Goal: Communication & Community: Answer question/provide support

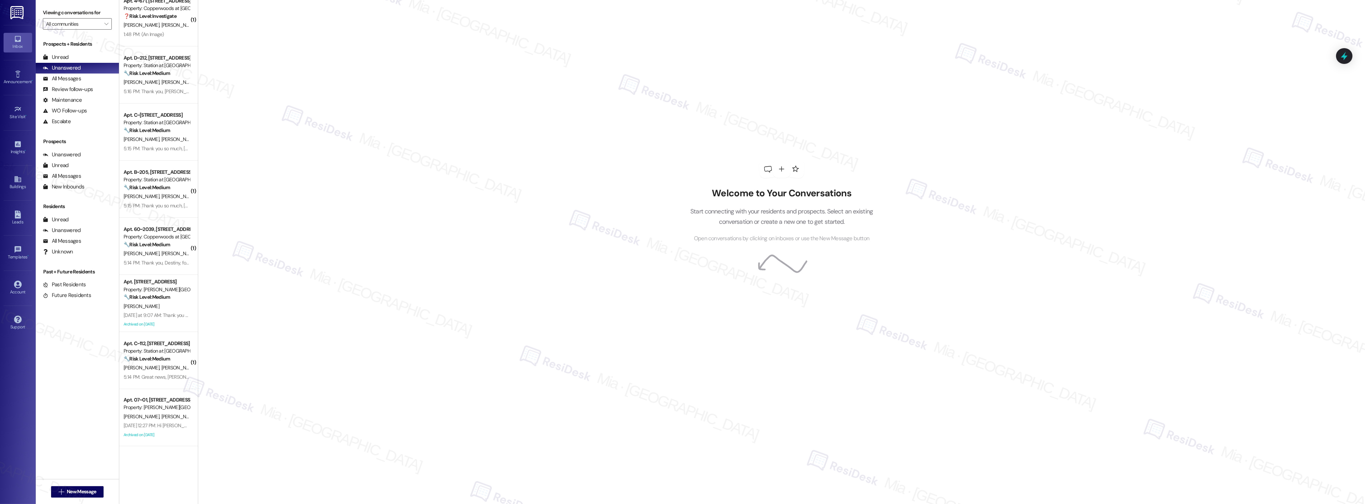
scroll to position [404, 0]
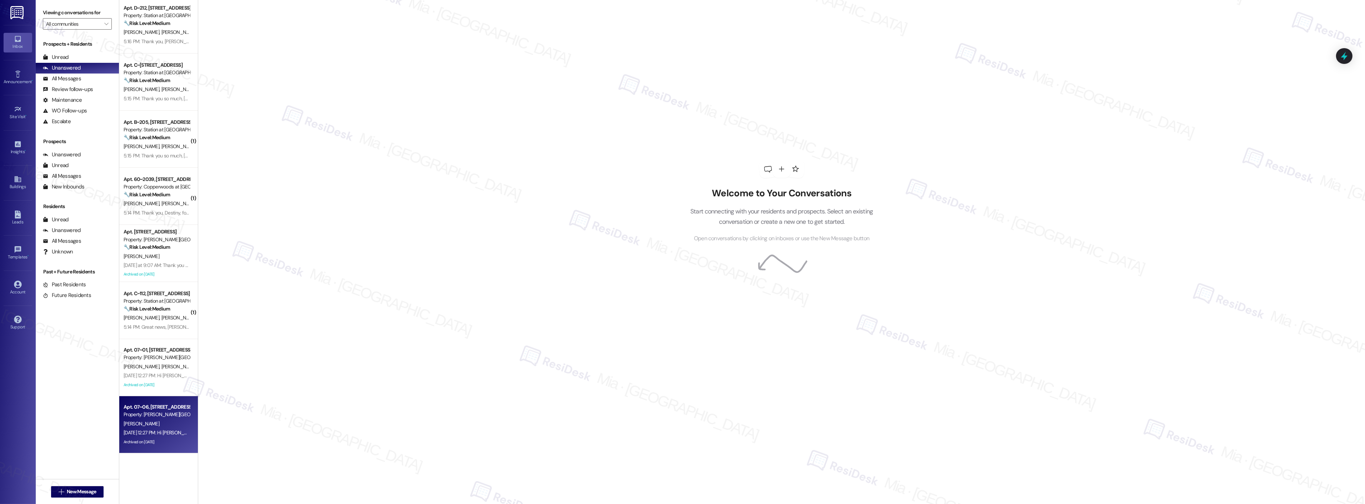
click at [163, 408] on div "Apt. 07~06, [STREET_ADDRESS][PERSON_NAME]" at bounding box center [157, 408] width 66 height 8
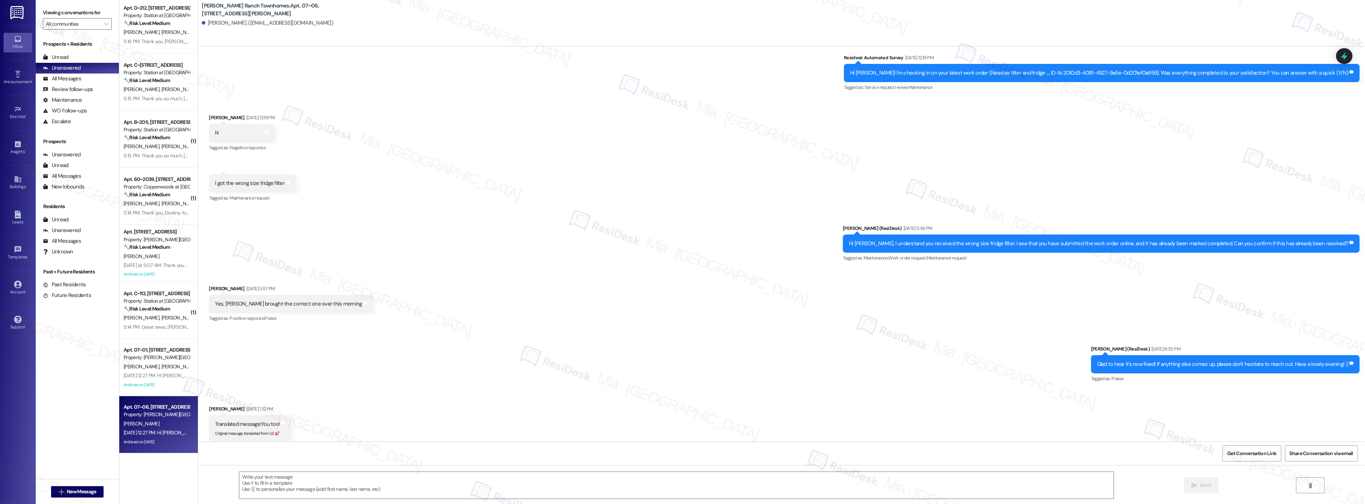
type textarea "Fetching suggested responses. Please feel free to read through the conversation…"
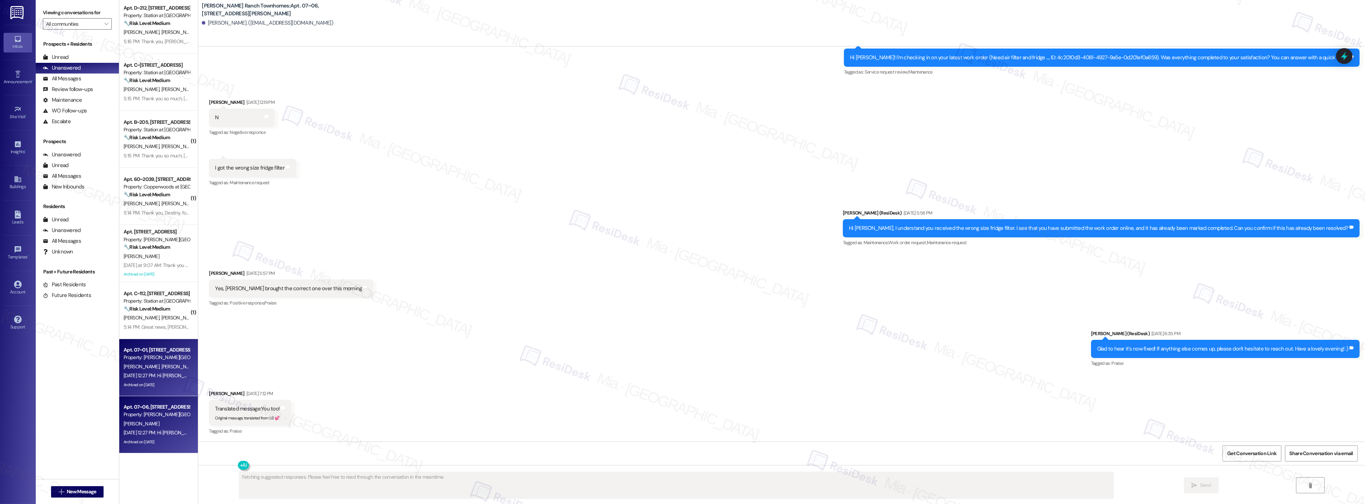
click at [164, 387] on div "Archived on [DATE]" at bounding box center [157, 385] width 68 height 9
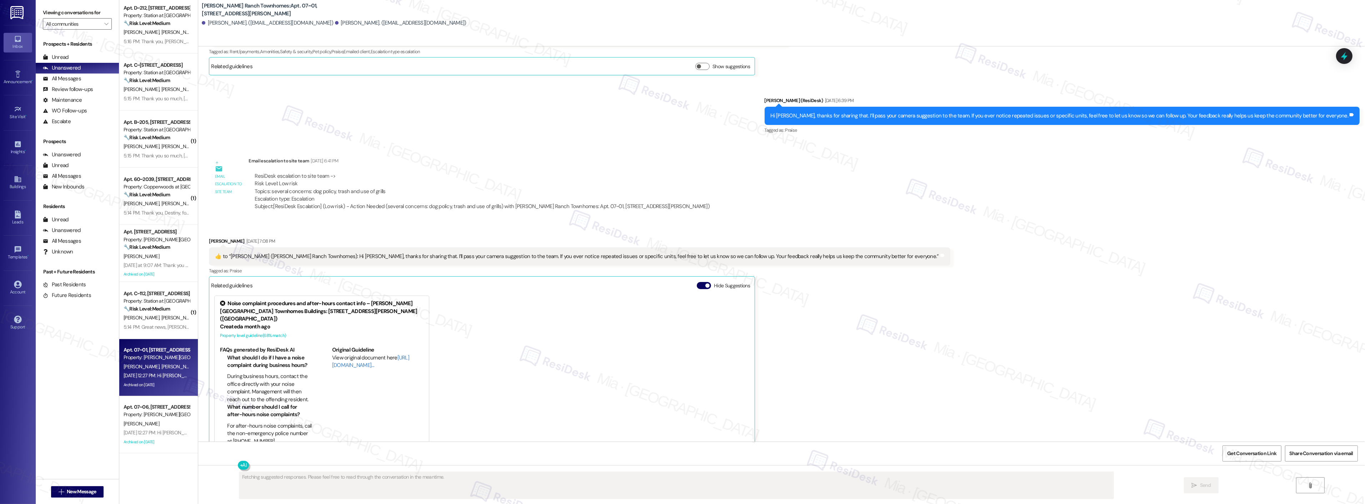
scroll to position [391, 0]
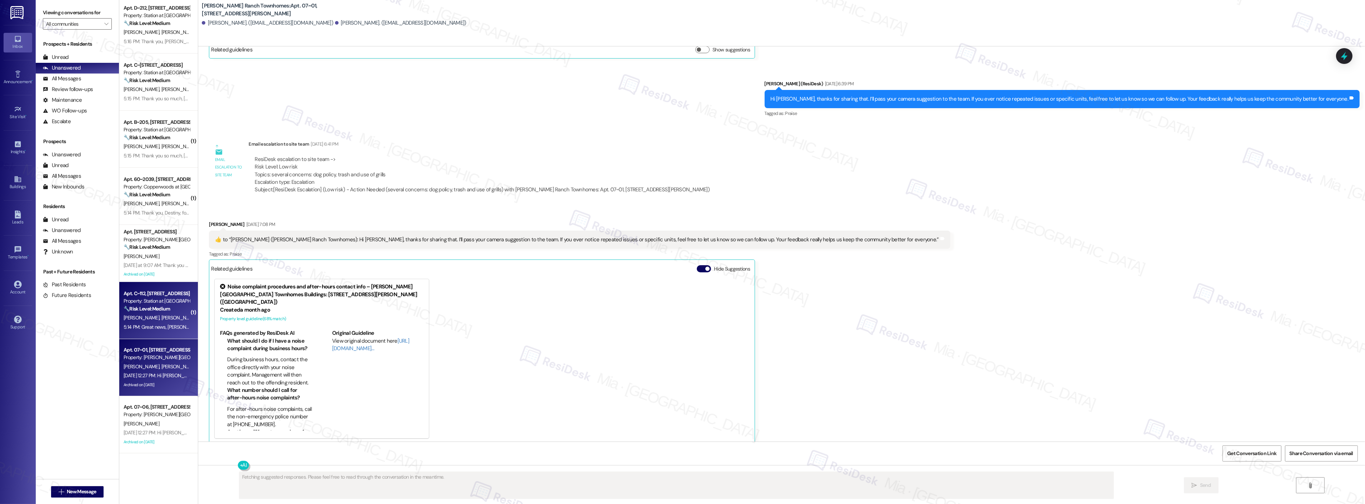
click at [160, 325] on div "5:14 PM: Great news, Tyler! I'm so glad to hear the wasps are gone. If anything…" at bounding box center [288, 327] width 328 height 6
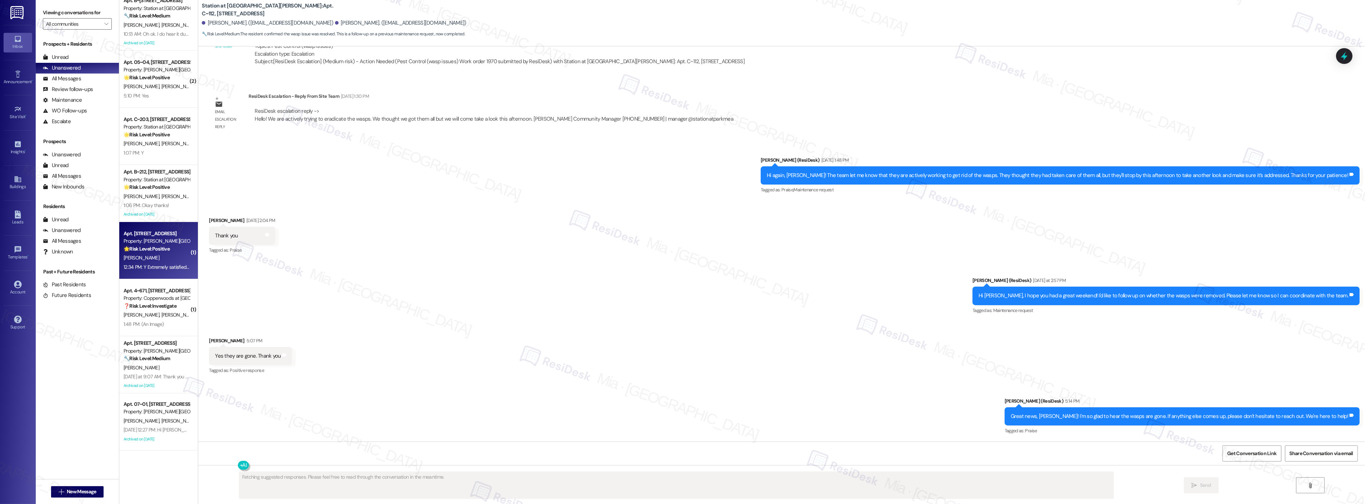
scroll to position [0, 0]
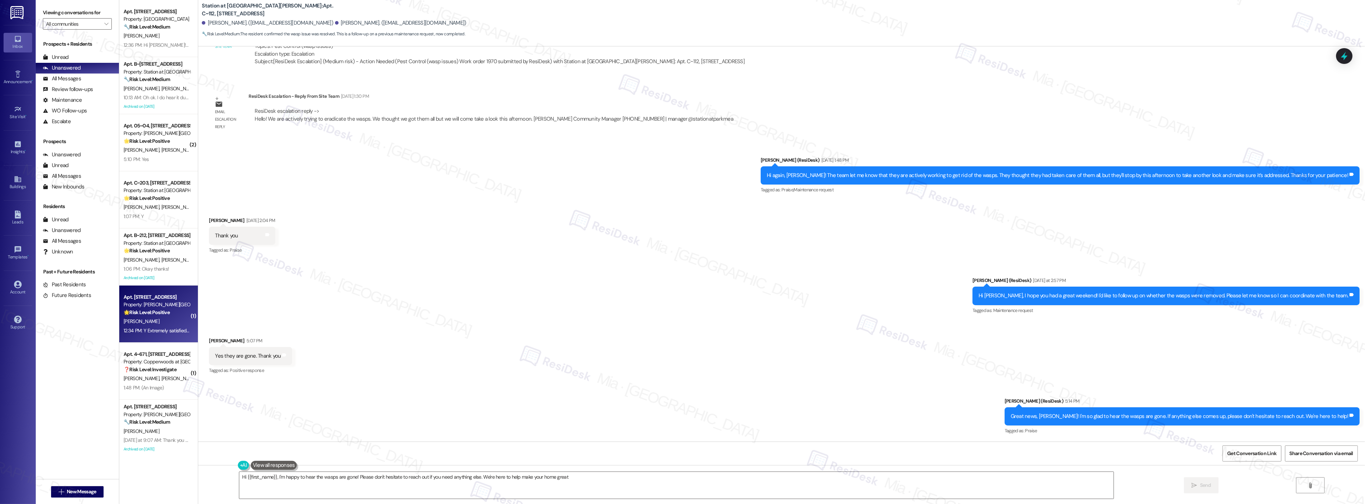
type textarea "Hi {{first_name}}, I'm happy to hear the wasps are gone! Please don't hesitate …"
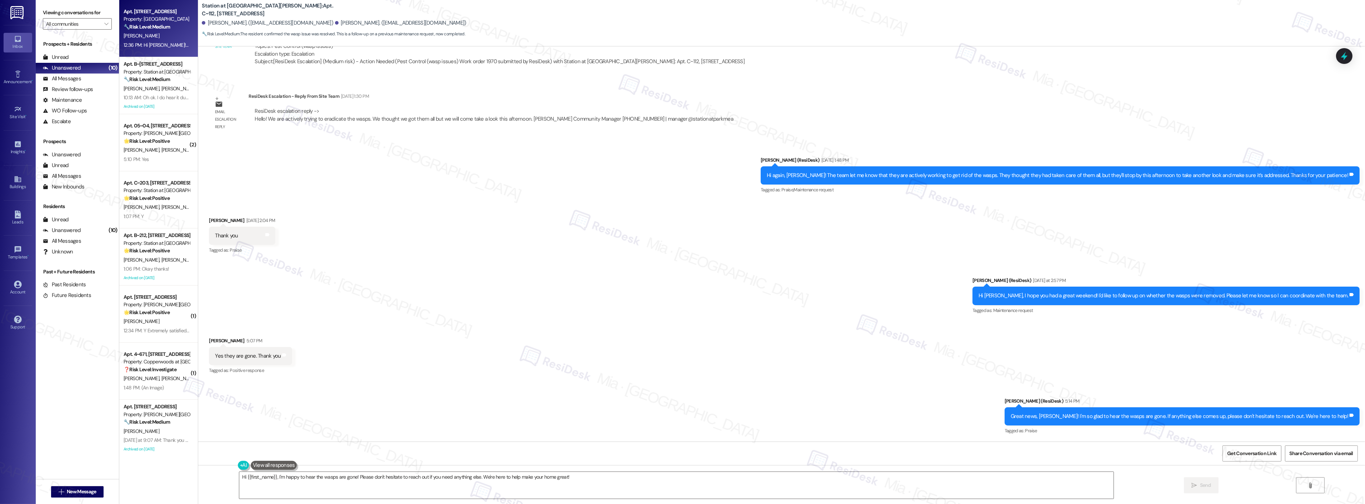
click at [172, 40] on div "S. Mataele" at bounding box center [157, 35] width 68 height 9
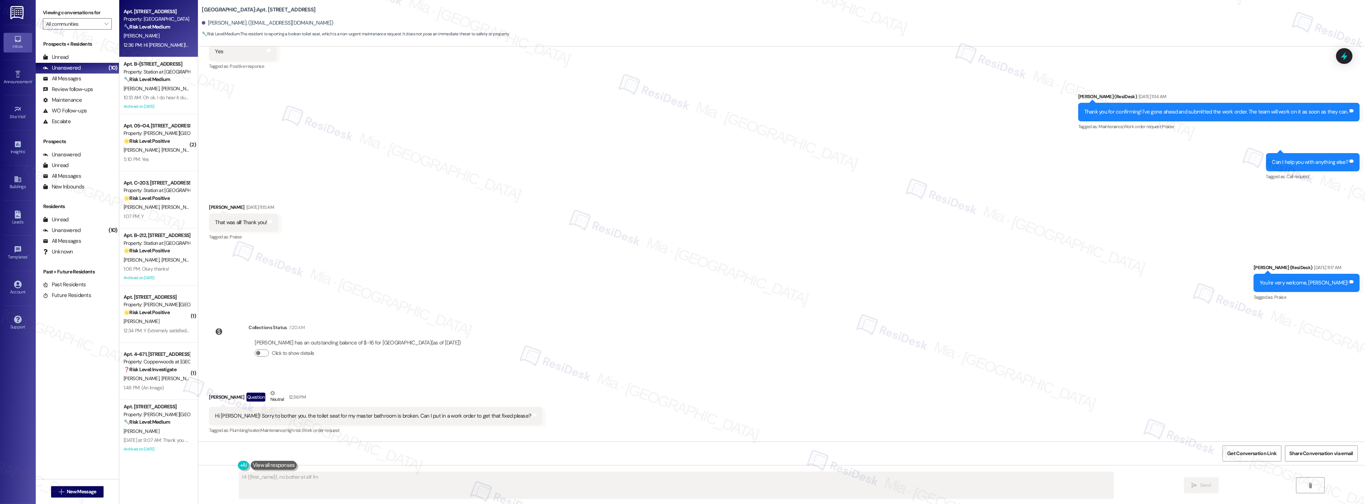
scroll to position [549, 0]
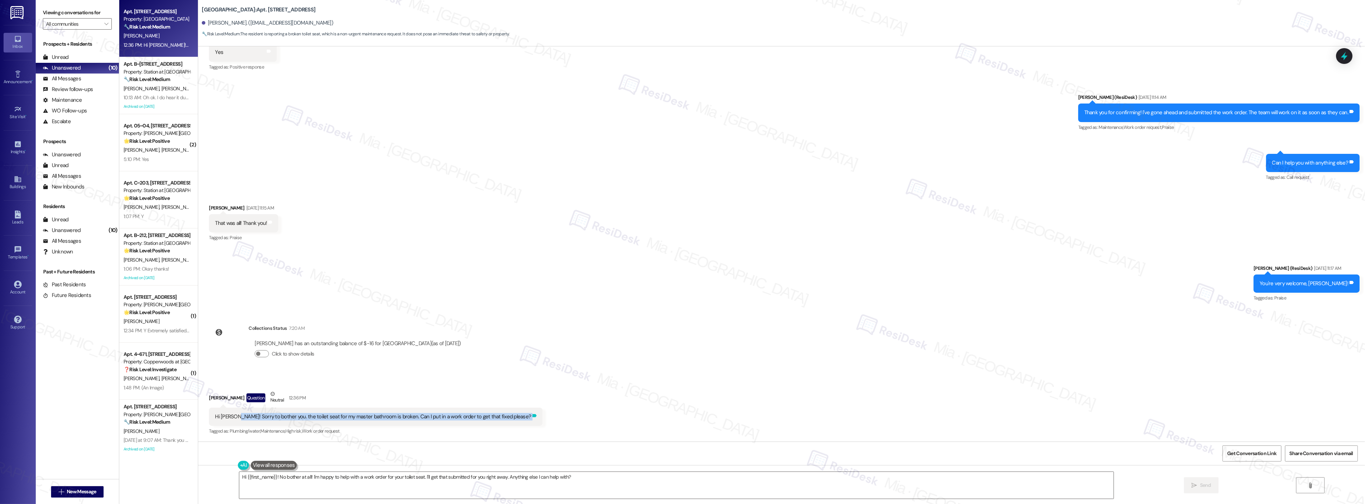
drag, startPoint x: 230, startPoint y: 417, endPoint x: 493, endPoint y: 414, distance: 263.3
click at [493, 414] on div "Hi Sarah! Sorry to bother you. the toilet seat for my master bathroom is broken…" at bounding box center [376, 417] width 334 height 18
copy div "Sorry to bother you. the toilet seat for my master bathroom is broken. Can I pu…"
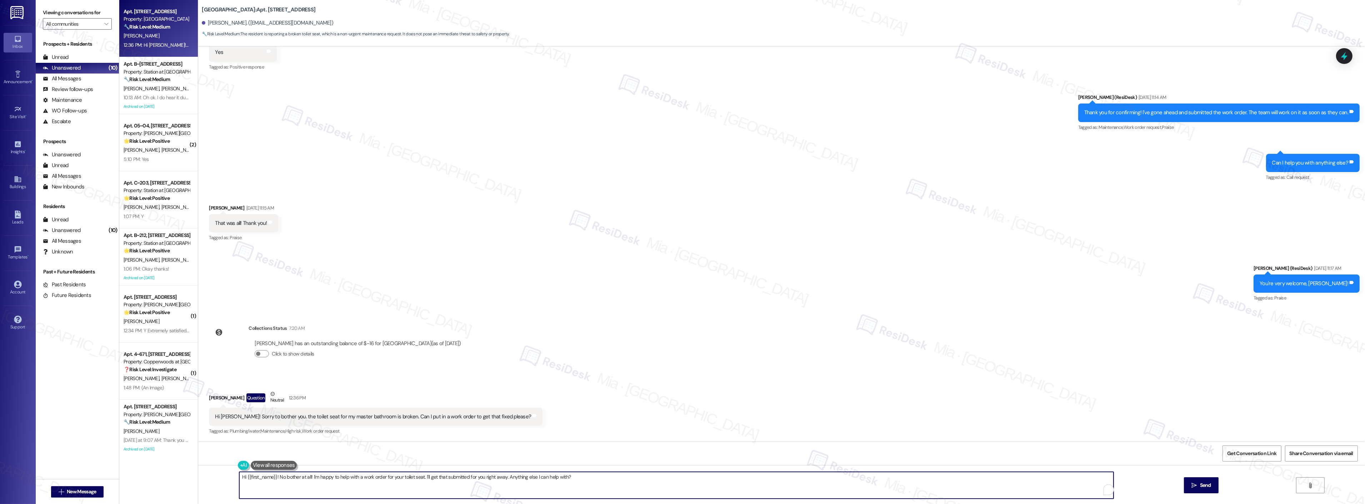
drag, startPoint x: 282, startPoint y: 478, endPoint x: 574, endPoint y: 477, distance: 291.8
click at [574, 477] on textarea "Hi {{first_name}}! No bother at all! I'm happy to help with a work order for yo…" at bounding box center [676, 485] width 874 height 27
paste textarea "Of course, no problem! I’ll get a work order started for you. Can you let me kn…"
drag, startPoint x: 490, startPoint y: 478, endPoint x: 544, endPoint y: 477, distance: 54.3
click at [544, 477] on textarea "Hi {{first_name}}! Of course, no problem! I’ll get a work order started for you…" at bounding box center [667, 485] width 874 height 27
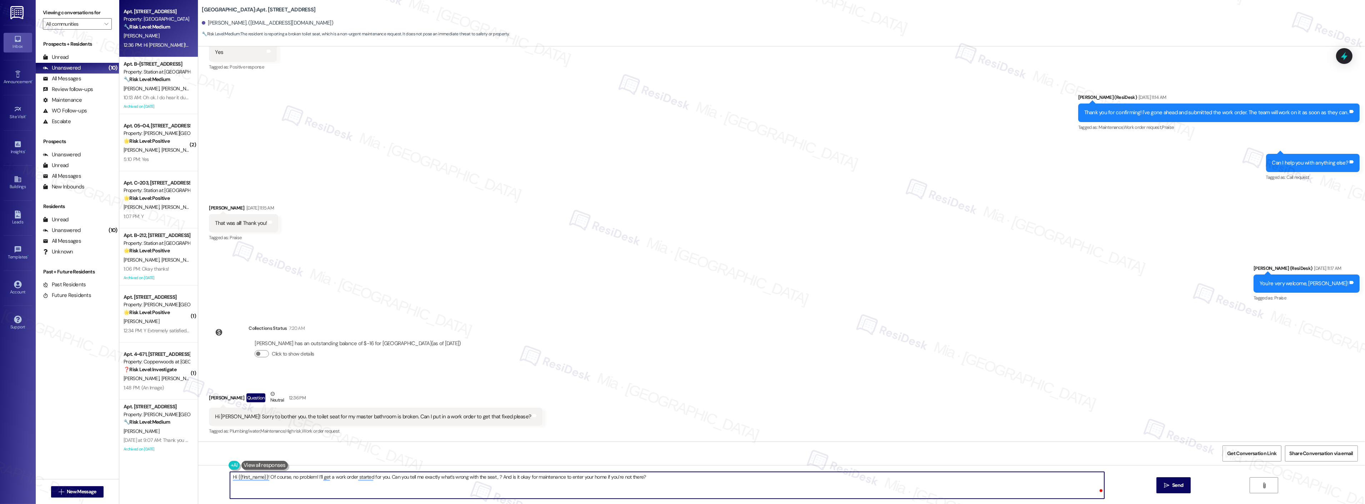
paste textarea "cracked, loose, or completely broken?"
click at [493, 476] on textarea "Hi {{first_name}}! Of course, no problem! I’ll get a work order started for you…" at bounding box center [667, 485] width 874 height 27
click at [492, 455] on span "? Is" at bounding box center [495, 456] width 10 height 6
click at [731, 476] on textarea "Hi {{first_name}}! Of course, no problem! I’ll get a work order started for you…" at bounding box center [667, 485] width 874 height 27
type textarea "Hi {{first_name}}! Of course, no problem! I’ll get a work order started for you…"
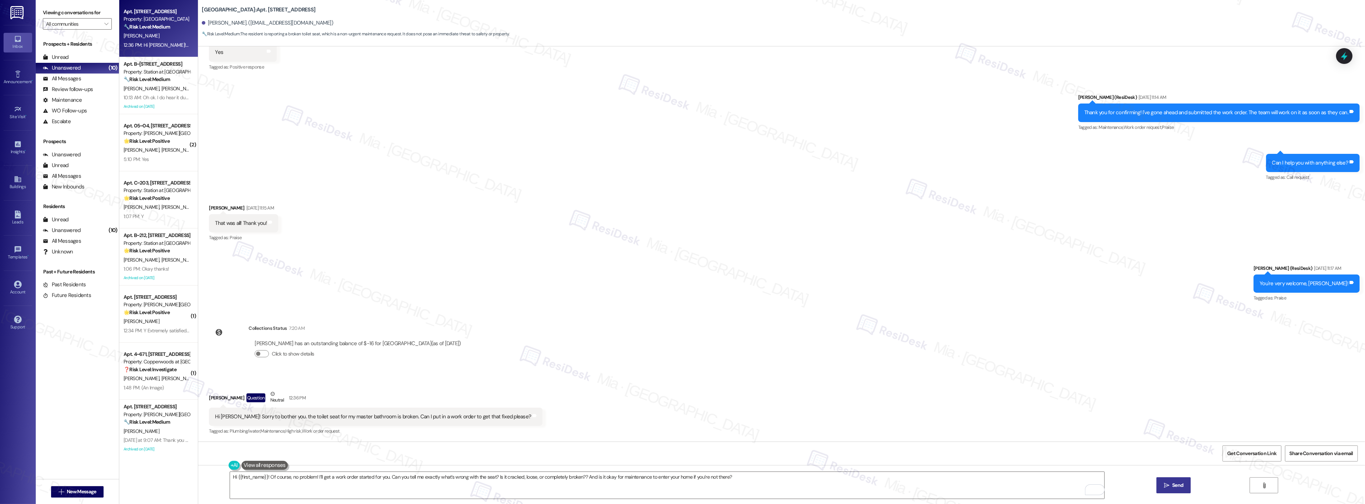
click at [1172, 486] on span "Send" at bounding box center [1177, 486] width 11 height 8
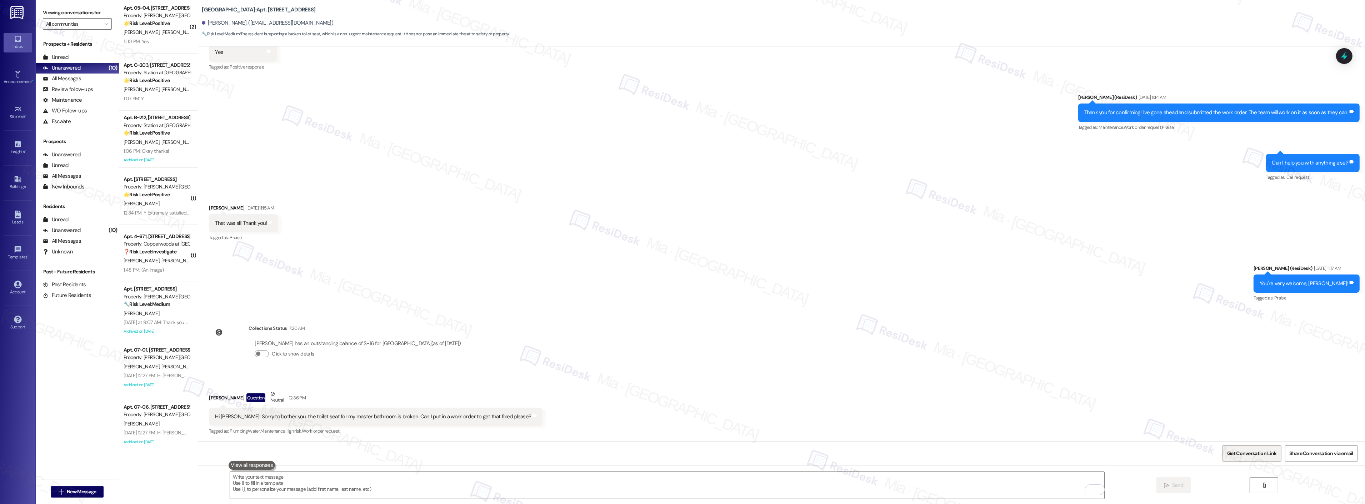
click at [1239, 449] on span "Get Conversation Link" at bounding box center [1252, 453] width 52 height 15
click at [599, 301] on div "Sent via SMS Sarah (ResiDesk) Sep 11, 2025 at 11:17 AM You're very welcome, Sas…" at bounding box center [781, 279] width 1167 height 60
click at [257, 483] on textarea "To enrich screen reader interactions, please activate Accessibility in Grammarl…" at bounding box center [667, 485] width 874 height 27
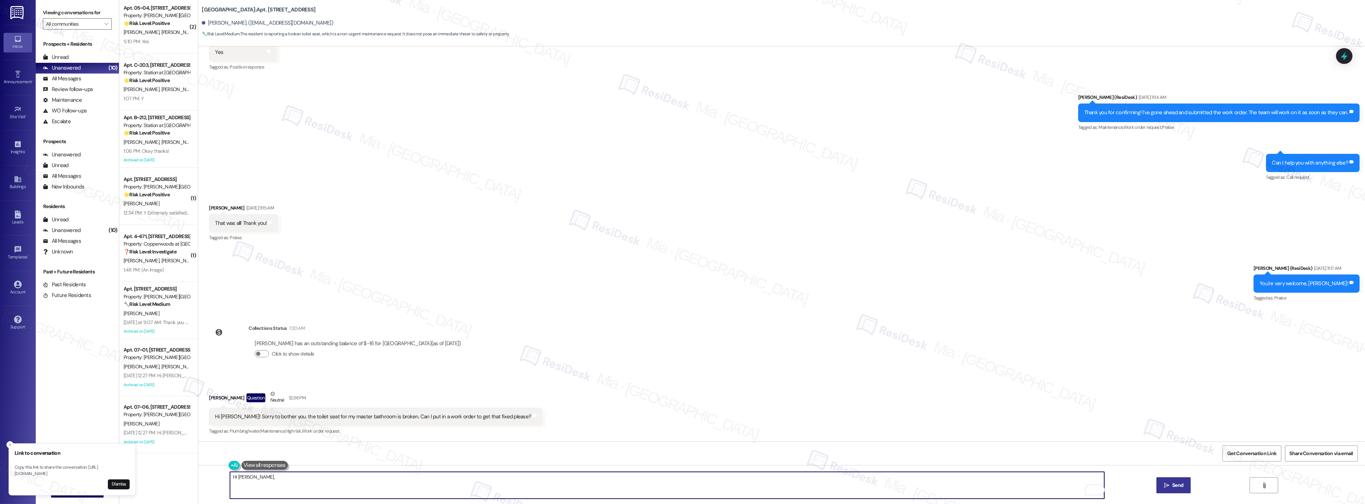
paste textarea "Of course, no problem! I’ll get a work order started for you. Can you let me kn…"
drag, startPoint x: 248, startPoint y: 478, endPoint x: 251, endPoint y: 480, distance: 3.9
click at [250, 479] on textarea "Hi Sarah, Of course, no problem! I’ll get a work order started for you. Can you…" at bounding box center [667, 485] width 874 height 27
drag, startPoint x: 369, startPoint y: 476, endPoint x: 540, endPoint y: 476, distance: 171.1
click at [540, 476] on textarea "Hi Sarah, Oo course, no problem! I’ll get a work order started for you. Can you…" at bounding box center [667, 485] width 874 height 27
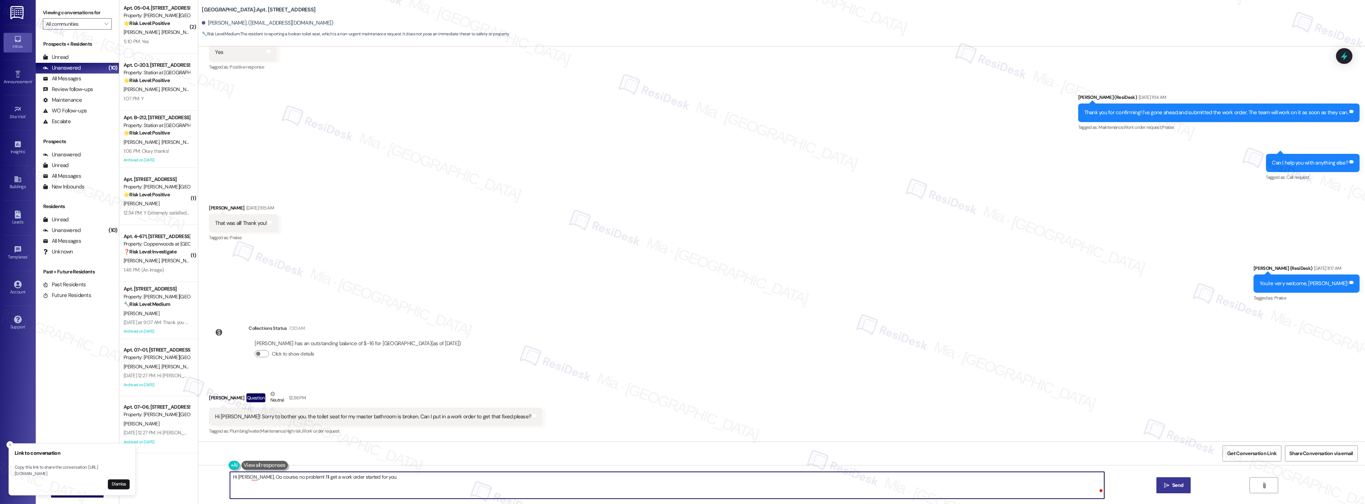
paste textarea "Could you please confirm if the toilet seat is cracked, loose, or completely br…"
click at [249, 479] on textarea "Hi Sarah, Oo course, no problem! I’ll get a work order started for you. Could y…" at bounding box center [667, 485] width 874 height 27
click at [437, 486] on textarea "Hi Sarah, Of course, no problem! I’ll start a work order for you. Could you ple…" at bounding box center [667, 485] width 874 height 27
click at [719, 477] on textarea "Hi Sarah, Of course, no problem! I’ll start a work order for you. Could you ple…" at bounding box center [667, 485] width 874 height 27
type textarea "Hi Sarah, Of course, no problem! I’ll start a work order for you. Could you ple…"
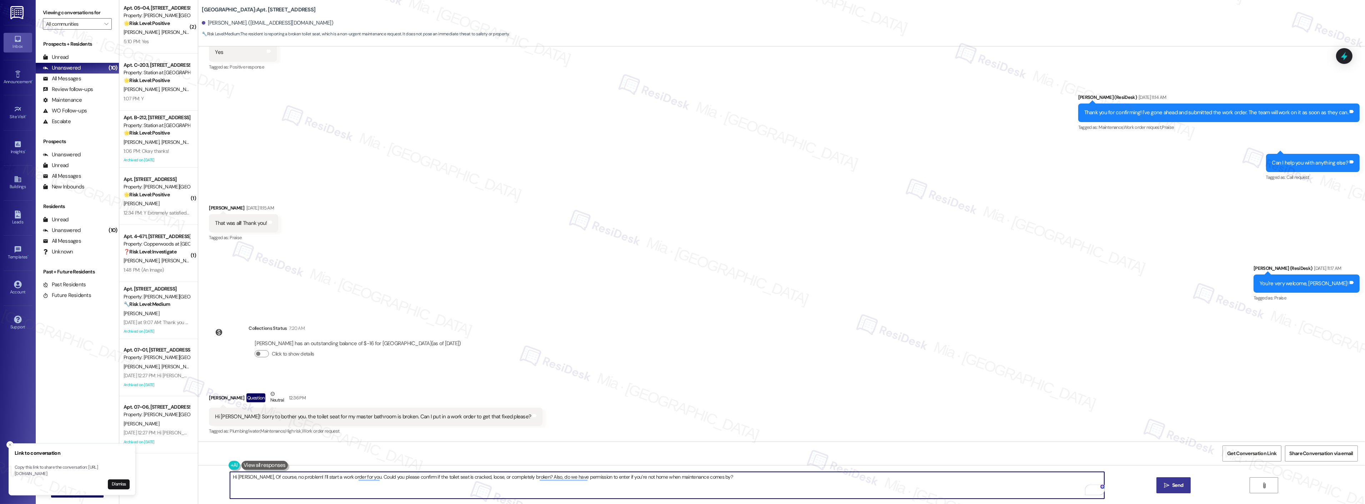
click at [1172, 486] on span "Send" at bounding box center [1177, 486] width 11 height 8
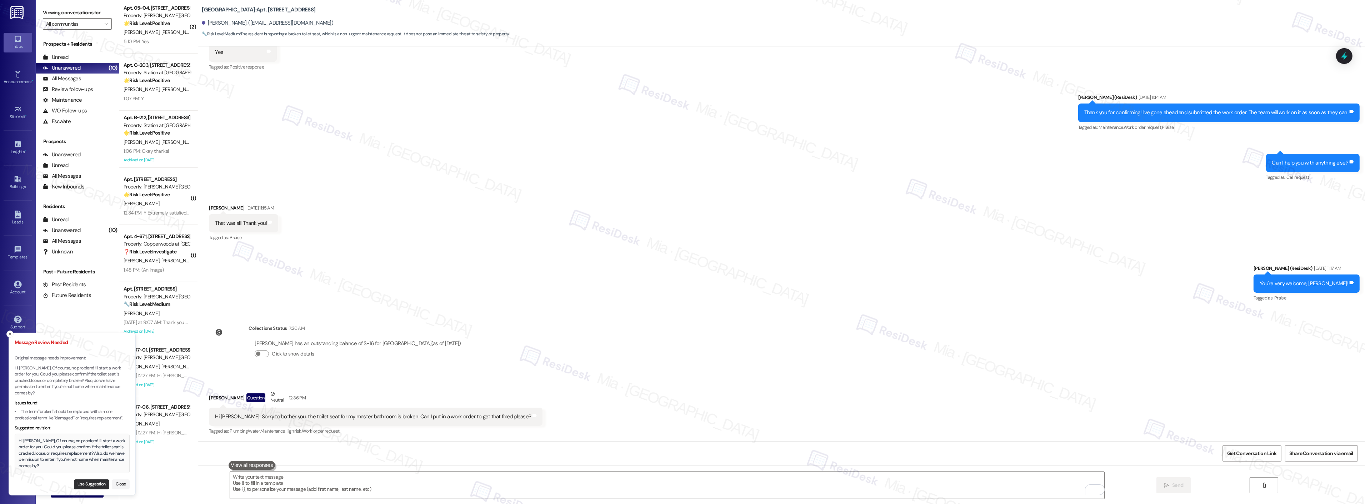
click at [85, 481] on button "Use Suggestion" at bounding box center [91, 485] width 35 height 10
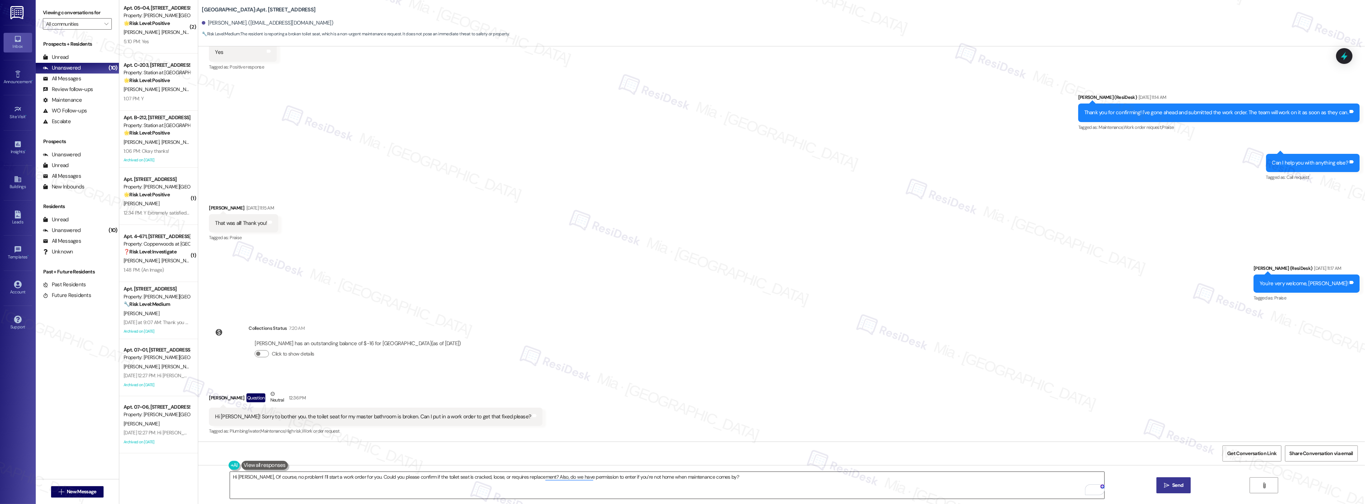
click at [737, 477] on textarea "Hi Sarah, Of course, no problem! I’ll start a work order for you. Could you ple…" at bounding box center [667, 485] width 874 height 27
click at [1174, 491] on button " Send" at bounding box center [1174, 486] width 35 height 16
type textarea "Hi {{first_name}}! No bother at all! I'm happy to help with a work order for yo…"
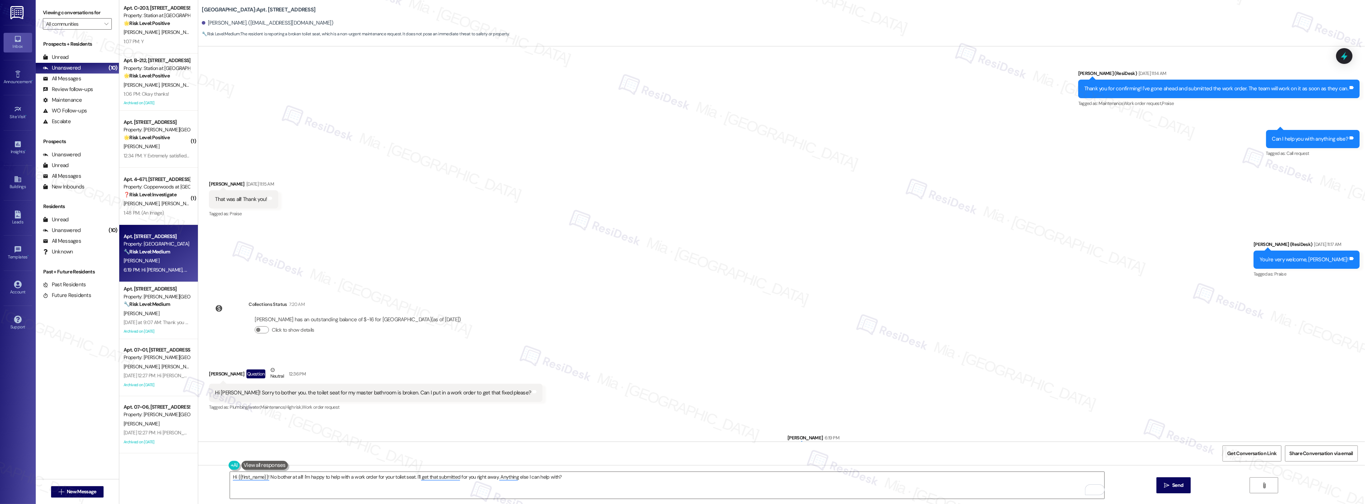
scroll to position [599, 0]
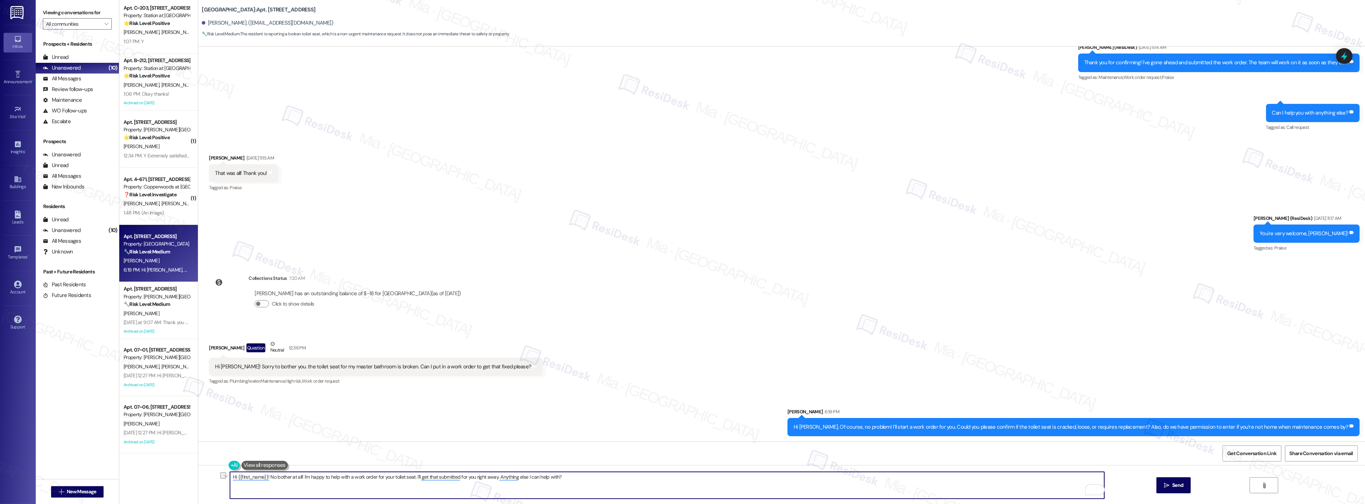
drag, startPoint x: 555, startPoint y: 479, endPoint x: 225, endPoint y: 480, distance: 330.4
click at [225, 480] on div "Hi {{first_name}}! No bother at all! I'm happy to help with a work order for yo…" at bounding box center [781, 492] width 1167 height 54
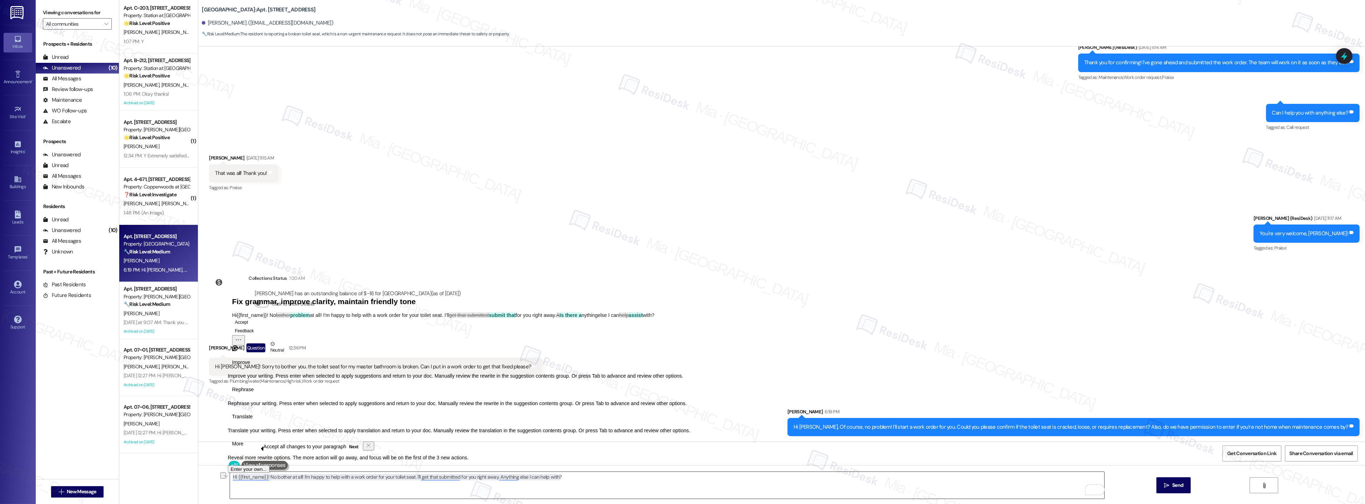
click at [594, 484] on textarea "Hi {{first_name}}! No bother at all! I'm happy to help with a work order for yo…" at bounding box center [667, 485] width 874 height 27
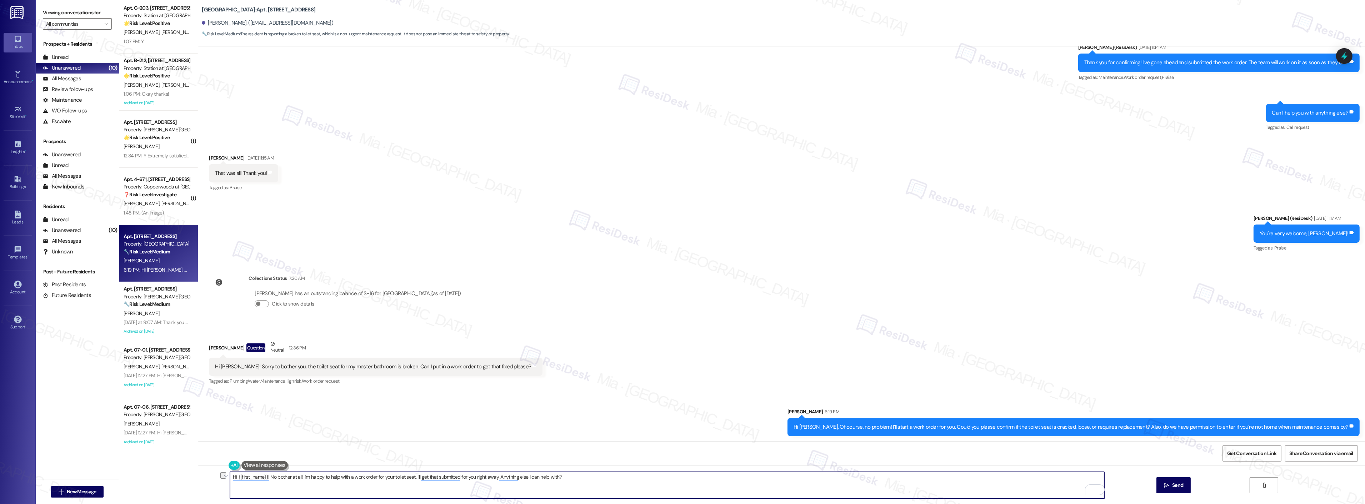
drag, startPoint x: 576, startPoint y: 481, endPoint x: 227, endPoint y: 481, distance: 349.0
click at [230, 481] on textarea "Hi {{first_name}}! No bother at all! I'm happy to help with a work order for yo…" at bounding box center [667, 485] width 874 height 27
drag, startPoint x: 270, startPoint y: 479, endPoint x: 217, endPoint y: 479, distance: 53.2
click at [217, 479] on div "I'm sorry Sasha  Send " at bounding box center [781, 492] width 1167 height 54
paste textarea "meant Sasha. Thank you for your understanding!"
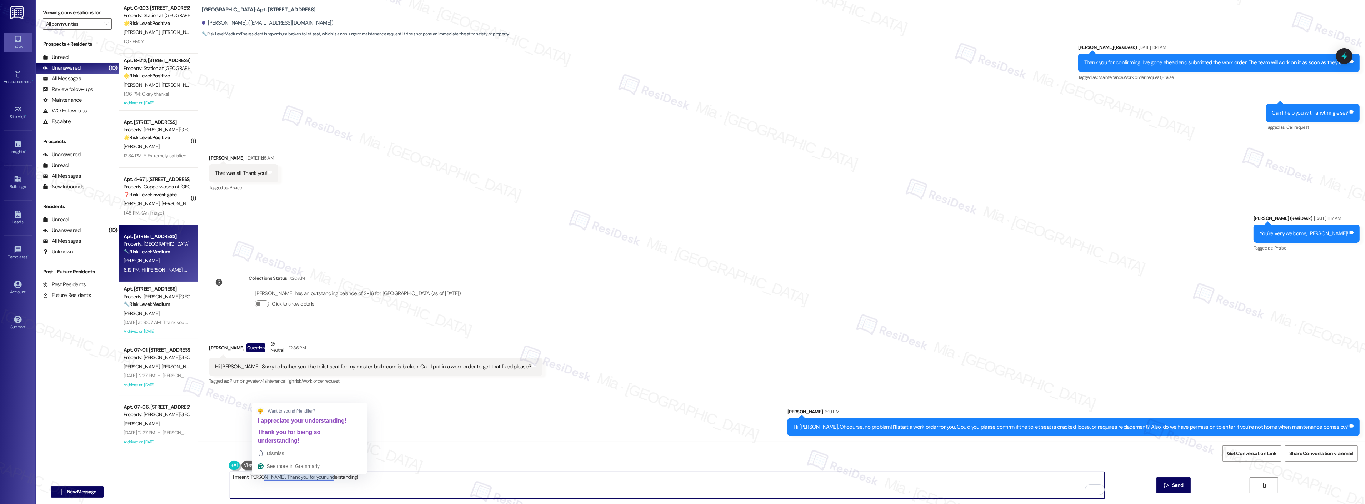
click at [256, 480] on textarea "I meant Sasha. Thank you for your understanding!" at bounding box center [667, 485] width 874 height 27
click at [269, 478] on textarea "I meant Sasha, sorry. Thank you for your understanding!" at bounding box center [667, 485] width 874 height 27
type textarea "I meant Sasha, sorry. 😐Thank you for your understanding!"
click at [1172, 485] on span "Send" at bounding box center [1177, 486] width 11 height 8
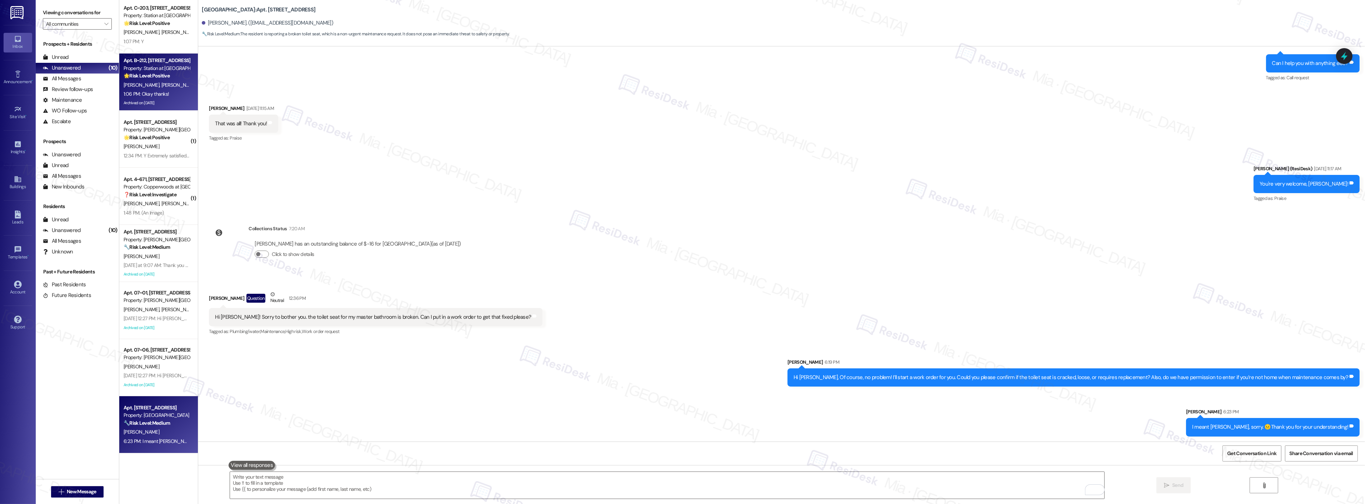
scroll to position [0, 0]
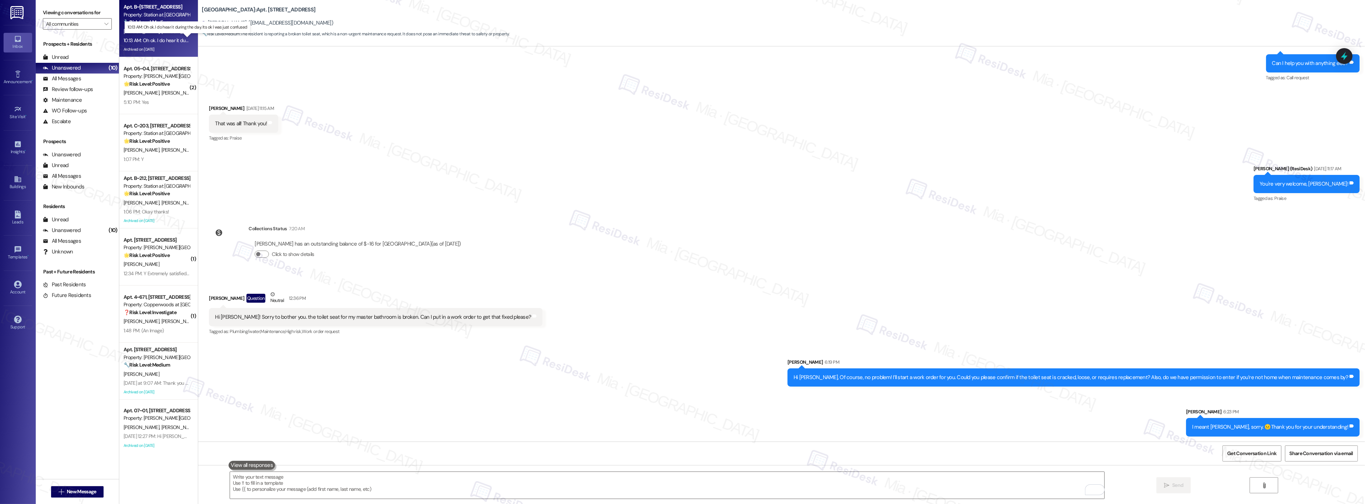
click at [170, 43] on div "10:13 AM: Oh ok. I do hear it during the day. Its ok I was just confused 10:13 …" at bounding box center [194, 40] width 140 height 6
type textarea "Fetching suggested responses. Please feel free to read through the conversation…"
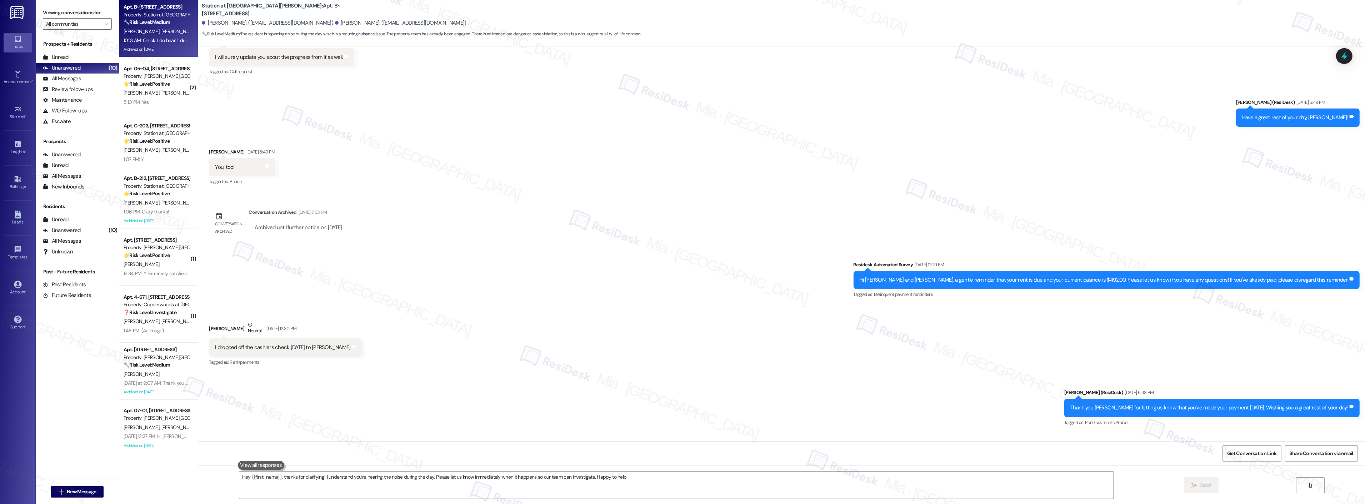
type textarea "Hey {{first_name}}, thanks for clarifying! I understand you're hearing the nois…"
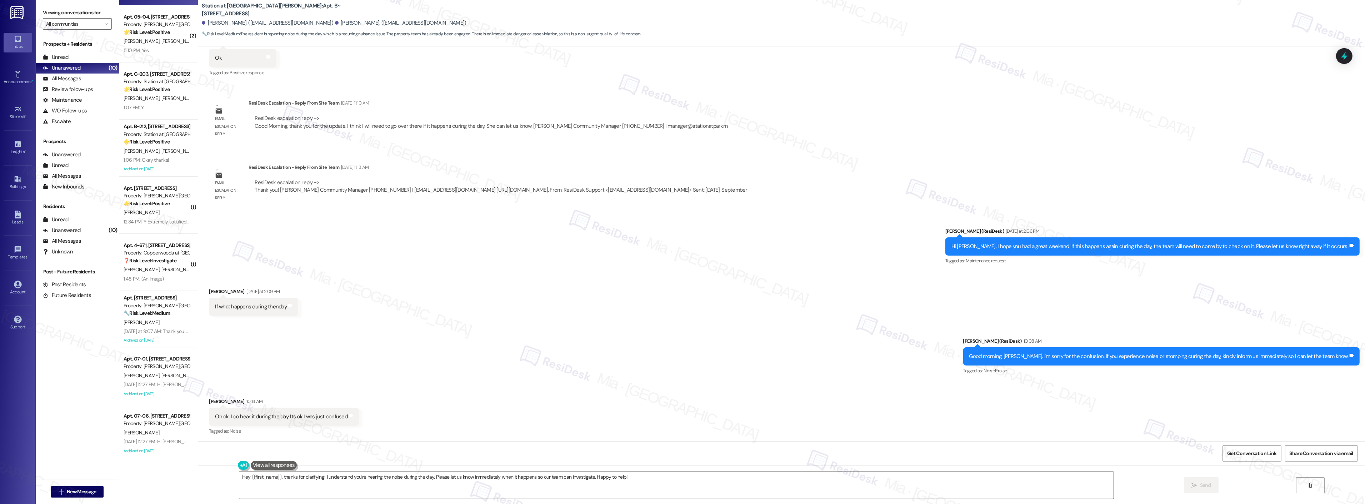
scroll to position [118, 0]
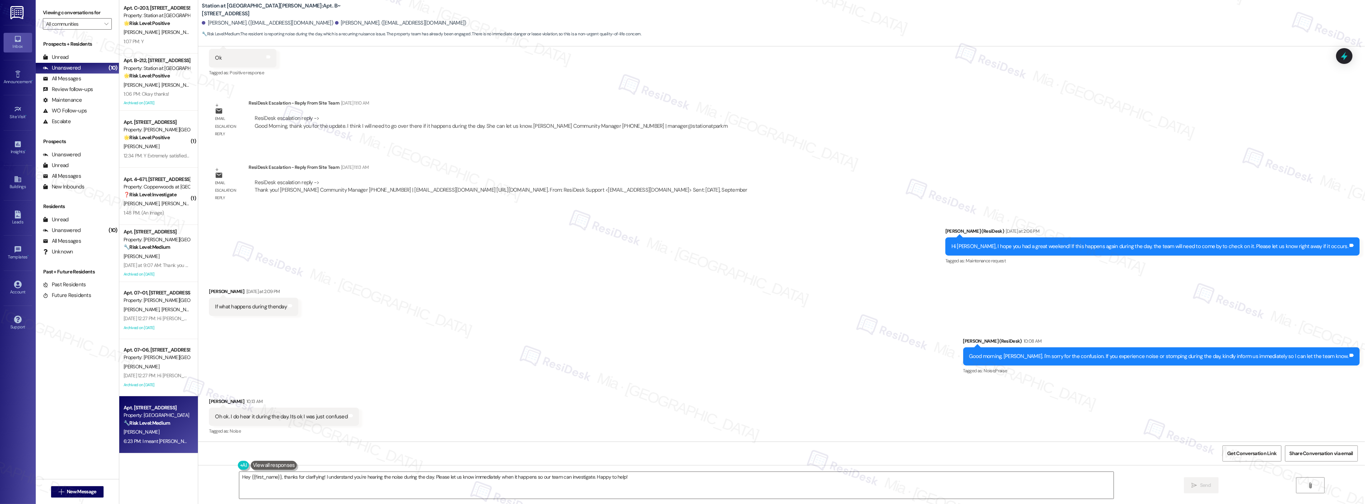
click at [153, 415] on div "Property: Central Park Station" at bounding box center [157, 416] width 66 height 8
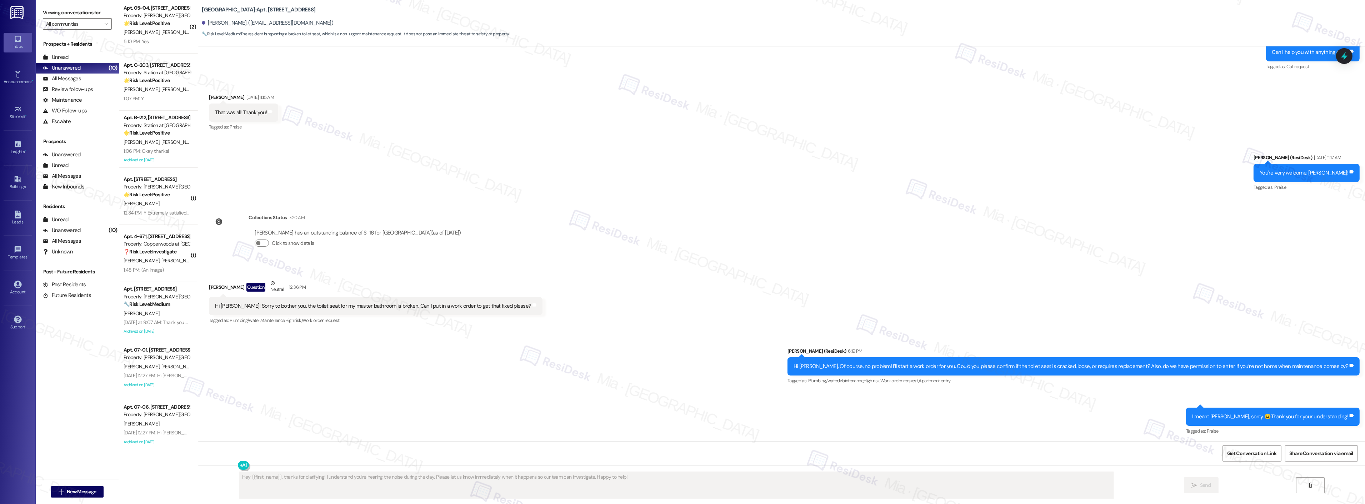
scroll to position [61, 0]
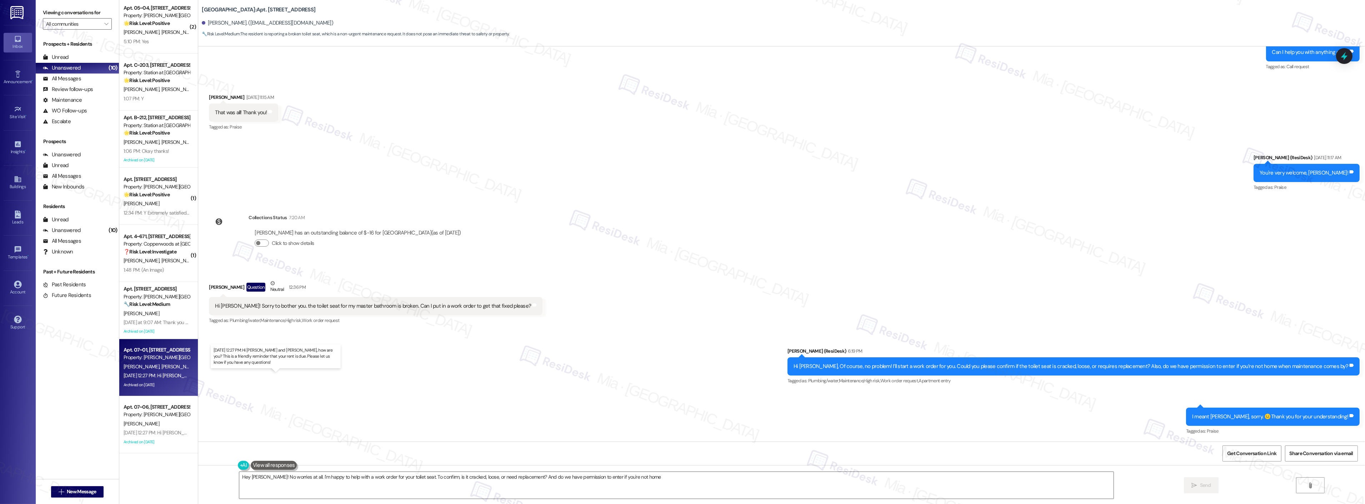
type textarea "Hey Sasha! No worries at all. I'm happy to help with a work order for your toil…"
click at [161, 362] on div "Apt. 07~01, 3931 East Cardon Lane Property: Porter Ranch Townhomes" at bounding box center [157, 354] width 68 height 17
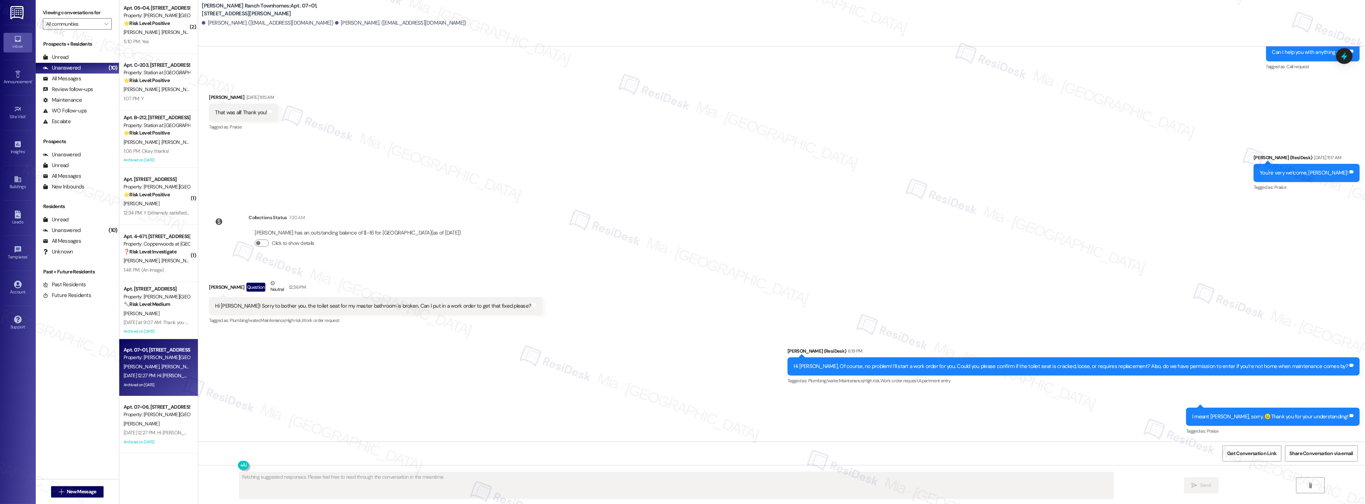
scroll to position [504, 0]
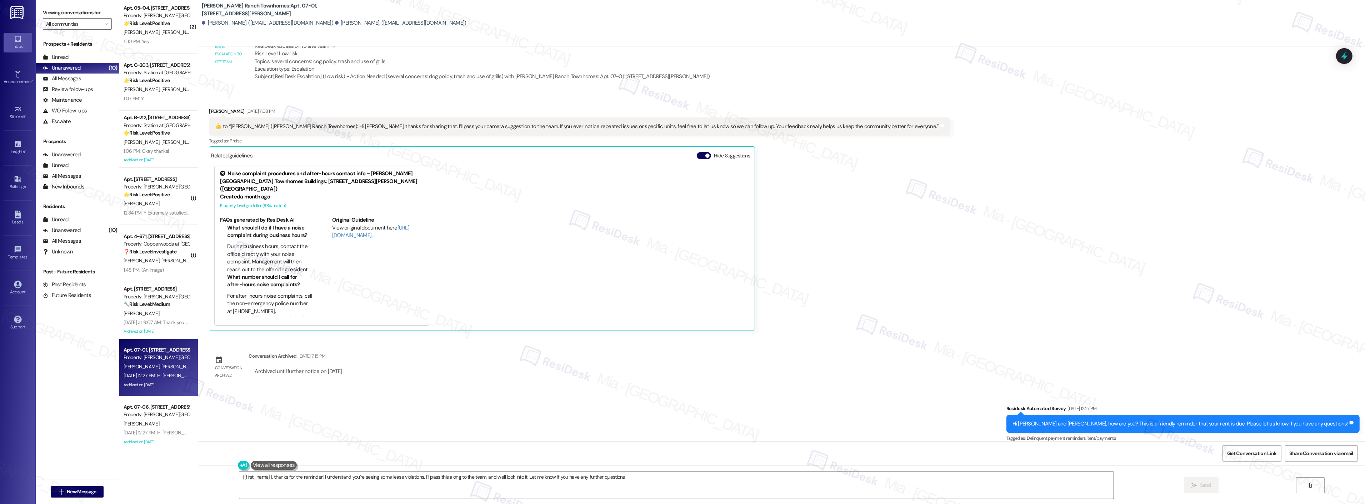
type textarea "{{first_name}}, thanks for the reminder! I understand you're seeing some lease …"
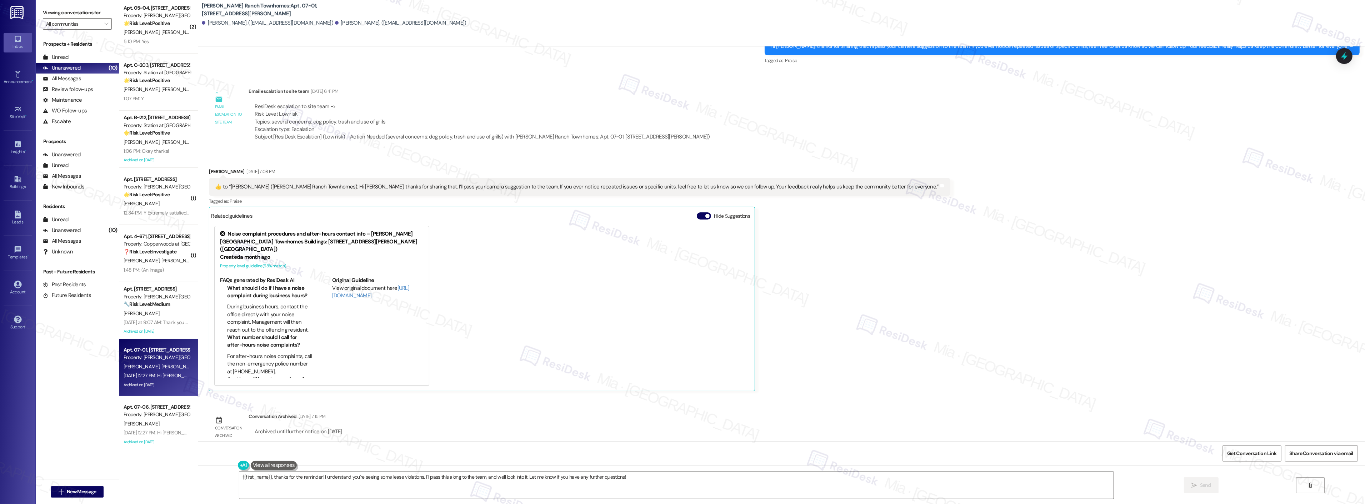
scroll to position [425, 0]
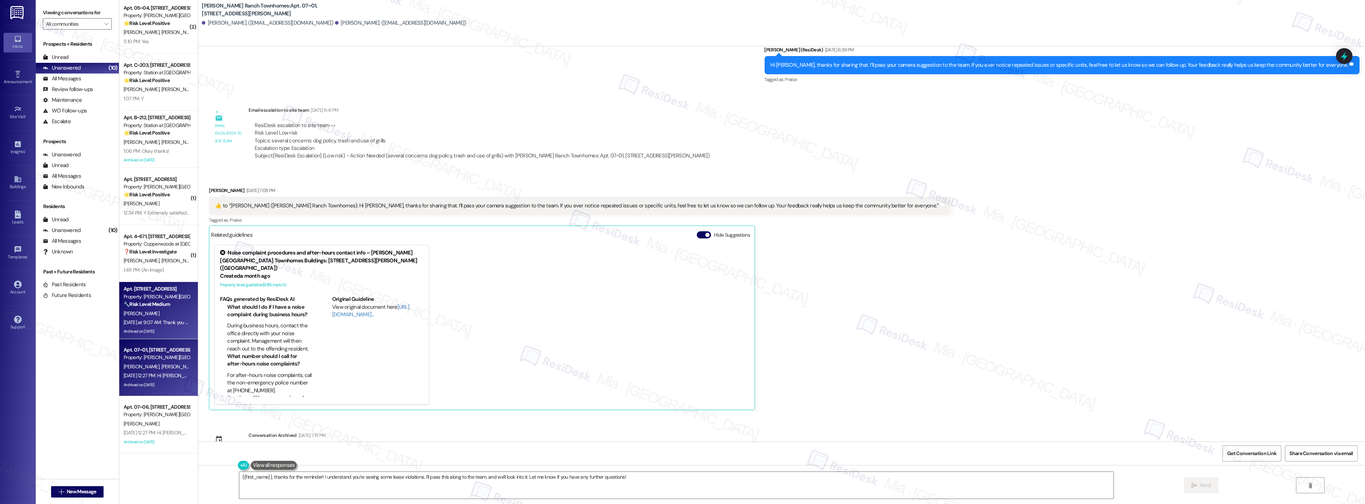
click at [145, 317] on div "S. Cannon" at bounding box center [157, 313] width 68 height 9
type textarea "Fetching suggested responses. Please feel free to read through the conversation…"
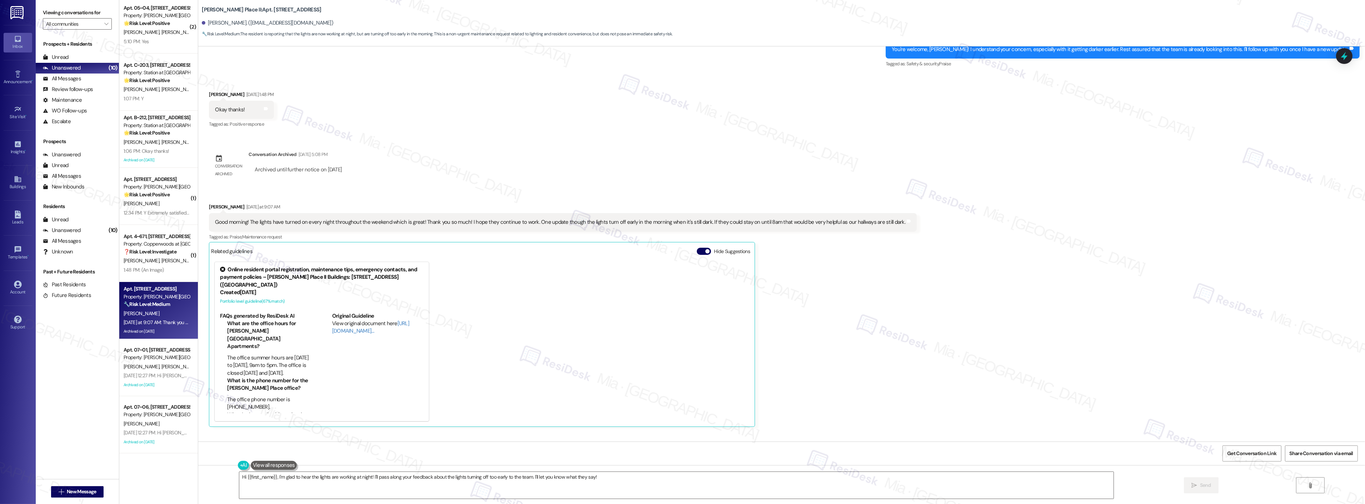
scroll to position [2074, 0]
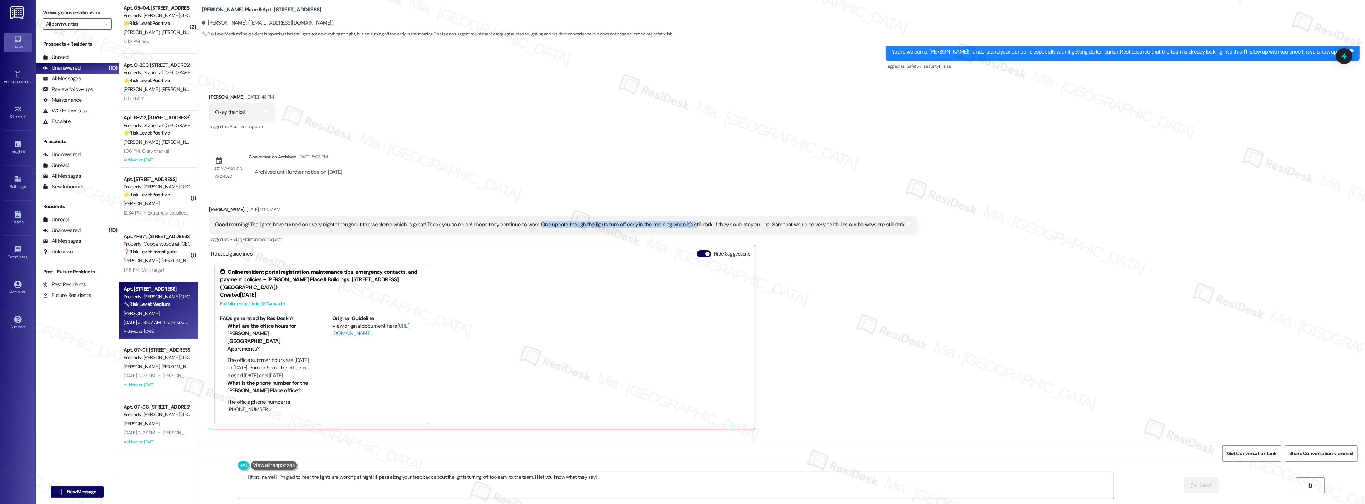
drag, startPoint x: 526, startPoint y: 227, endPoint x: 678, endPoint y: 221, distance: 151.9
click at [678, 221] on div "Good morning! The lights have turned on every night throughout the weekend whic…" at bounding box center [560, 225] width 690 height 8
drag, startPoint x: 210, startPoint y: 224, endPoint x: 933, endPoint y: 220, distance: 722.6
click at [933, 220] on div "Received via SMS Sarah Cannon Yesterday at 9:07 AM Good morning! The lights hav…" at bounding box center [781, 312] width 1167 height 245
copy div "Good morning! The lights have turned on every night throughout the weekend whic…"
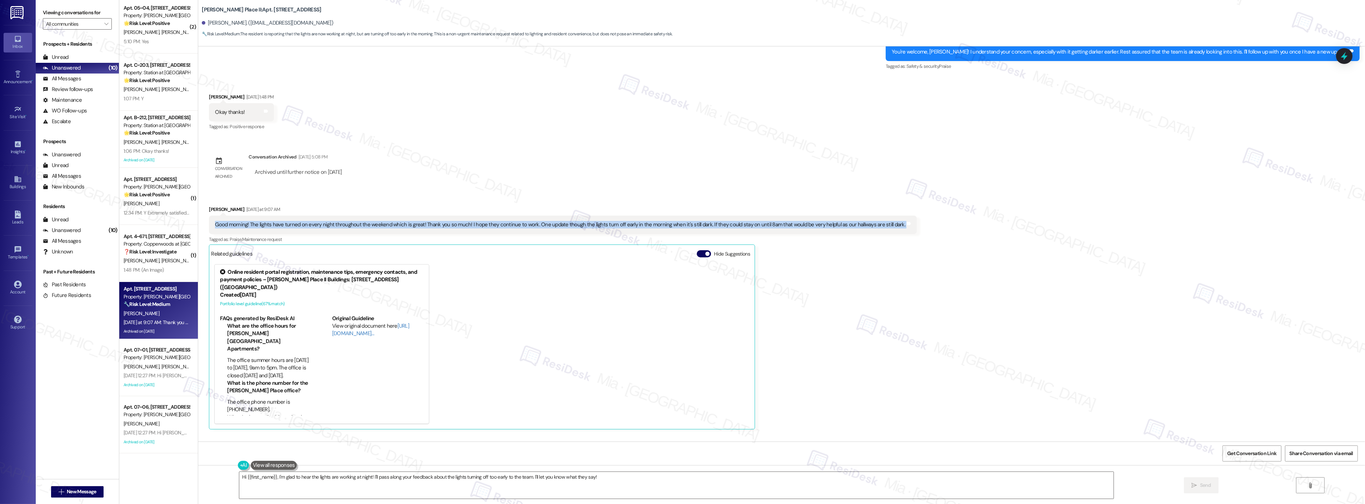
copy div "Good morning! The lights have turned on every night throughout the weekend whic…"
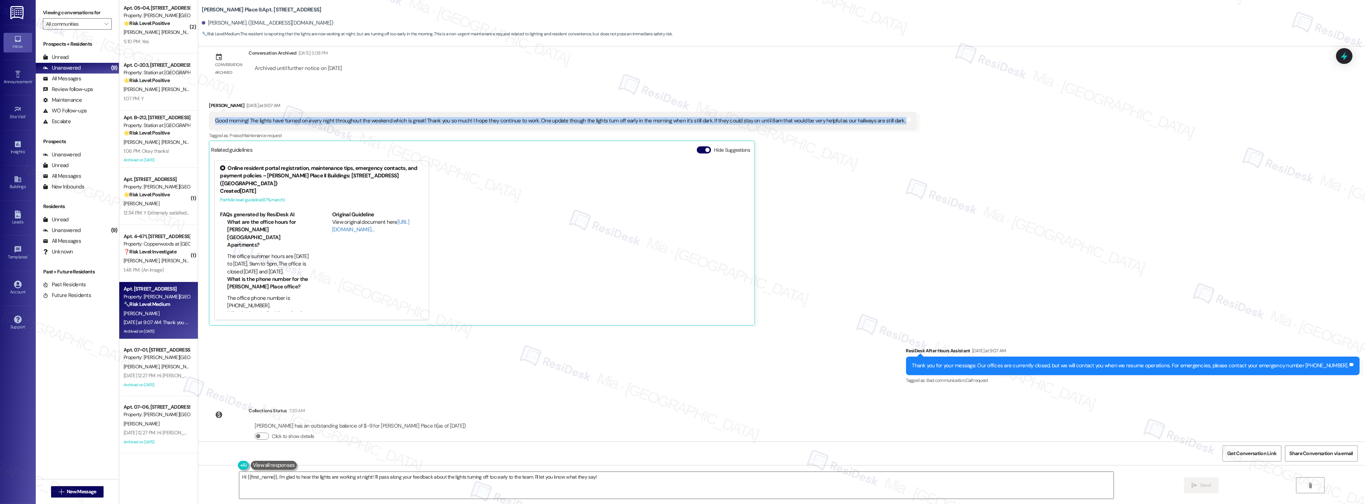
scroll to position [2193, 0]
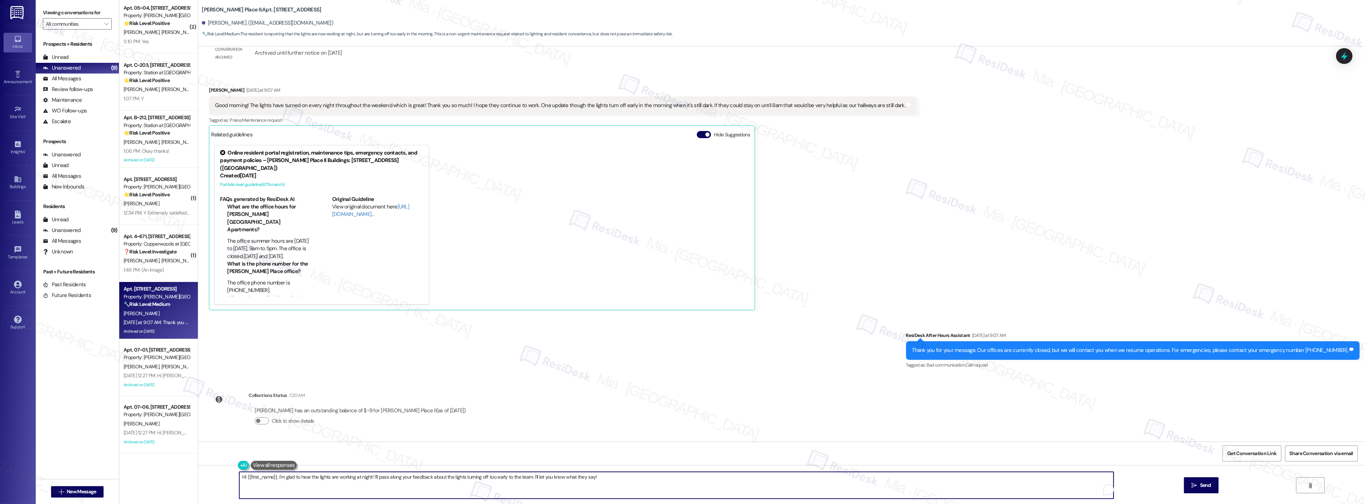
drag, startPoint x: 596, startPoint y: 478, endPoint x: 236, endPoint y: 480, distance: 360.1
click at [239, 480] on textarea "Hi {{first_name}}, I'm glad to hear the lights are working at night! I'll pass …" at bounding box center [676, 485] width 874 height 27
paste textarea "I’m so glad to hear the lights have been working over the weekend—thank you for…"
click at [239, 480] on textarea "I’m so glad to hear the lights have been working over the weekend—thank you for…" at bounding box center [676, 485] width 874 height 27
click at [393, 479] on textarea "Thanks Sarah! I’m so glad to hear the lights have been working over the weekend…" at bounding box center [667, 485] width 874 height 27
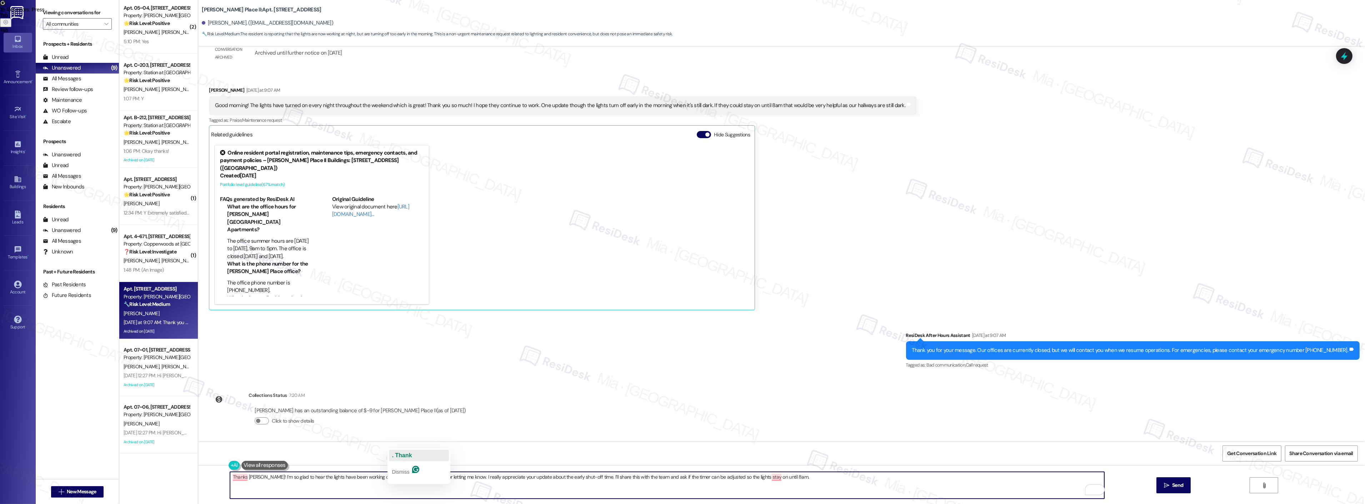
click at [402, 456] on span ". Thank" at bounding box center [402, 456] width 20 height 6
drag, startPoint x: 640, startPoint y: 477, endPoint x: 784, endPoint y: 476, distance: 144.3
click at [784, 476] on textarea "Thanks Sarah! I’m so glad to hear the lights have been working over the weekend…" at bounding box center [667, 485] width 874 height 27
type textarea "Thanks Sarah! I’m so glad to hear the lights have been working over the weekend…"
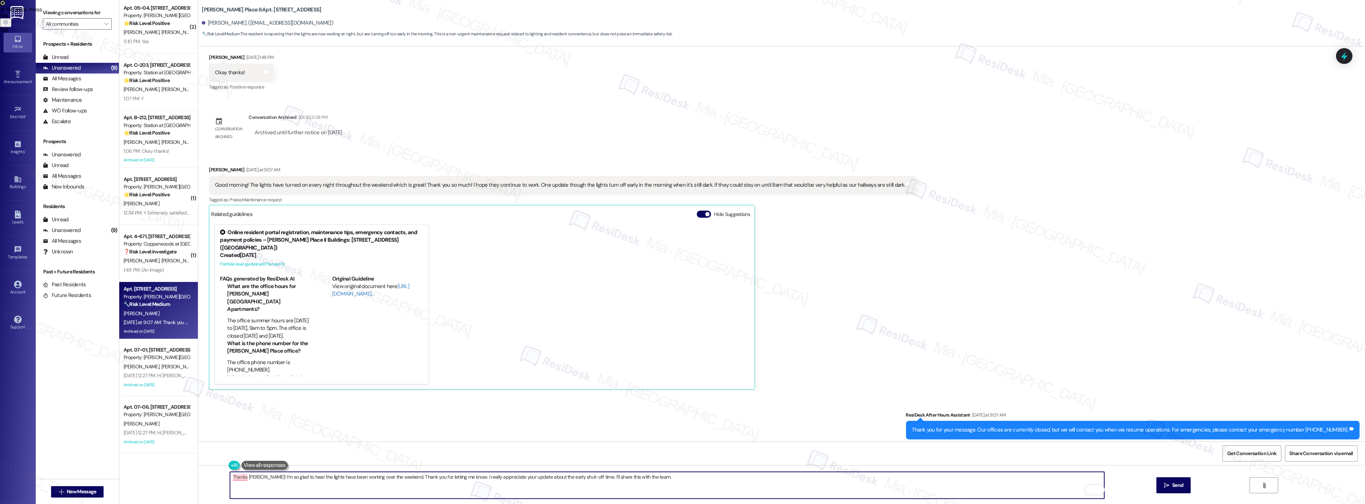
scroll to position [2193, 0]
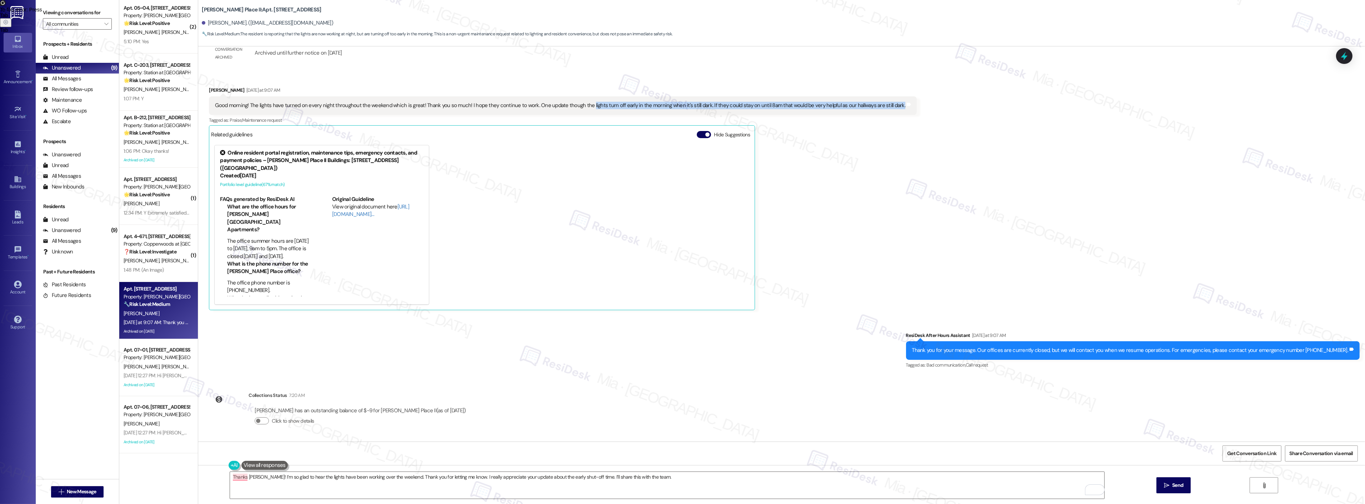
drag, startPoint x: 580, startPoint y: 106, endPoint x: 883, endPoint y: 105, distance: 303.3
click at [883, 105] on div "Good morning! The lights have turned on every night throughout the weekend whic…" at bounding box center [560, 106] width 690 height 8
copy div "lights turn off early in the morning when it's still dark. If they could stay o…"
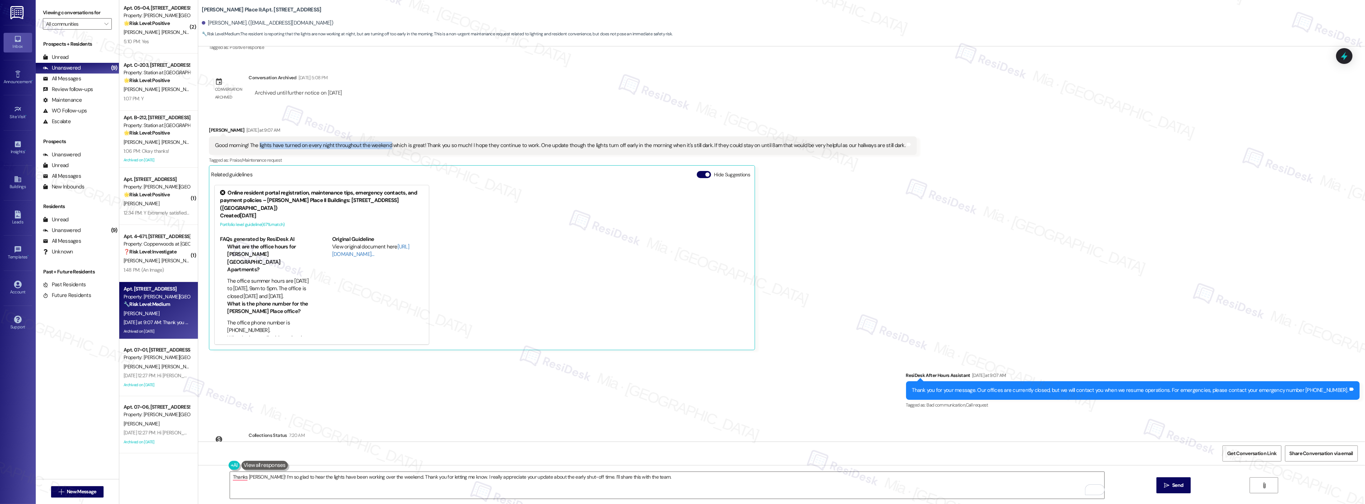
drag, startPoint x: 253, startPoint y: 147, endPoint x: 381, endPoint y: 144, distance: 128.6
click at [381, 144] on div "Good morning! The lights have turned on every night throughout the weekend whic…" at bounding box center [560, 146] width 690 height 8
copy div "lights have turned on every night throughout the weekend"
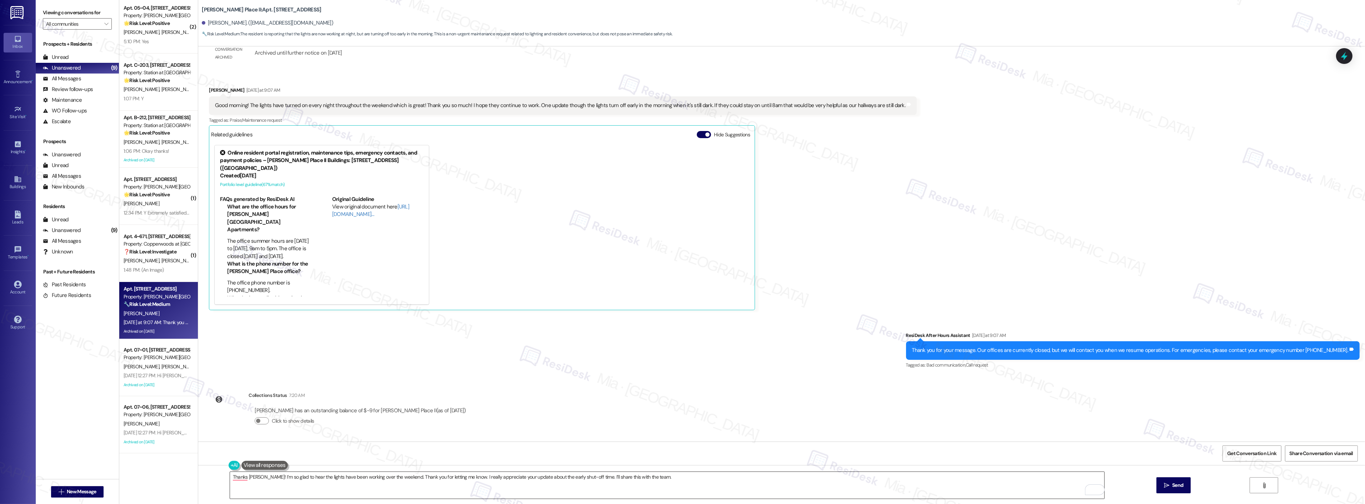
click at [517, 476] on textarea "Thanks Sarah! I’m so glad to hear the lights have been working over the weekend…" at bounding box center [667, 485] width 874 height 27
type textarea "Thanks Sarah! I’m so glad to hear the lights have been working over the weekend…"
click at [1177, 486] on span "Send" at bounding box center [1177, 486] width 11 height 8
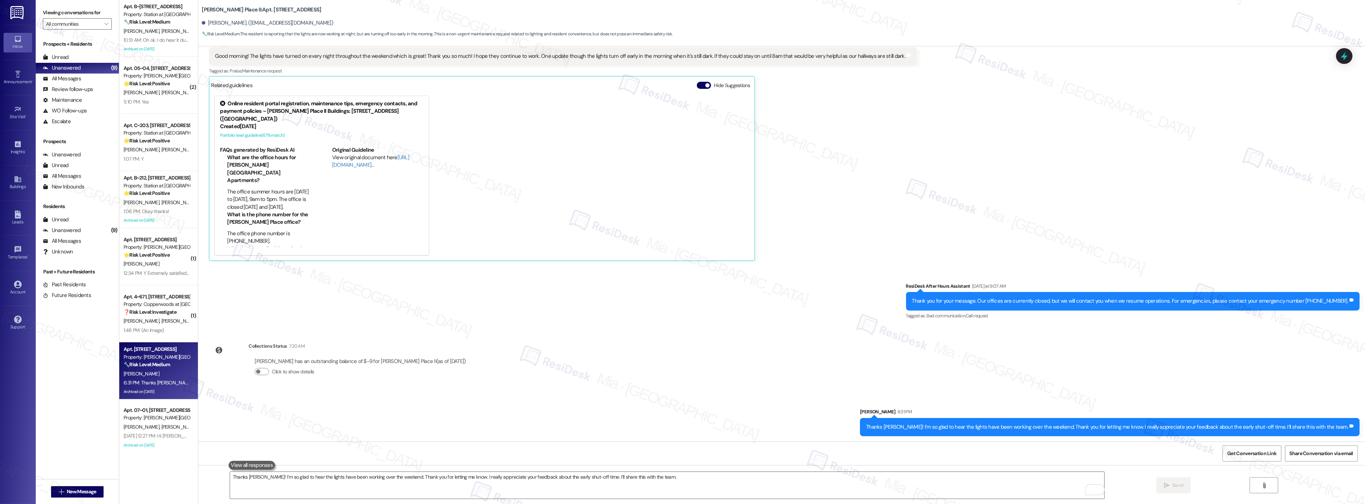
scroll to position [0, 0]
click at [157, 436] on div "Sep 03, 2025 at 12:27 PM: Hi Rebecca and Juan, how are you? This is a friendly …" at bounding box center [295, 436] width 343 height 6
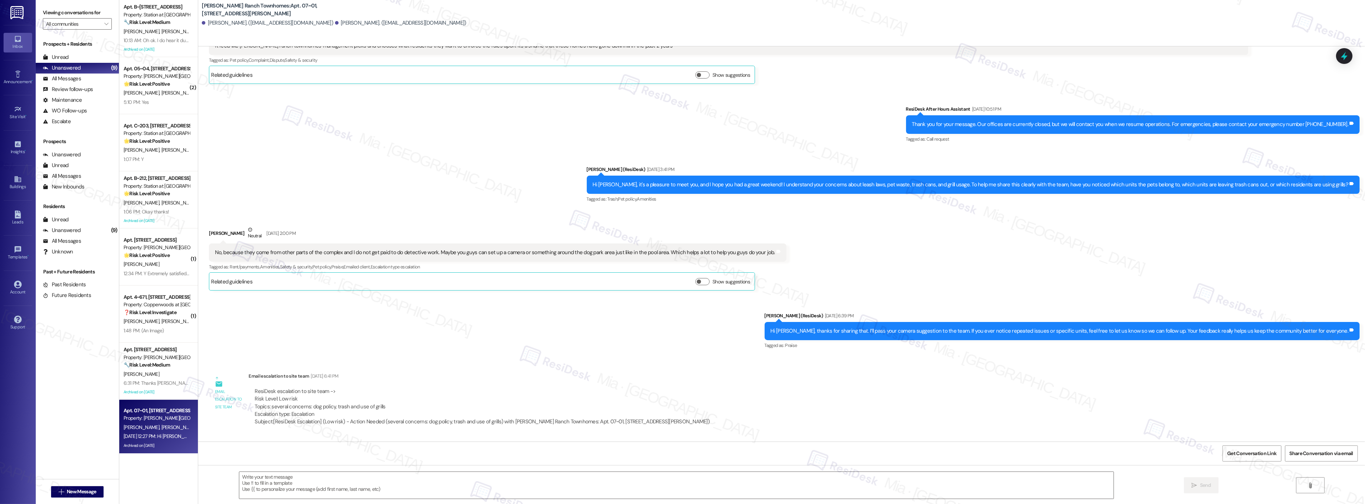
type textarea "Fetching suggested responses. Please feel free to read through the conversation…"
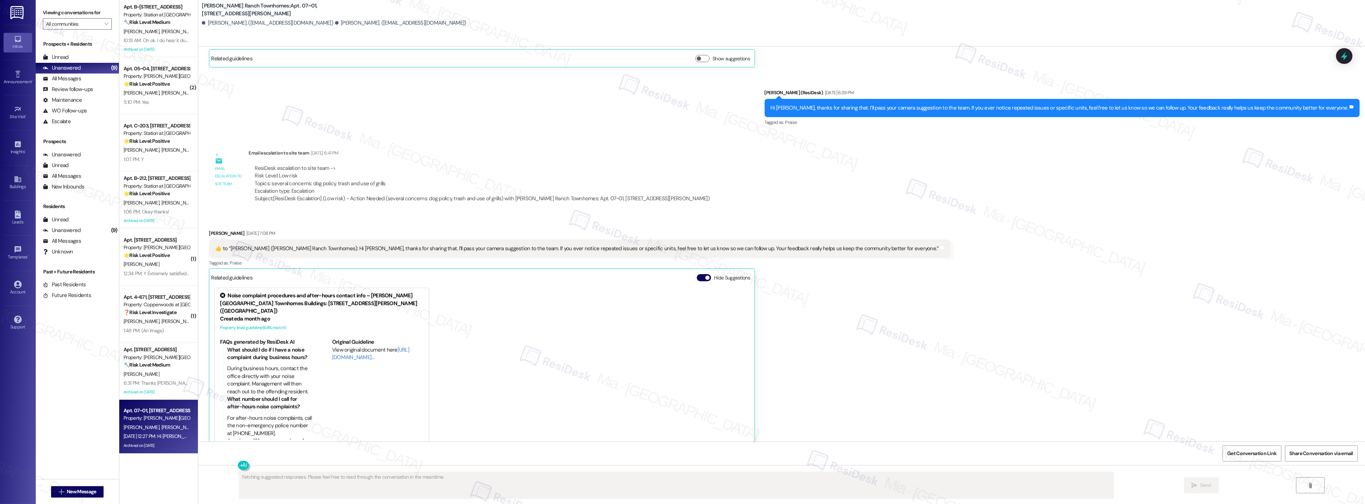
scroll to position [391, 0]
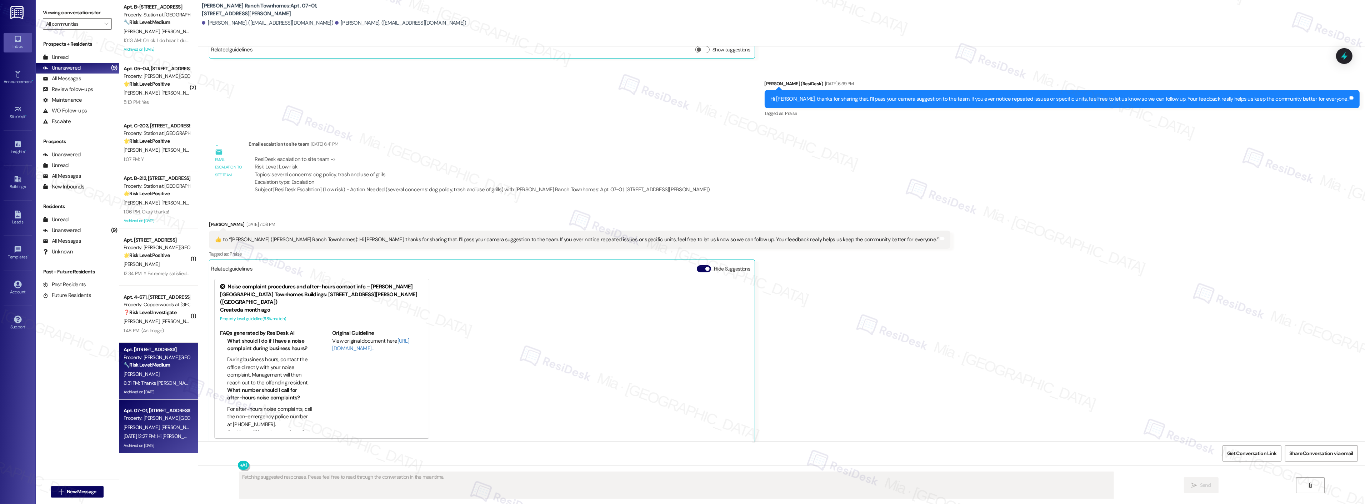
click at [130, 376] on span "S. Cannon" at bounding box center [142, 374] width 36 height 6
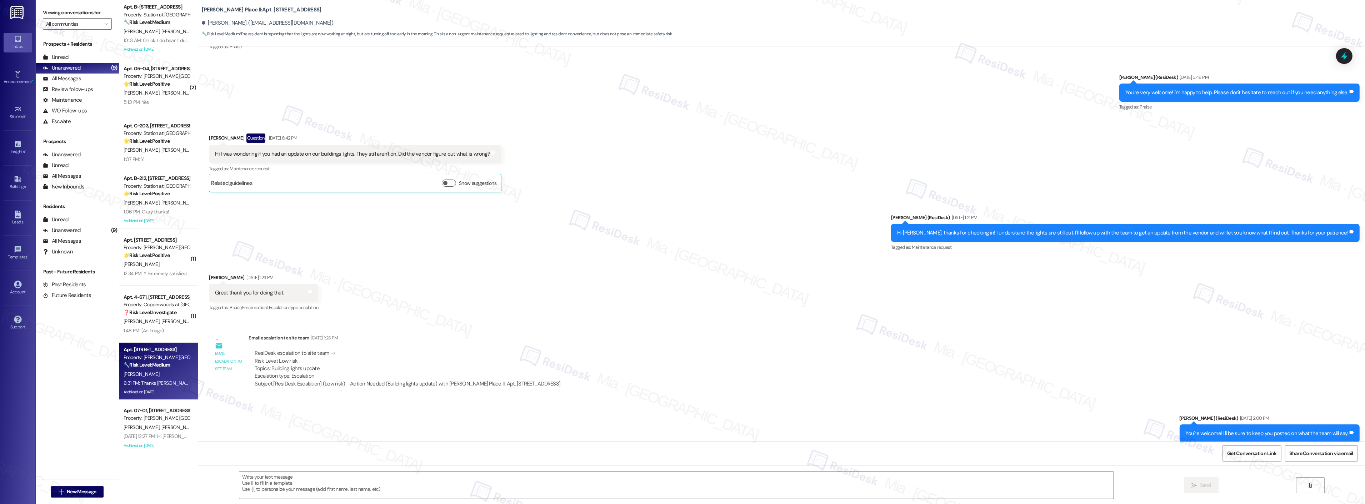
type textarea "Fetching suggested responses. Please feel free to read through the conversation…"
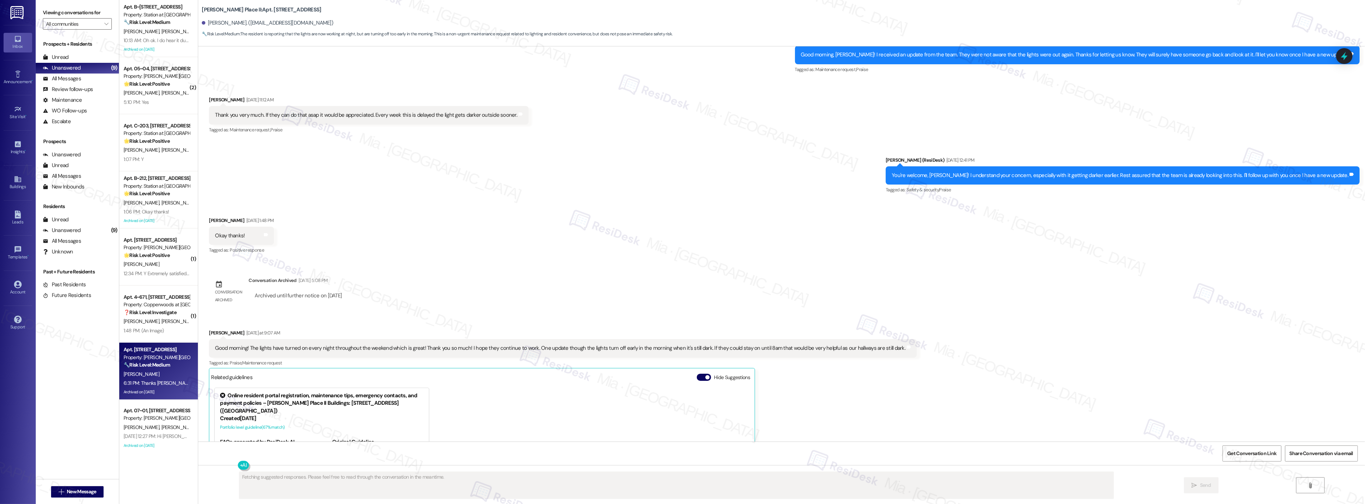
scroll to position [2067, 0]
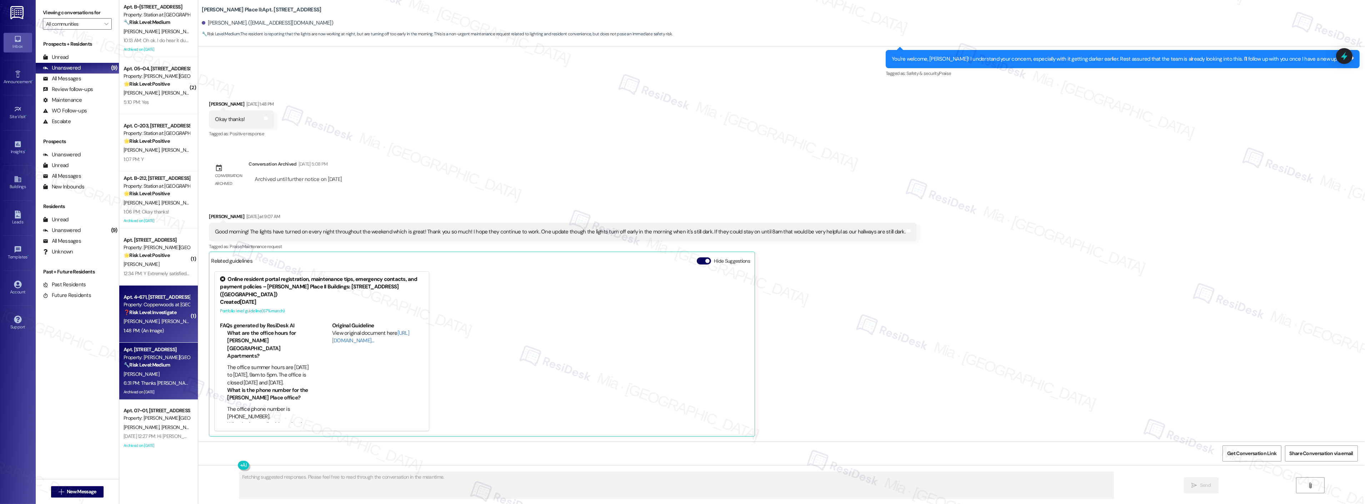
click at [138, 331] on div "1:48 PM: (An Image) 1:48 PM: (An Image)" at bounding box center [144, 331] width 40 height 6
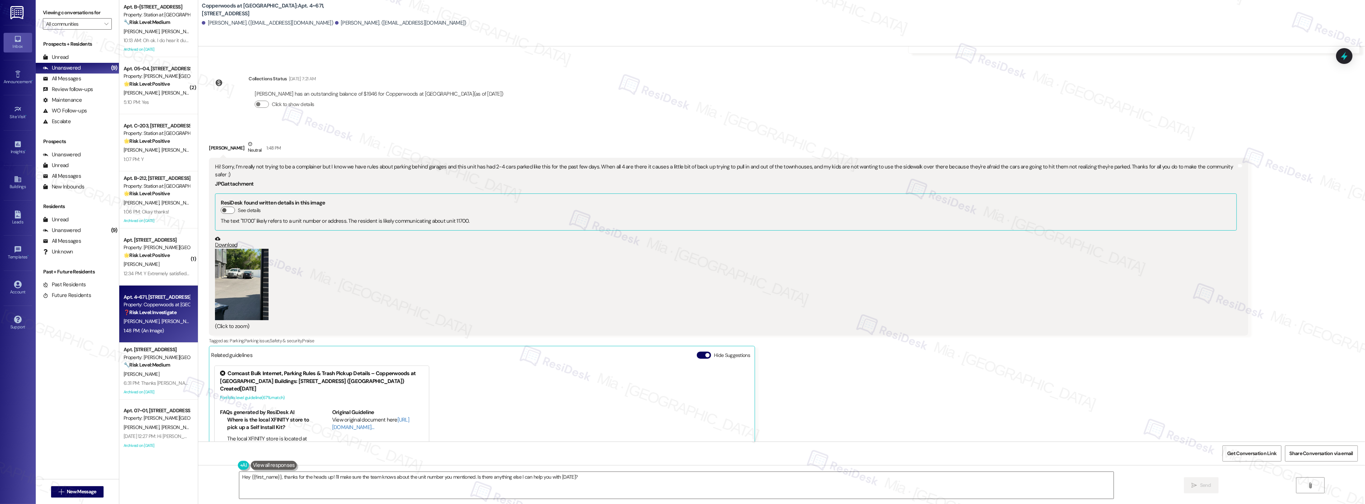
scroll to position [516, 0]
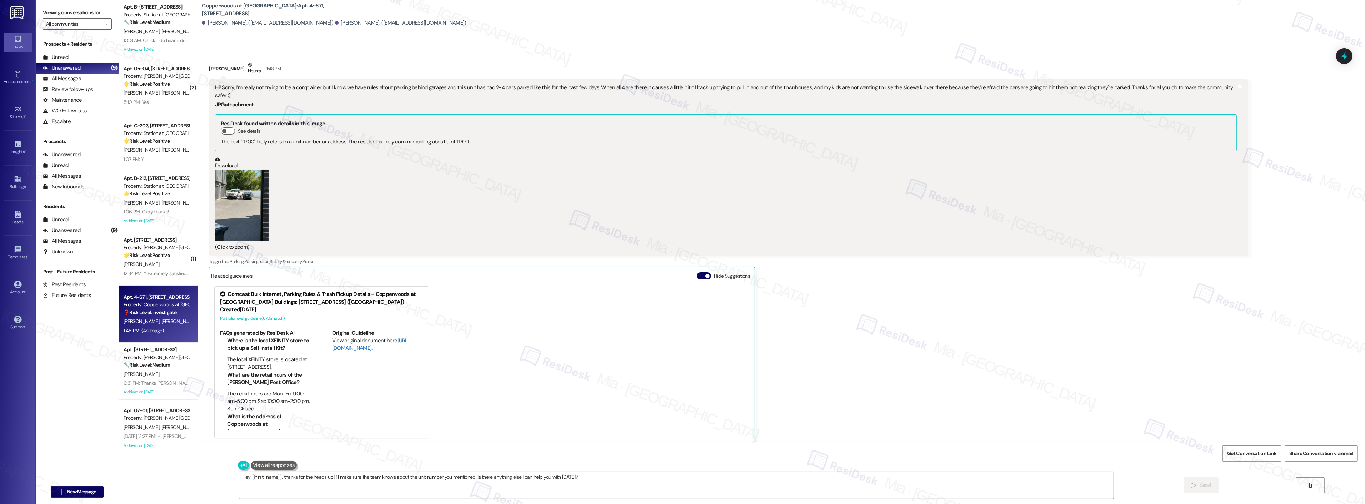
click at [344, 341] on link "[URL][DOMAIN_NAME]…" at bounding box center [370, 344] width 77 height 15
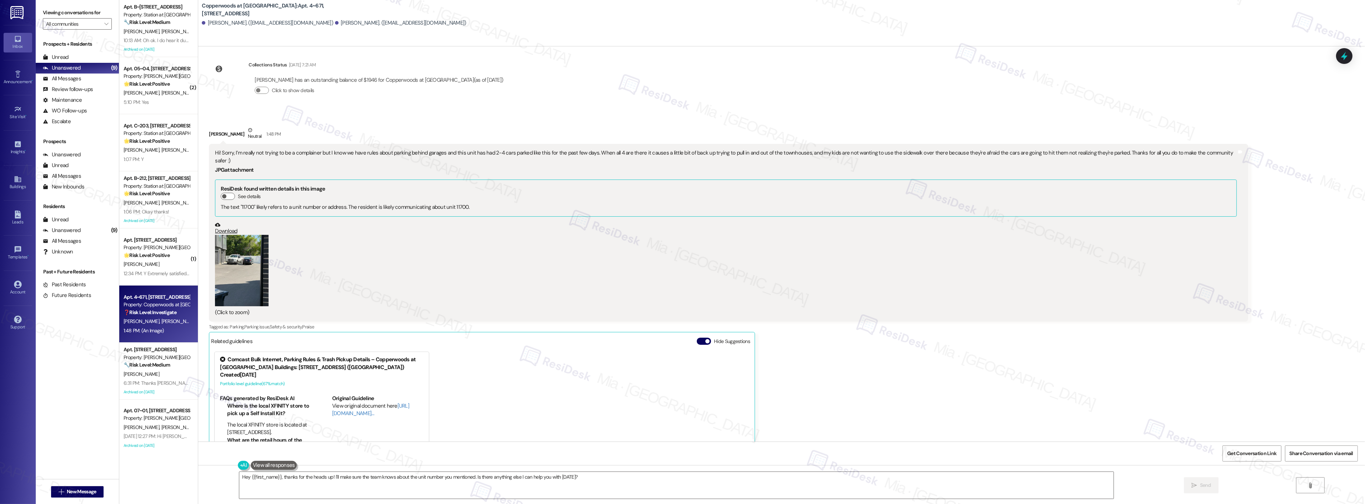
scroll to position [437, 0]
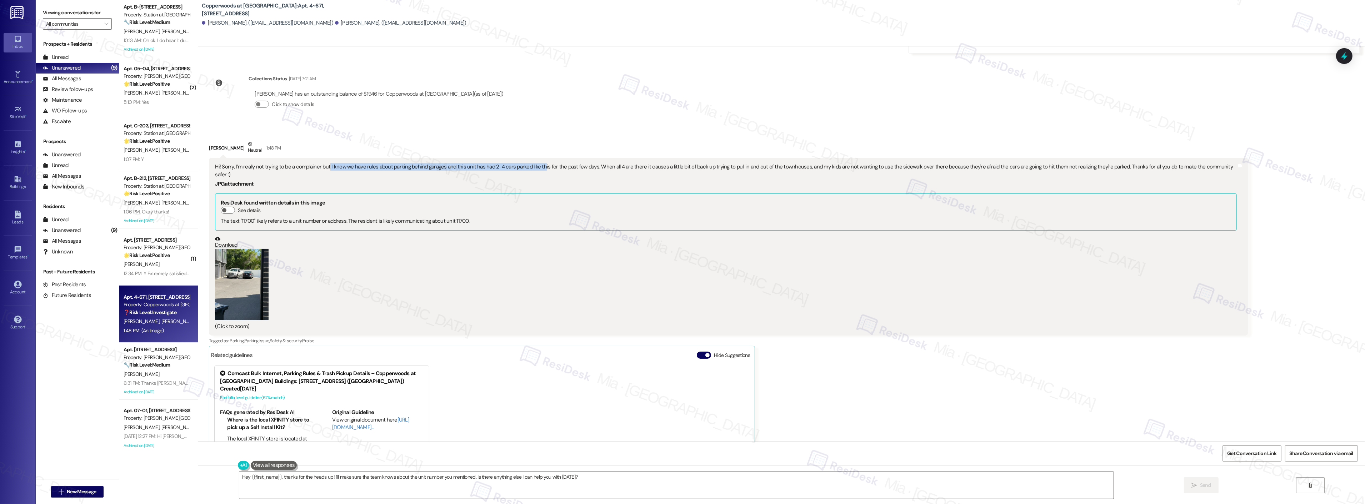
drag, startPoint x: 322, startPoint y: 169, endPoint x: 534, endPoint y: 169, distance: 212.5
click at [534, 169] on div "Hi! Sorry, I’m really not trying to be a complainer but I know we have rules ab…" at bounding box center [726, 170] width 1022 height 15
click at [244, 270] on button "Zoom image" at bounding box center [242, 284] width 54 height 71
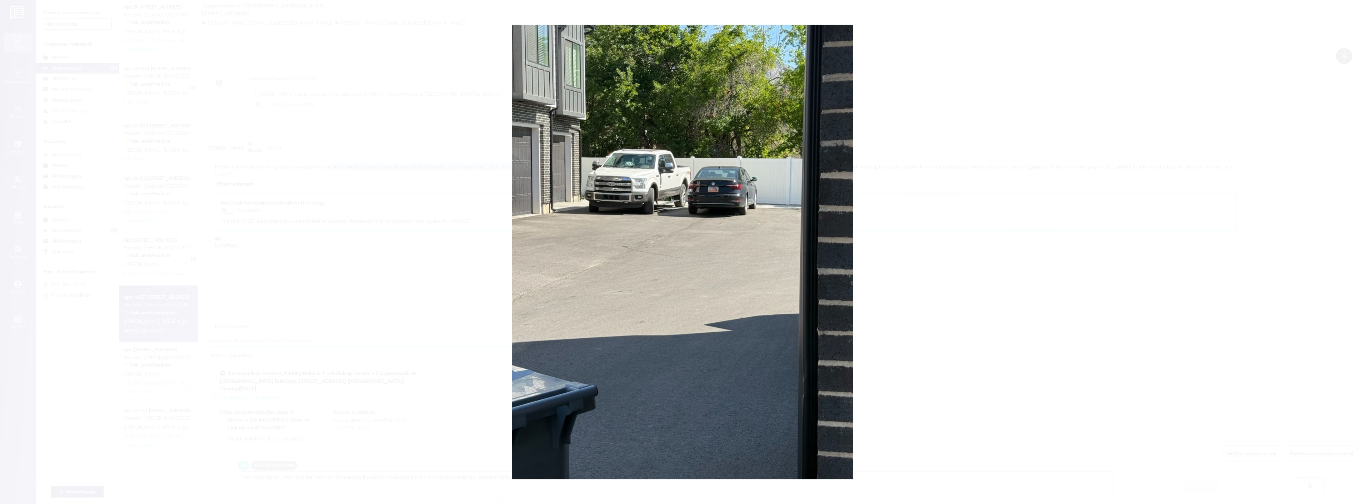
click at [689, 252] on button "Unzoom image" at bounding box center [682, 252] width 1365 height 504
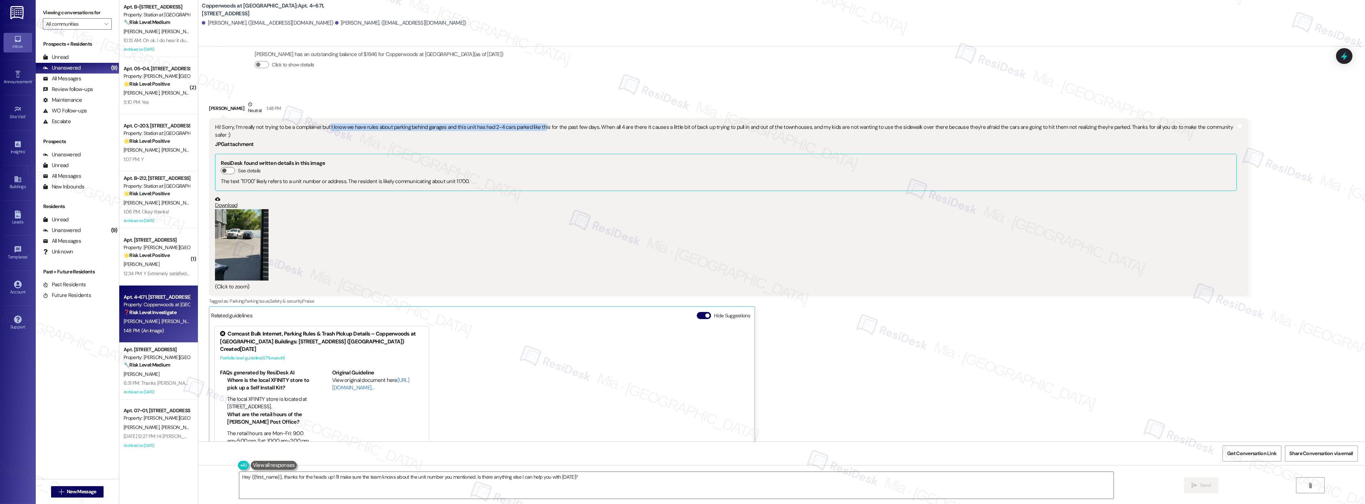
scroll to position [516, 0]
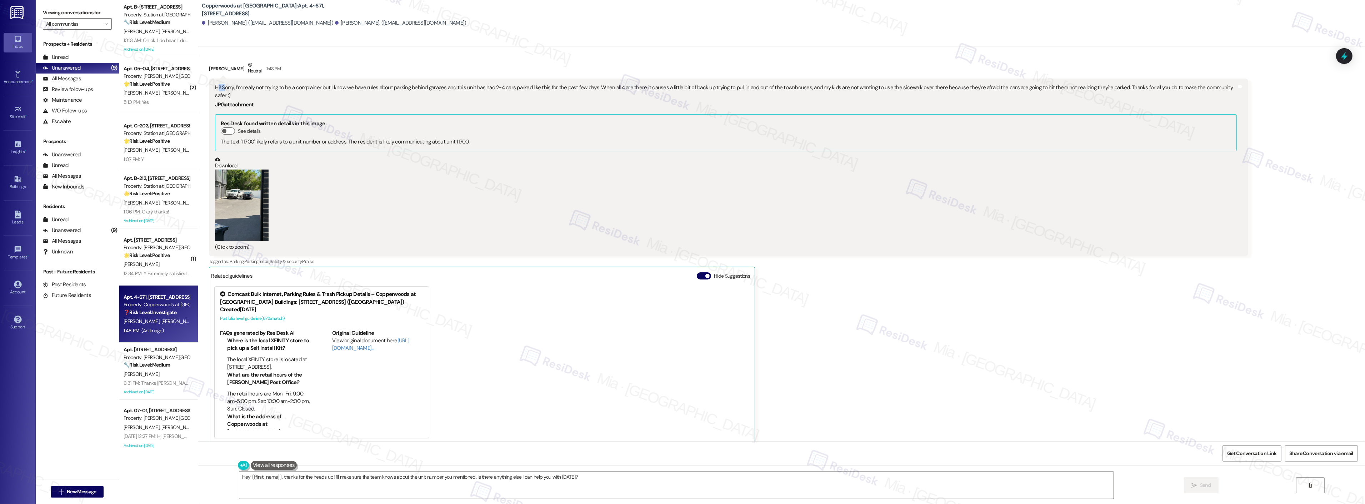
drag, startPoint x: 211, startPoint y: 89, endPoint x: 217, endPoint y: 88, distance: 5.7
click at [217, 88] on div "Hi! Sorry, I’m really not trying to be a complainer but I know we have rules ab…" at bounding box center [726, 91] width 1022 height 15
click at [215, 88] on div "Hi! Sorry, I’m really not trying to be a complainer but I know we have rules ab…" at bounding box center [726, 91] width 1022 height 15
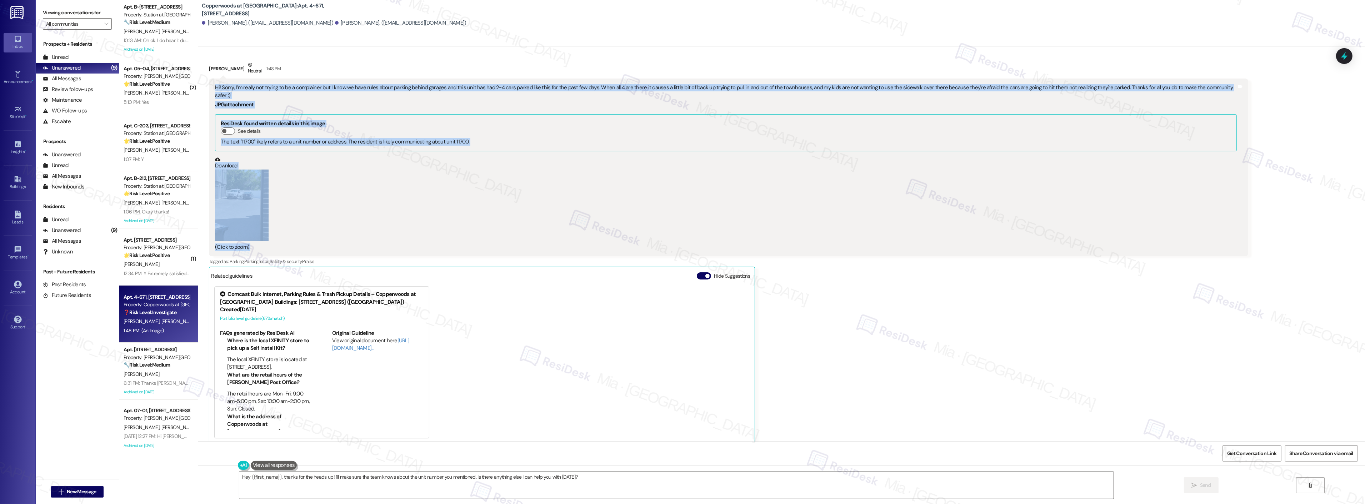
drag, startPoint x: 209, startPoint y: 88, endPoint x: 1227, endPoint y: 87, distance: 1017.6
click at [1227, 87] on div "Hi! Sorry, I’m really not trying to be a complainer but I know we have rules ab…" at bounding box center [728, 168] width 1039 height 178
copy div "Hi! Sorry, I’m really not trying to be a complainer but I know we have rules ab…"
click at [484, 204] on div "(Click to zoom)" at bounding box center [726, 210] width 1022 height 81
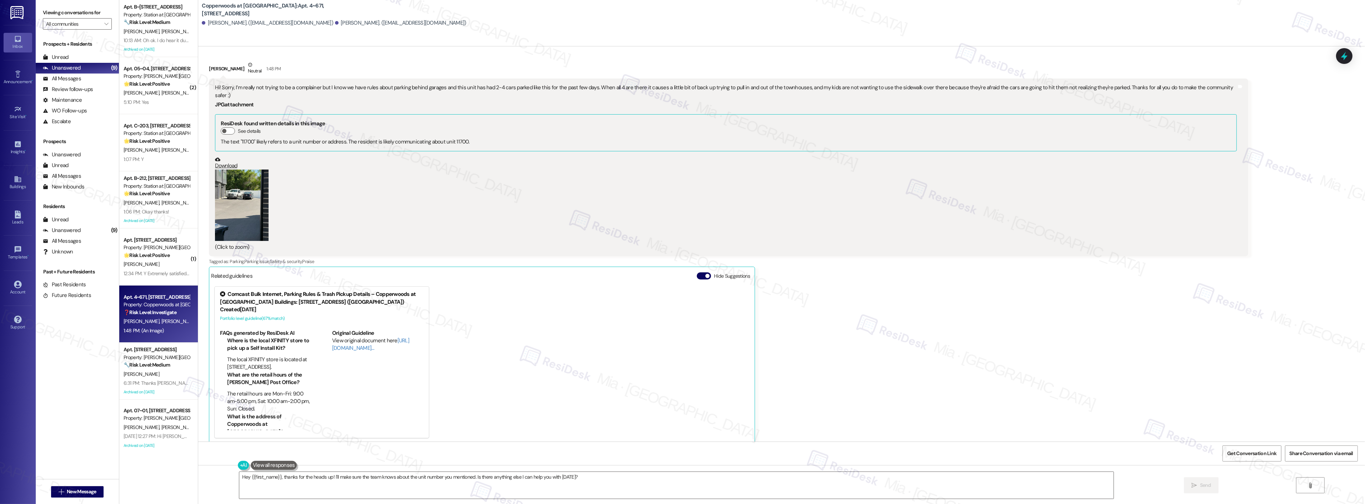
click at [242, 210] on button "Zoom image" at bounding box center [242, 205] width 54 height 71
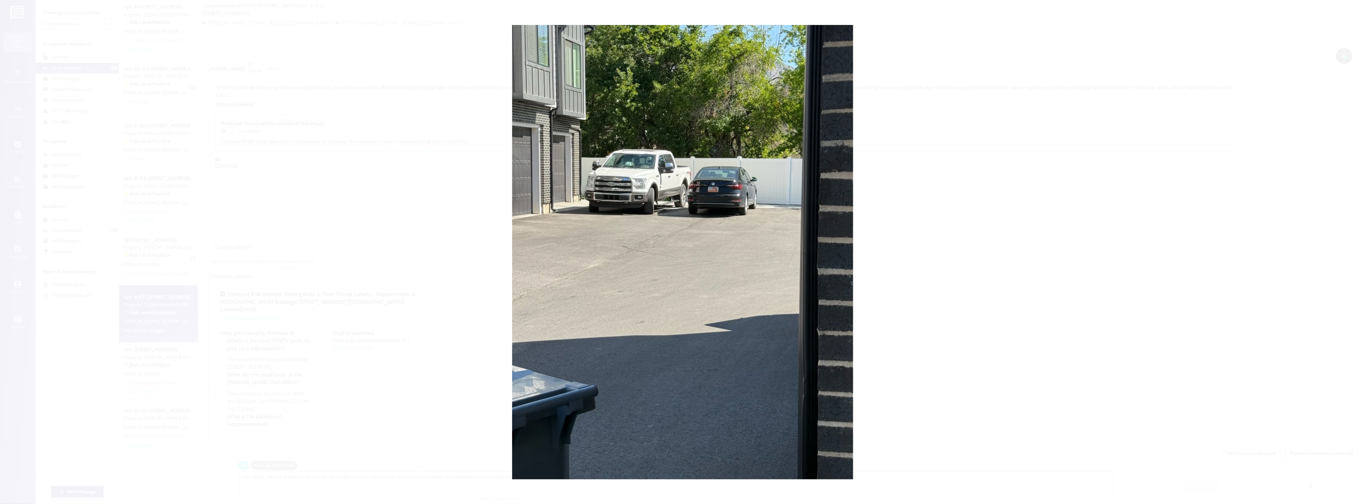
click at [944, 258] on button "Unzoom image" at bounding box center [682, 252] width 1365 height 504
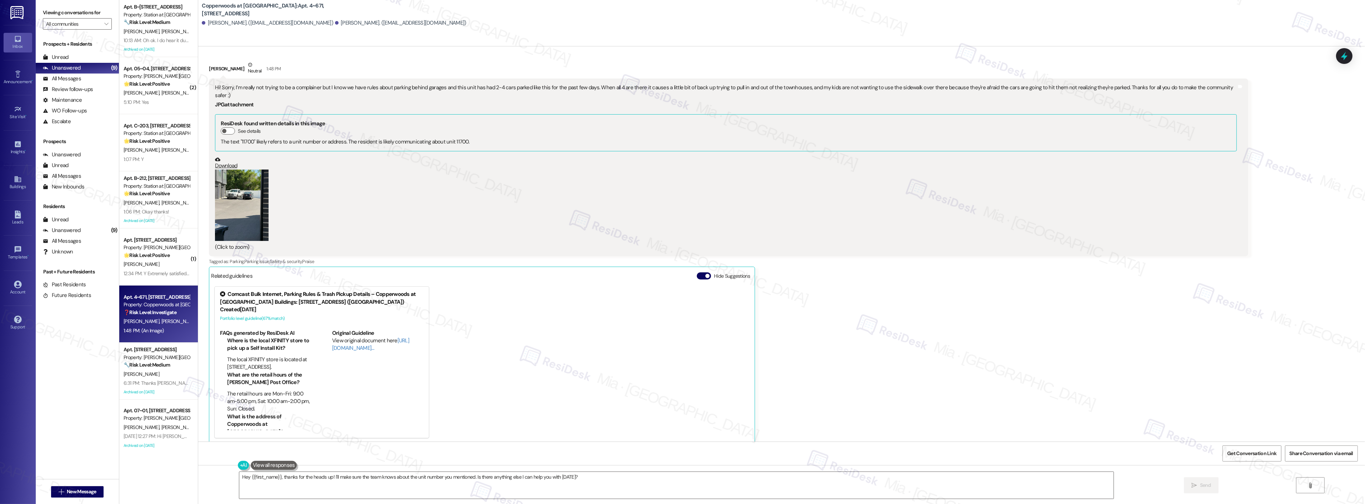
click at [240, 183] on button "Zoom image" at bounding box center [242, 205] width 54 height 71
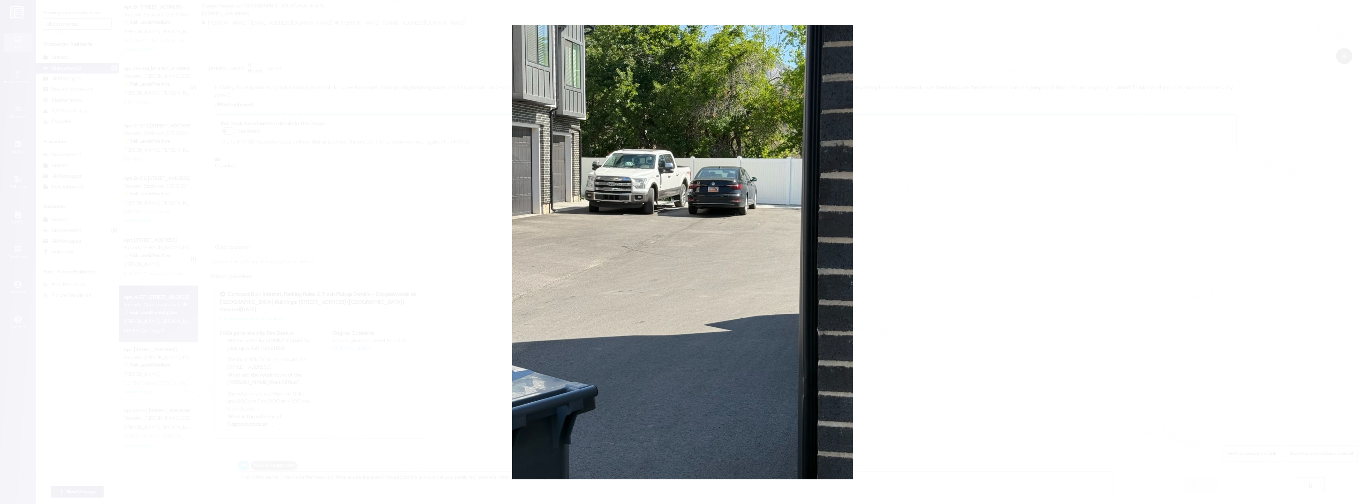
click at [867, 194] on button "Unzoom image" at bounding box center [682, 252] width 1365 height 504
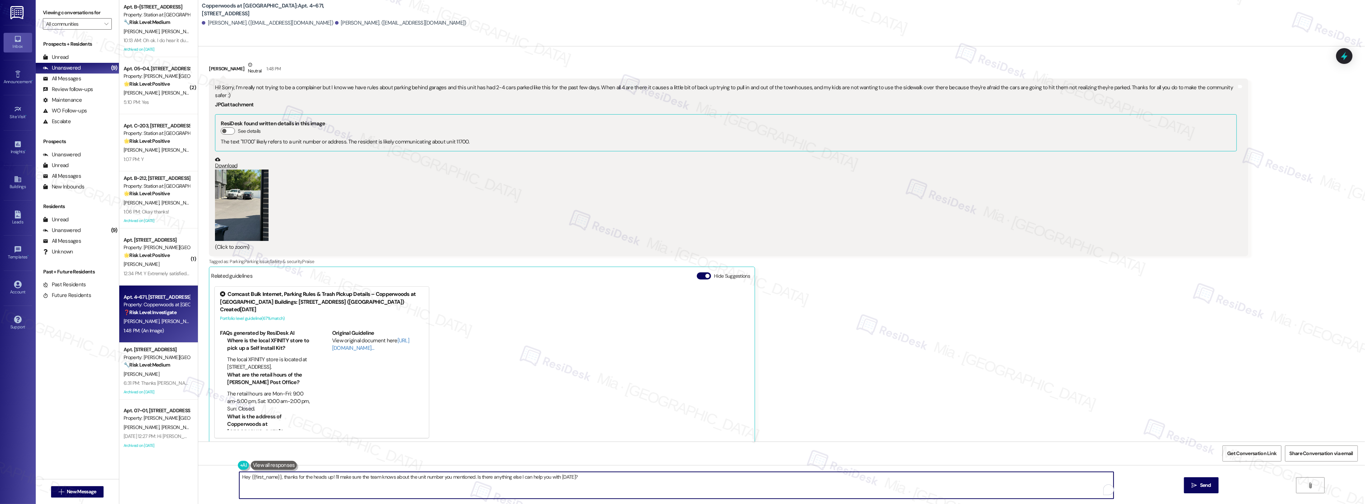
drag, startPoint x: 234, startPoint y: 480, endPoint x: 576, endPoint y: 483, distance: 341.8
click at [576, 483] on textarea "Hey {{first_name}}, thanks for the heads up! I'll make sure the team knows abou…" at bounding box center [676, 485] width 874 height 27
paste textarea "I appreciate you bringing this to my attention and for your concern about safet…"
click at [230, 474] on textarea "I appreciate you bringing this to my attention and for your concern about safet…" at bounding box center [667, 485] width 874 height 27
click at [719, 477] on textarea "Hi [PERSON_NAME], no worries. I appreciate you bringing this to my attention an…" at bounding box center [667, 485] width 874 height 27
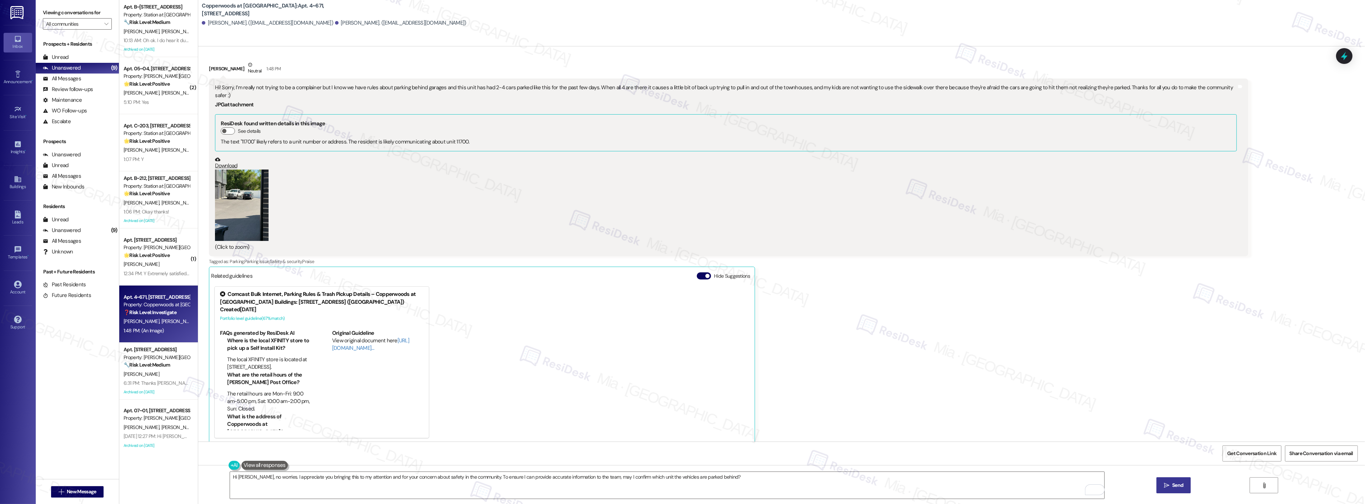
click at [1180, 482] on span "Send" at bounding box center [1177, 486] width 11 height 8
type textarea "Hi {{first_name}}, I understand your concern about the vehicles. To clarify, co…"
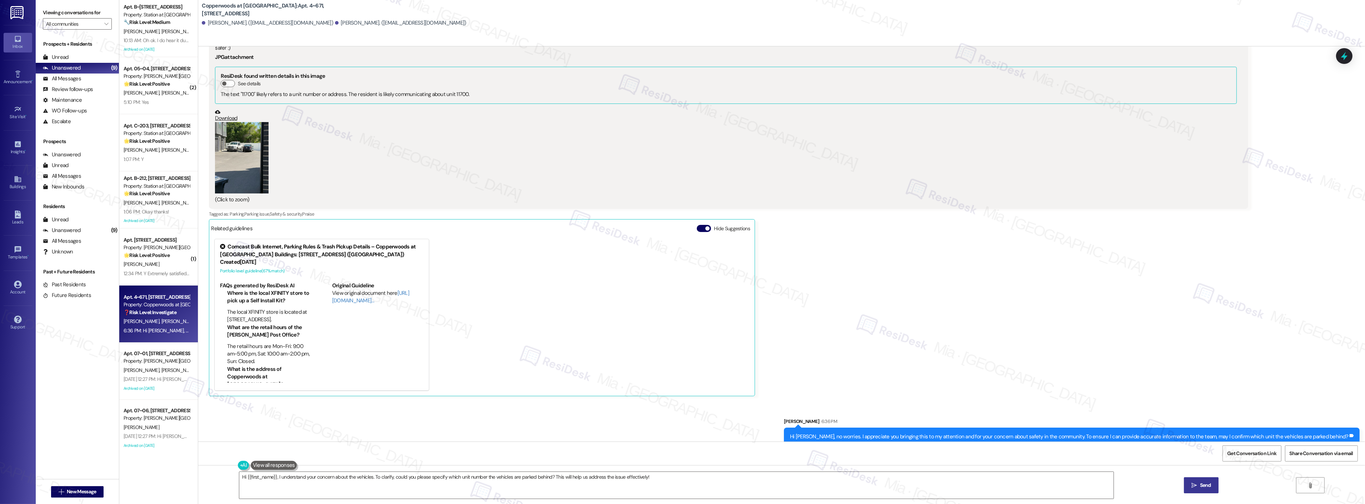
scroll to position [566, 0]
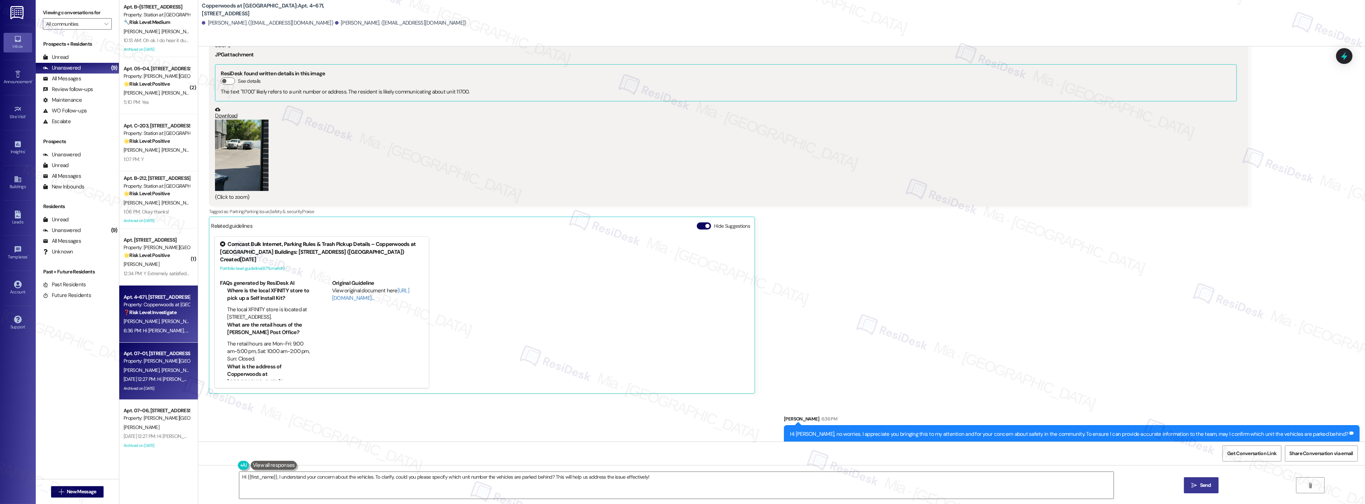
click at [129, 383] on div "Sep 03, 2025 at 12:27 PM: Hi Rebecca and Juan, how are you? This is a friendly …" at bounding box center [157, 379] width 68 height 9
type textarea "Fetching suggested responses. Please feel free to read through the conversation…"
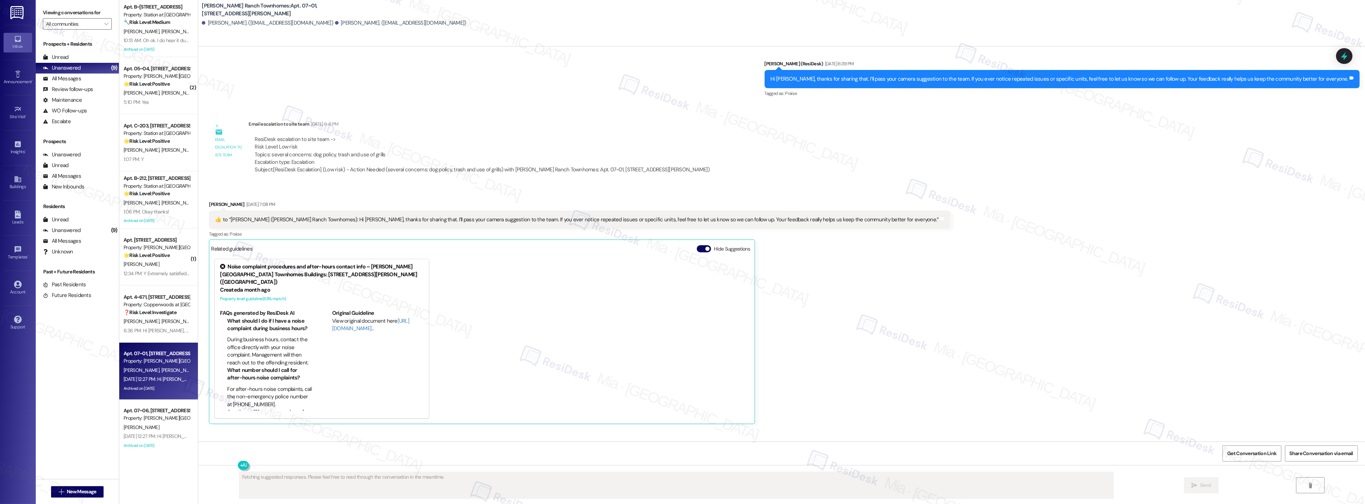
scroll to position [391, 0]
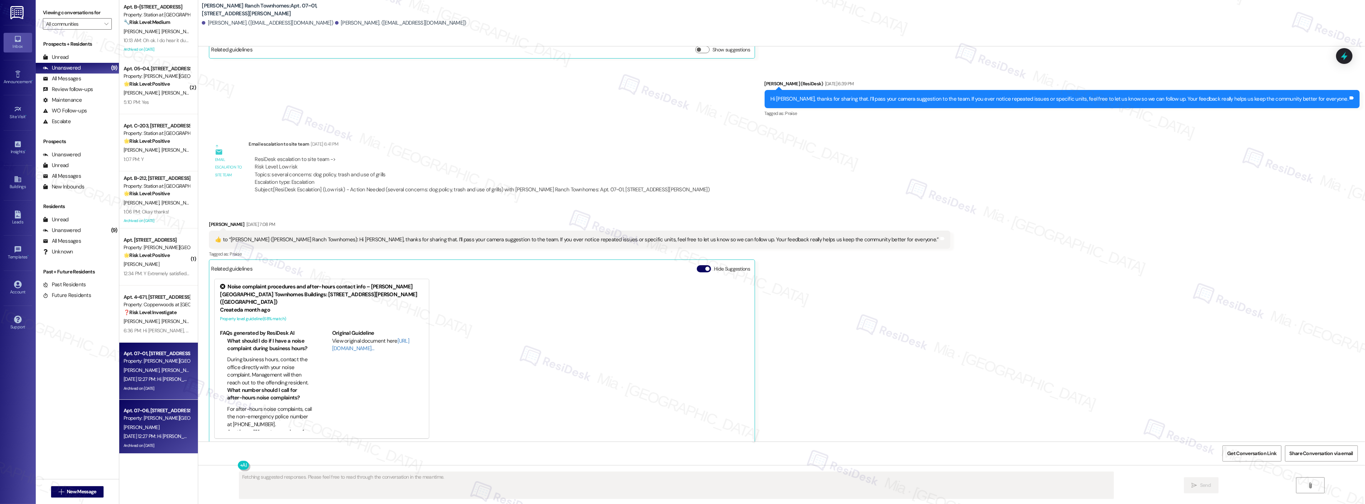
click at [136, 417] on div "Property: [PERSON_NAME][GEOGRAPHIC_DATA] Townhomes" at bounding box center [157, 419] width 66 height 8
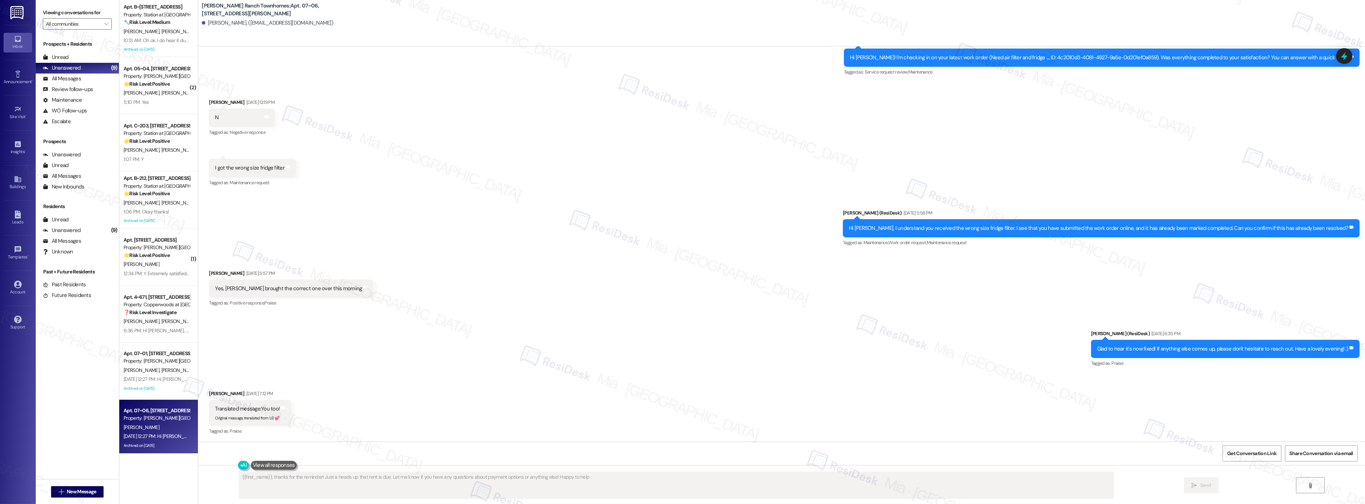
type textarea "{{first_name}}, thanks for the reminder! Just a heads up that rent is due. Let …"
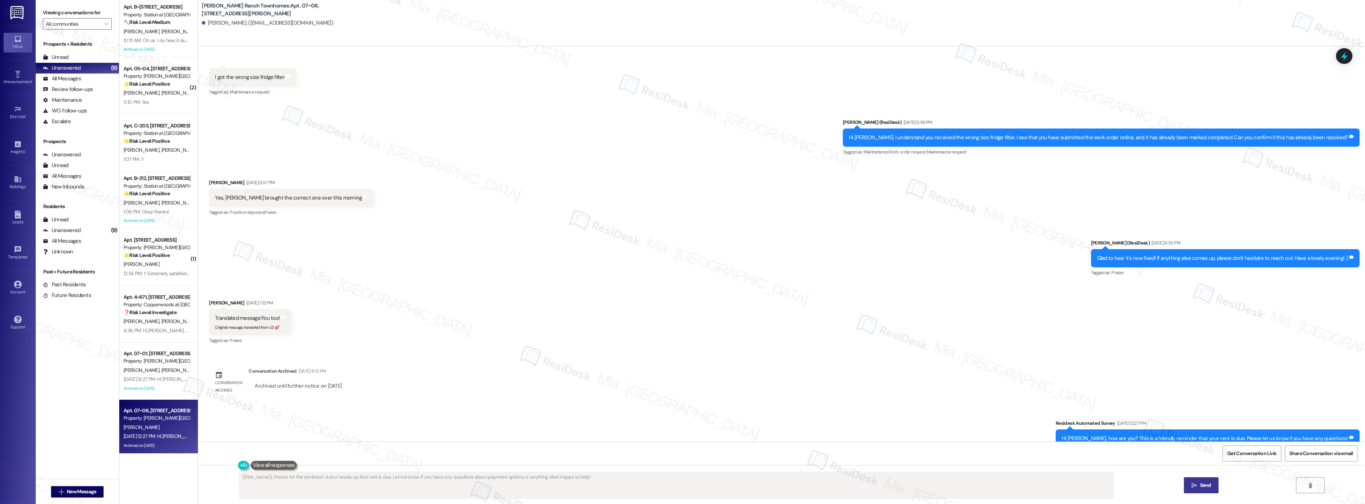
scroll to position [245, 0]
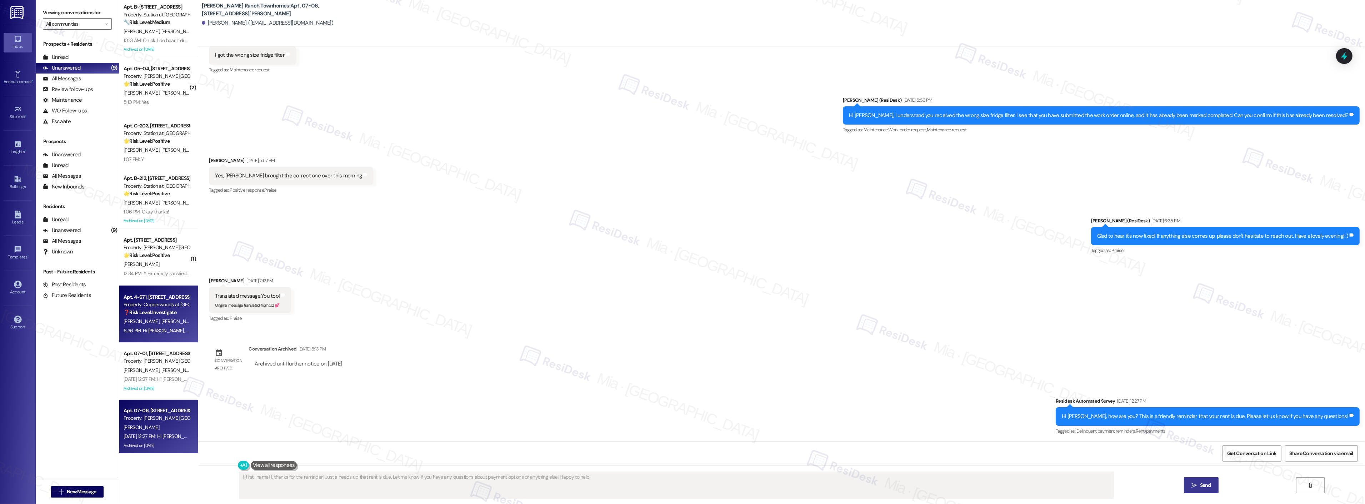
click at [149, 316] on div "Apt. 4~671, 2100 North 89 Hwy Property: Copperwoods at Harrisville ❓ Risk Level…" at bounding box center [157, 305] width 68 height 24
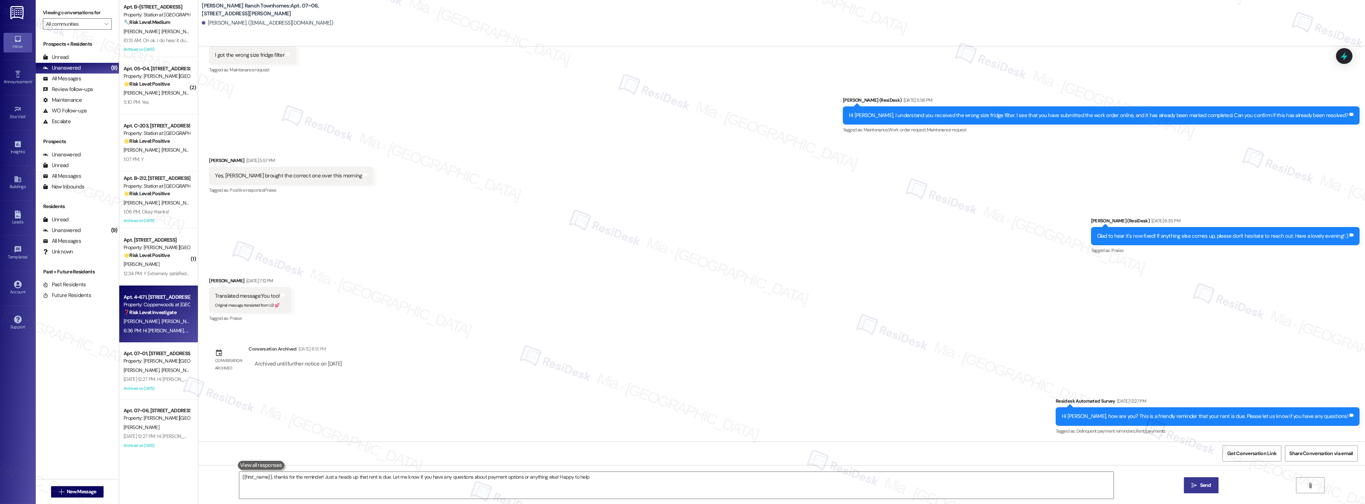
type textarea "{{first_name}}, thanks for the reminder! Just a heads up that rent is due. Let …"
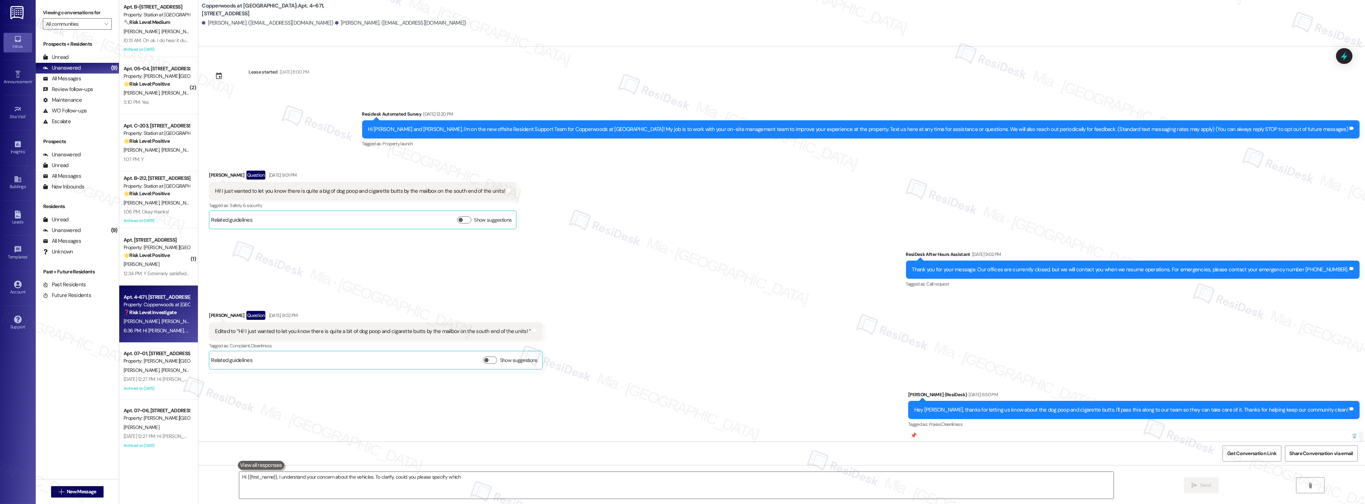
scroll to position [516, 0]
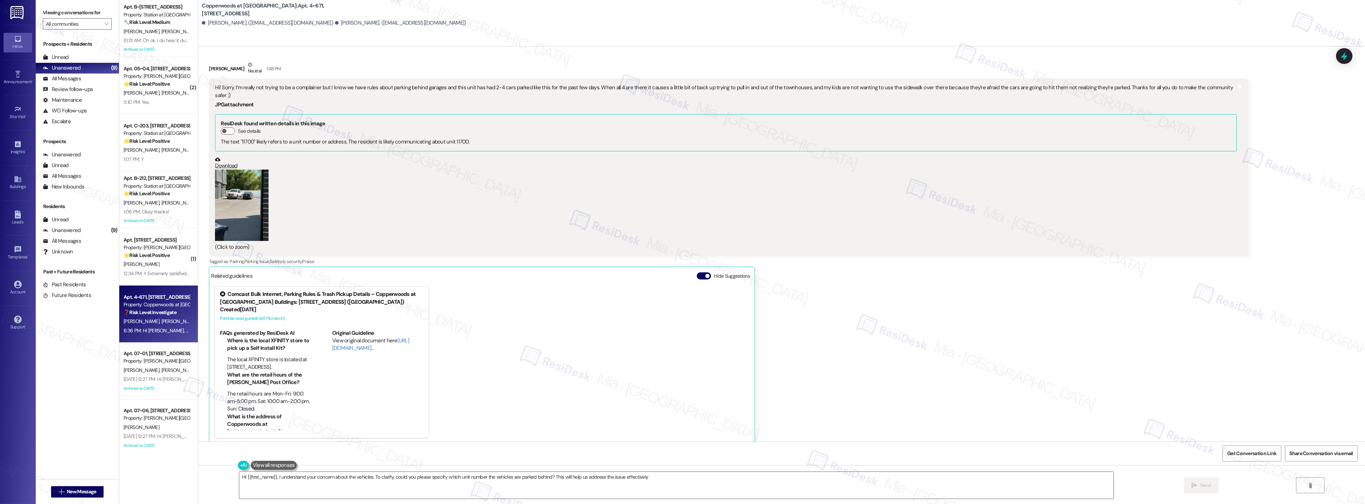
type textarea "Hi {{first_name}}, I understand your concern about the vehicles. To clarify, co…"
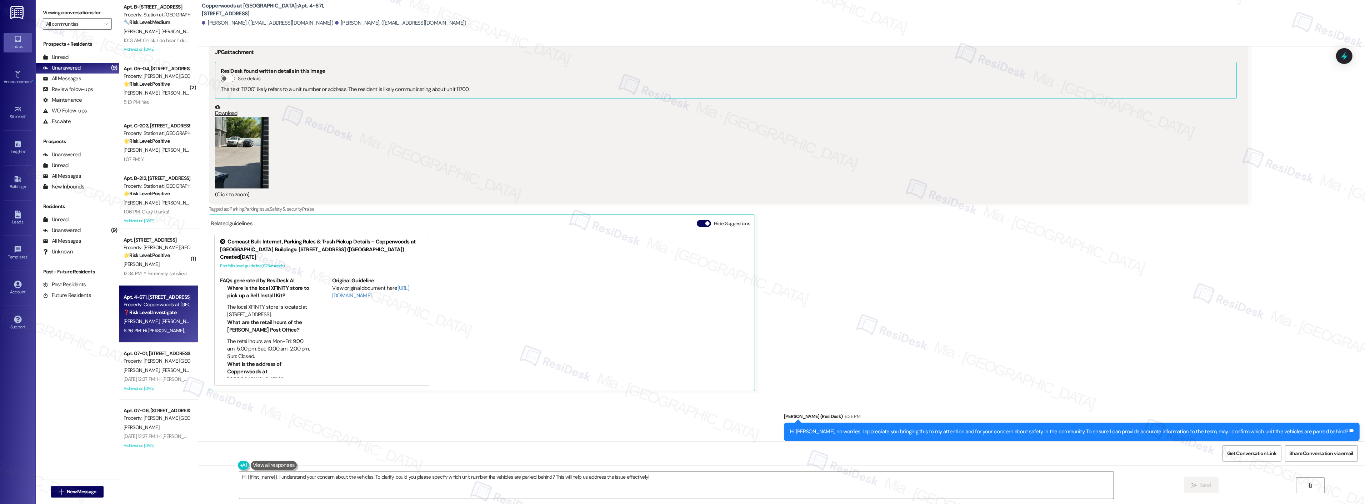
scroll to position [577, 0]
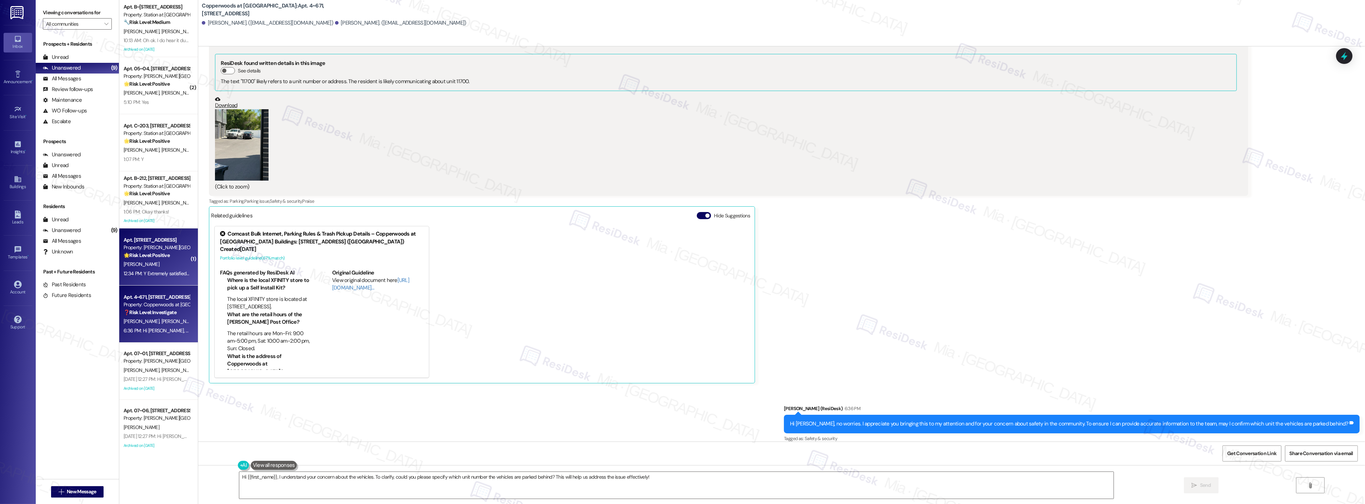
click at [158, 265] on div "B. Eyre" at bounding box center [157, 264] width 68 height 9
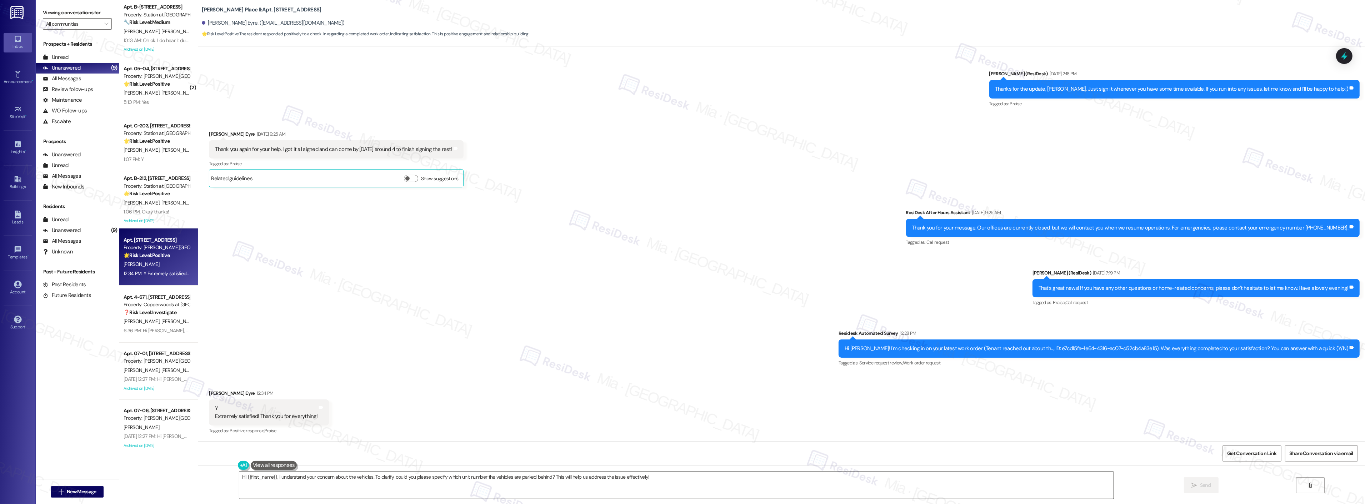
click at [652, 485] on textarea "Hi {{first_name}}, I understand your concern about the vehicles. To clarify, co…" at bounding box center [676, 485] width 874 height 27
drag, startPoint x: 659, startPoint y: 483, endPoint x: 220, endPoint y: 483, distance: 439.7
click at [220, 483] on div "Hi {{first_name}}, I understand your concern about the vehicles. To clarify, co…" at bounding box center [781, 492] width 1167 height 54
paste textarea "Thank you so much for sharing your feedback! I’m so glad to know you’re satisfi…"
click at [266, 478] on textarea "Thank you so much for sharing your feedback! I’m so glad to know you’re satisfi…" at bounding box center [667, 485] width 874 height 27
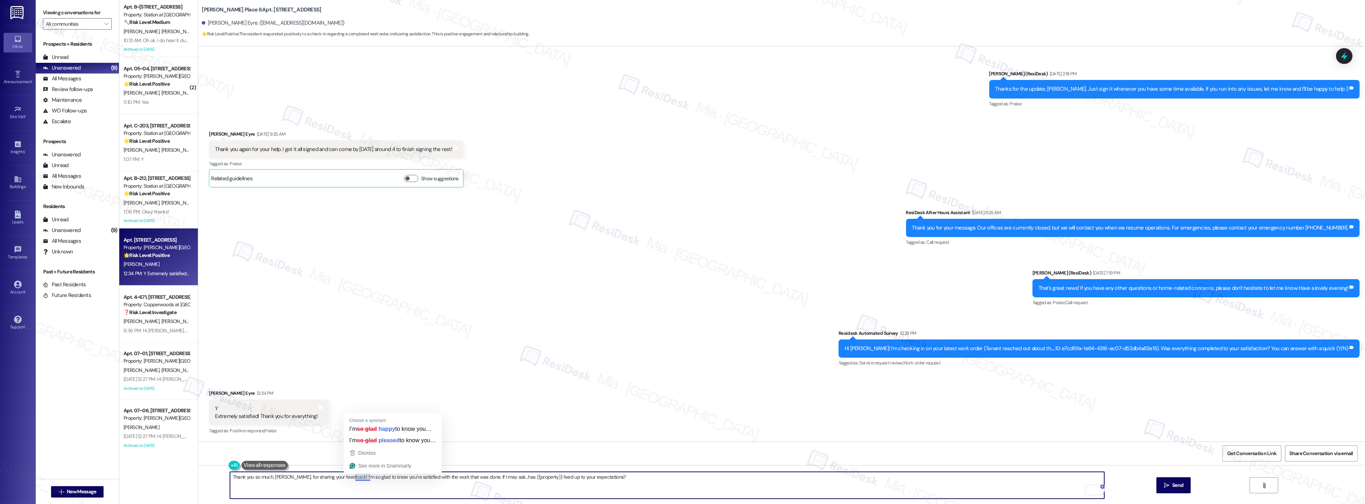
click at [393, 484] on textarea "Thank you so much, Bracken, for sharing your feedback! I’m so glad to know you’…" at bounding box center [667, 485] width 874 height 27
type textarea "Thank you so much, Bracken, for sharing your feedback! I’m so glad to know you’…"
click at [1170, 490] on button " Send" at bounding box center [1174, 486] width 35 height 16
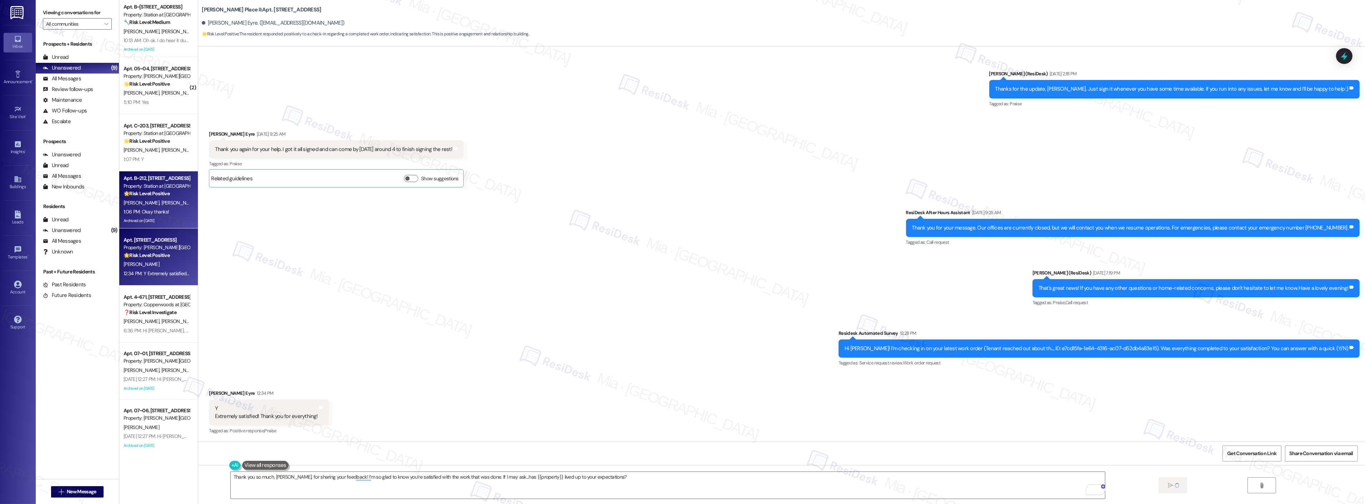
click at [166, 210] on div "1:06 PM: Okay thanks! 1:06 PM: Okay thanks!" at bounding box center [157, 212] width 68 height 9
type textarea "Hey {{first_name}}! I'm so glad to hear you were extremely satisfied with the w…"
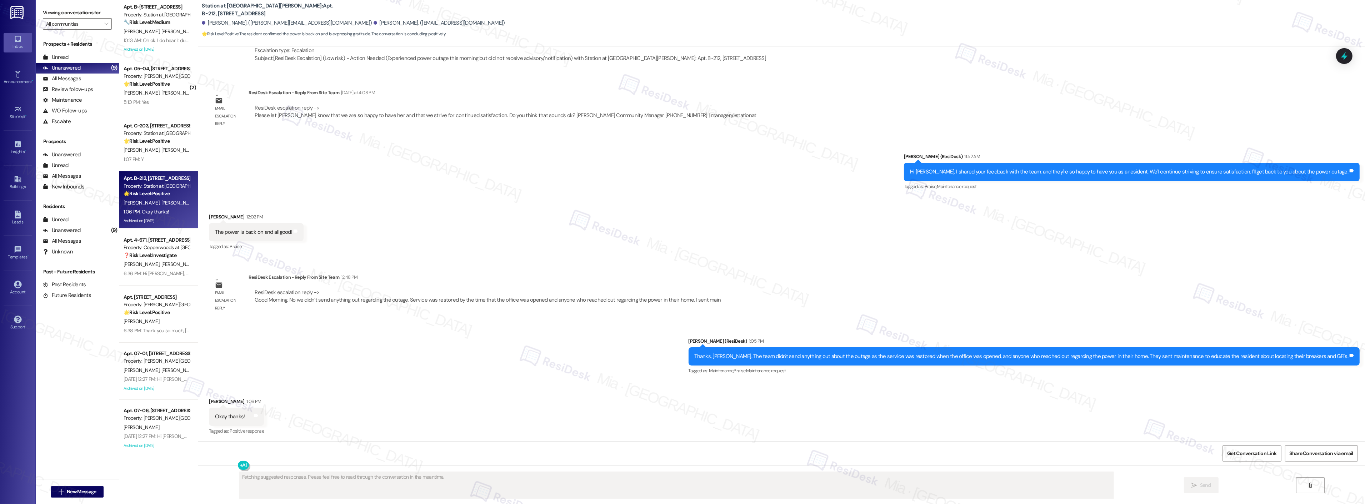
scroll to position [601, 0]
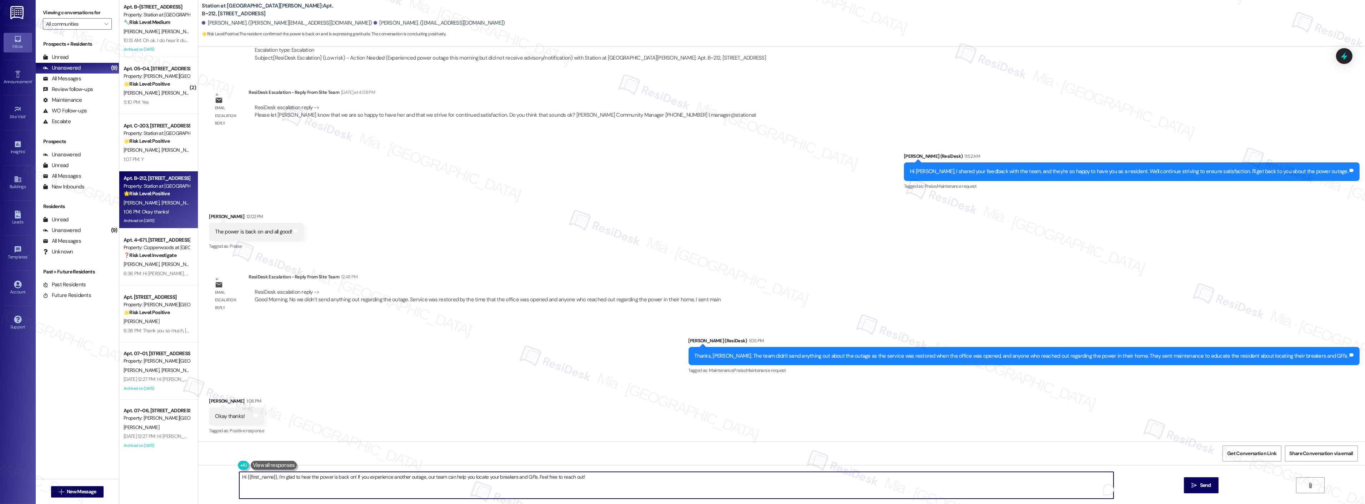
drag, startPoint x: 236, startPoint y: 479, endPoint x: 644, endPoint y: 479, distance: 407.2
click at [644, 479] on textarea "Hi {{first_name}}, I'm glad to hear the power is back on! If you experience ano…" at bounding box center [676, 485] width 874 height 27
type textarea "You're welcome! 😊"
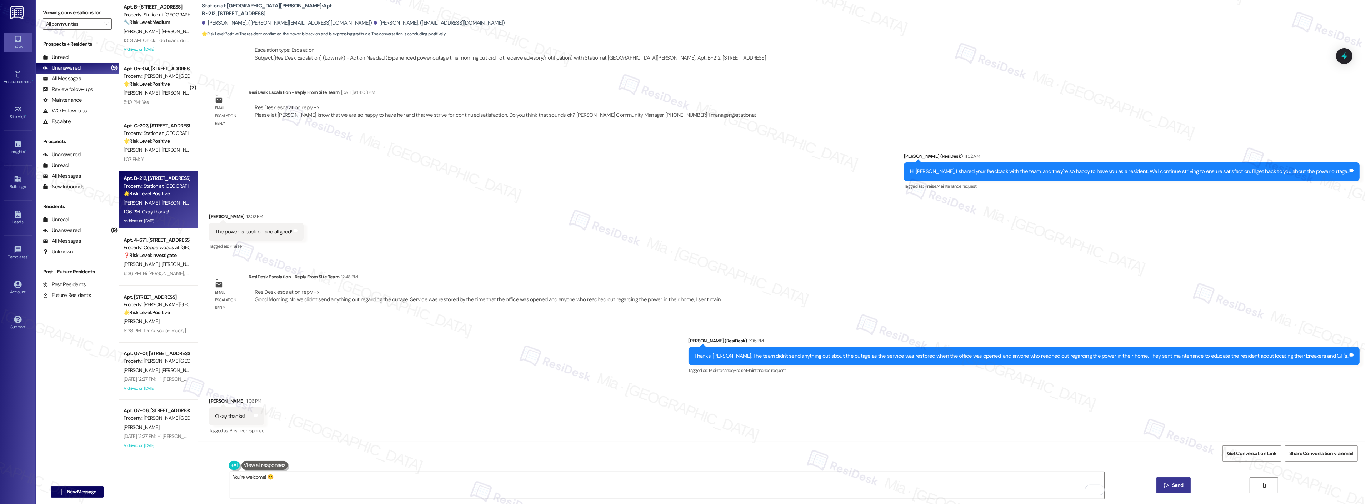
click at [1174, 484] on span "Send" at bounding box center [1177, 486] width 11 height 8
click at [156, 146] on div "T. Heiner J. Heiner" at bounding box center [157, 150] width 68 height 9
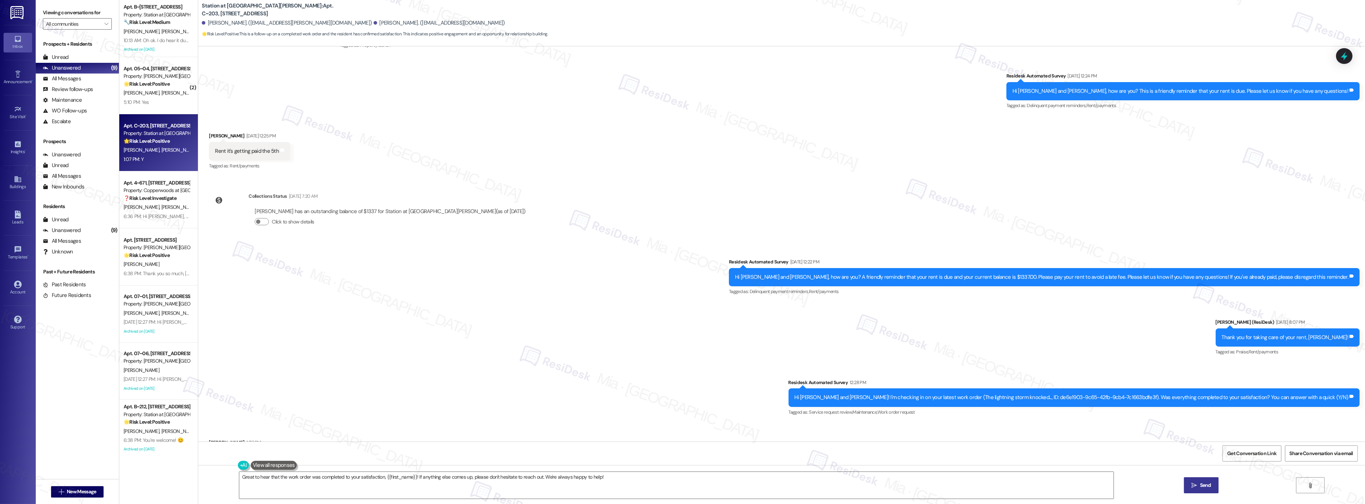
scroll to position [140, 0]
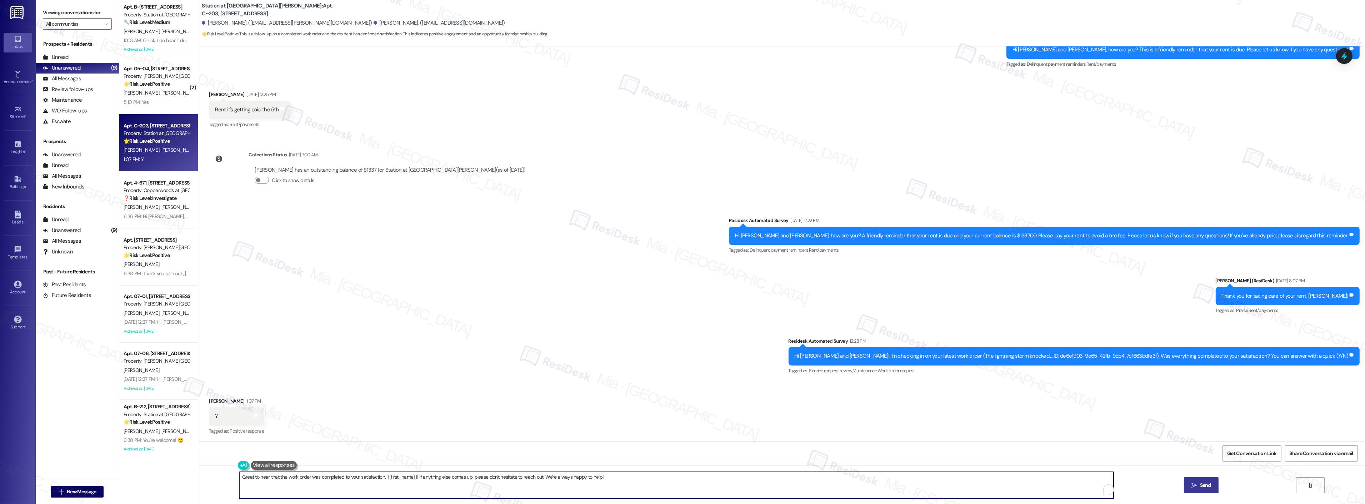
drag, startPoint x: 598, startPoint y: 478, endPoint x: 209, endPoint y: 477, distance: 389.0
click at [209, 477] on div "Great to hear that the work order was completed to your satisfaction, {{first_n…" at bounding box center [781, 492] width 1167 height 54
paste textarea "Thank you so much for sharing your feedback! I’m so glad to know you’re satisfi…"
click at [266, 477] on textarea "Thank you so much for sharing your feedback! I’m so glad to know you’re satisfi…" at bounding box center [667, 485] width 874 height 27
click at [268, 476] on textarea "Thank you so much for sharing your feedback! I’m so glad to know you’re satisfi…" at bounding box center [667, 485] width 874 height 27
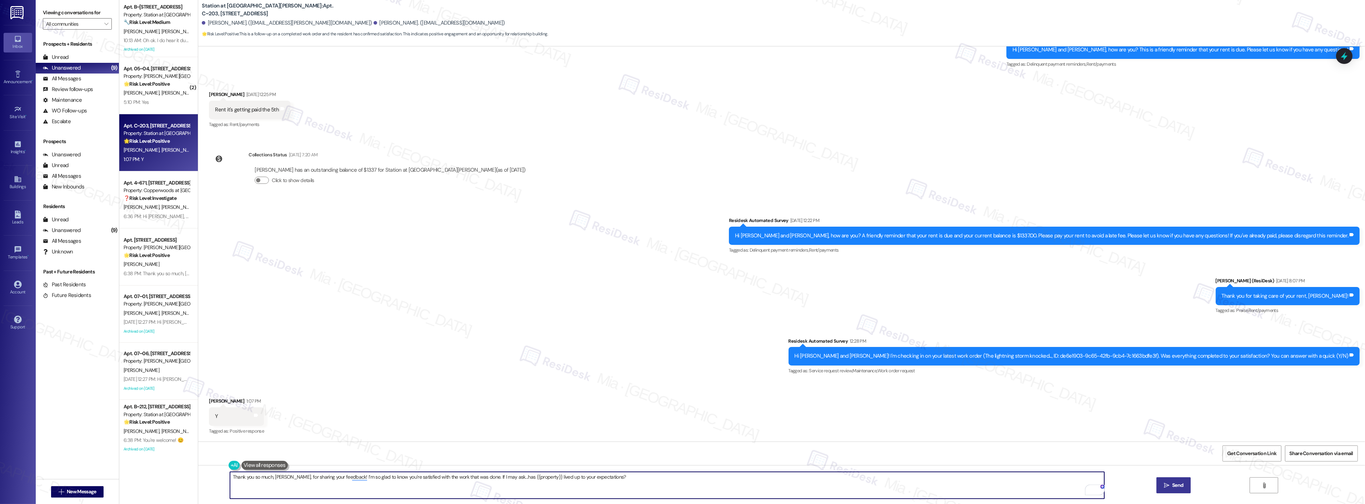
type textarea "Thank you so much, Tracey, for sharing your feedback! I’m so glad to know you’r…"
click at [1172, 487] on span "Send" at bounding box center [1177, 486] width 11 height 8
type textarea "Great to hear that the work order was completed to your satisfaction, {{first_n…"
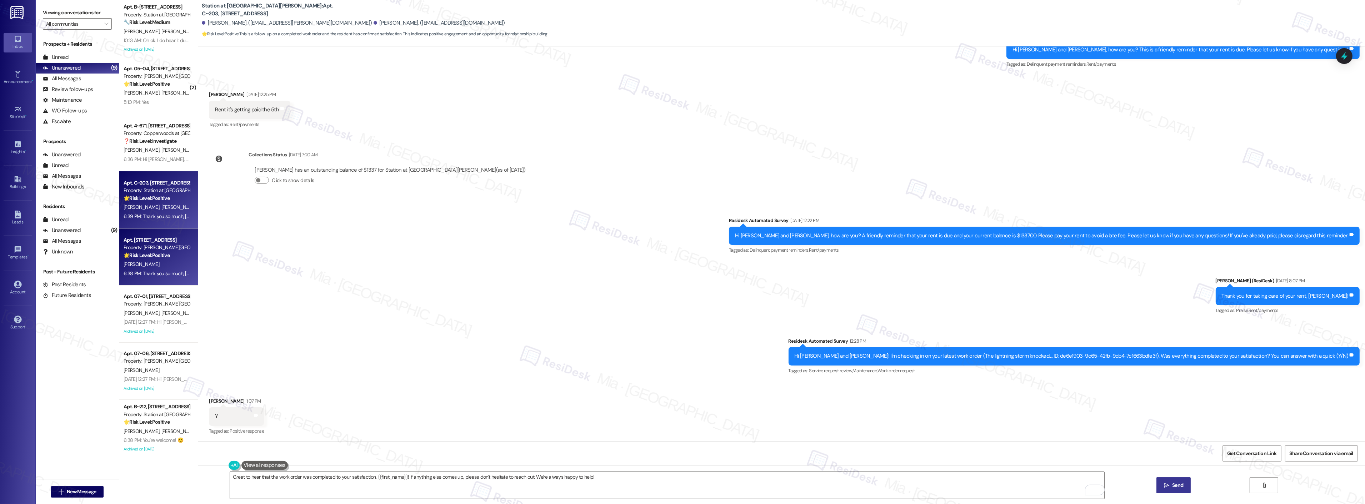
click at [158, 251] on div "Property: Brigham Place II" at bounding box center [157, 248] width 66 height 8
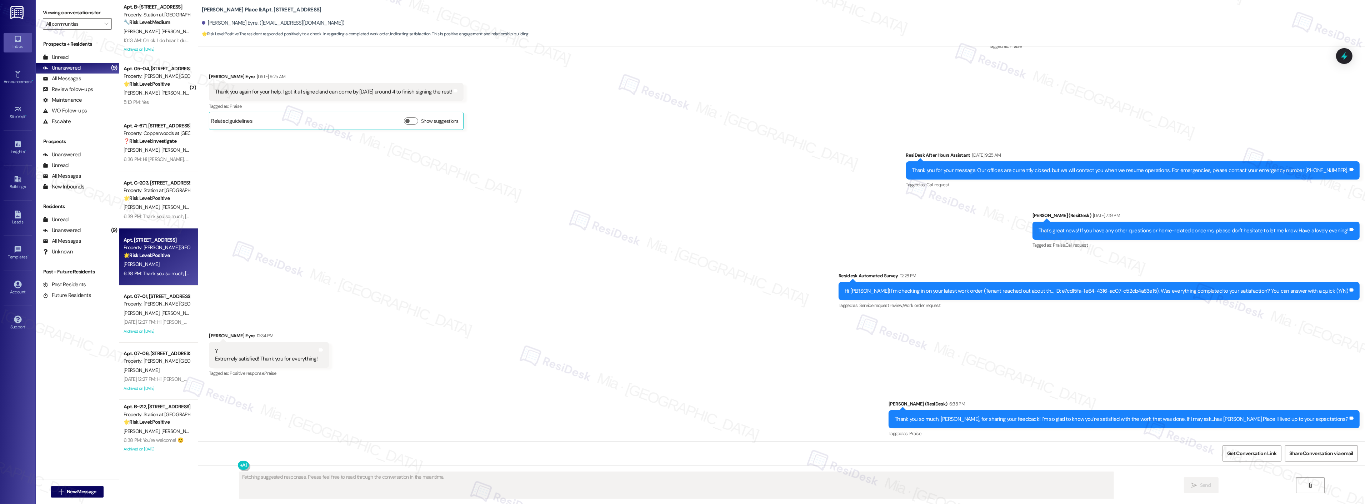
scroll to position [422, 0]
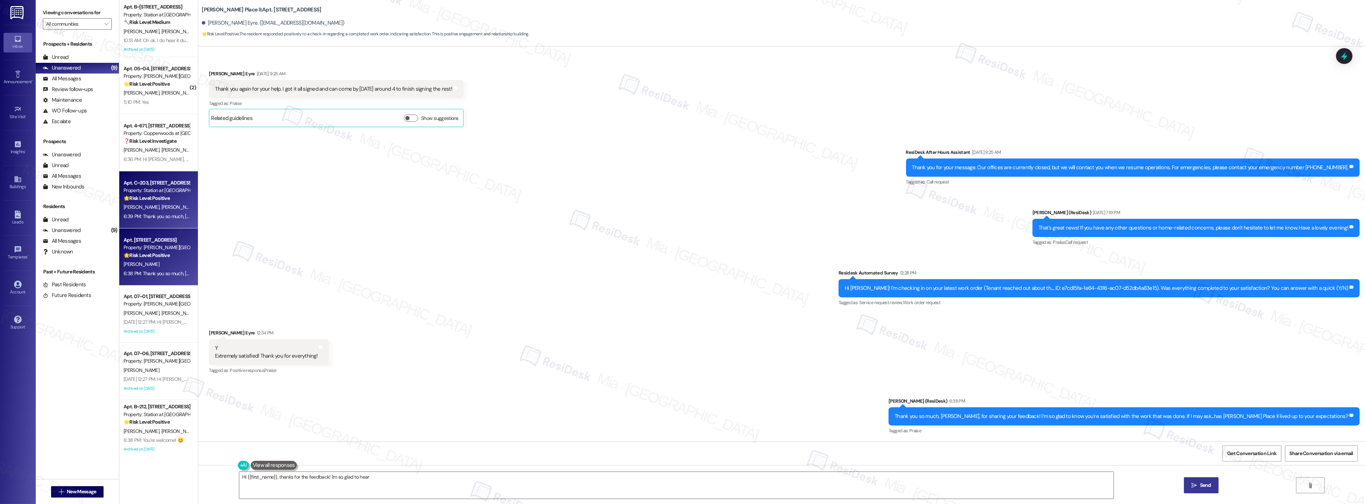
type textarea "Hi {{first_name}}, thanks for the feedback! I'm so glad to hear you're"
click at [155, 215] on div "6:39 PM: Thank you so much, Tracey, for sharing your feedback! I’m so glad to k…" at bounding box center [368, 216] width 488 height 6
type textarea "Fetching suggested responses. Please feel free to read through the conversation…"
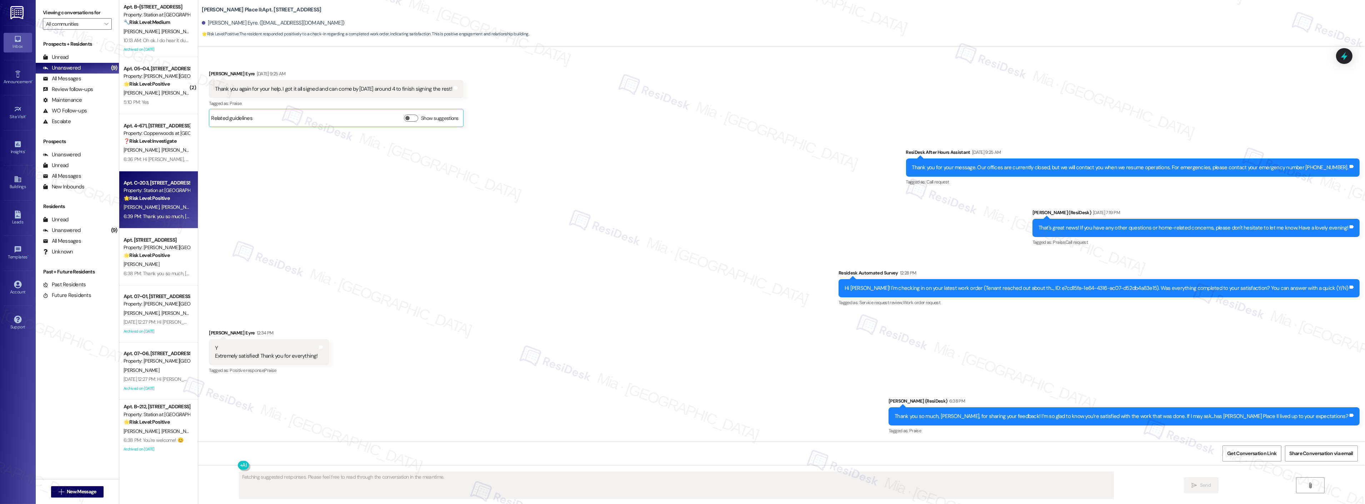
scroll to position [200, 0]
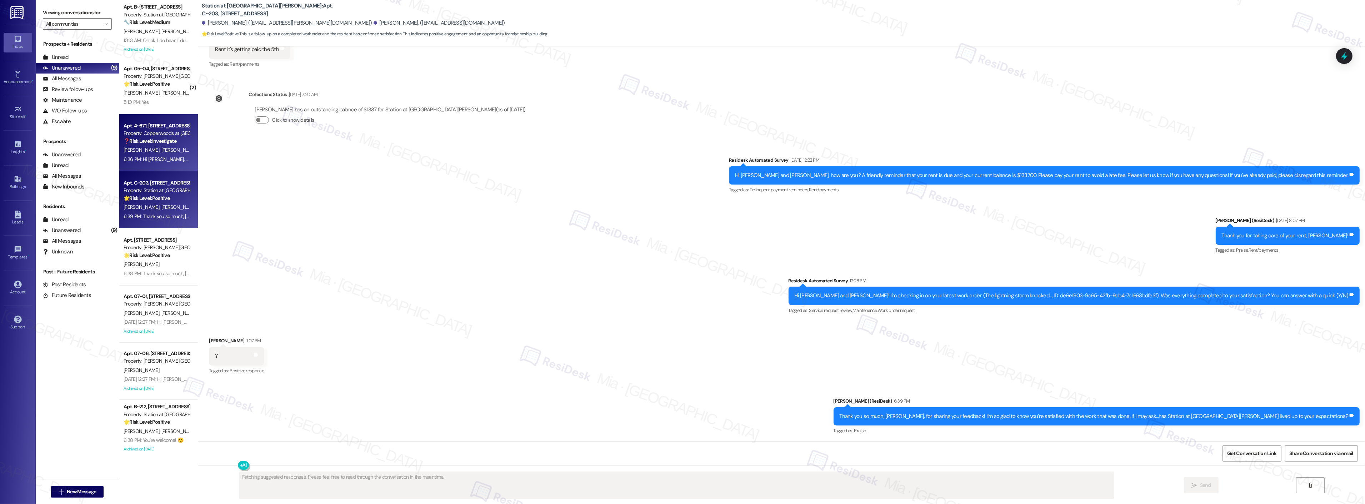
click at [161, 155] on div "6:36 PM: Hi Kelsy, no worries. I appreciate you bringing this to my attention a…" at bounding box center [157, 159] width 68 height 9
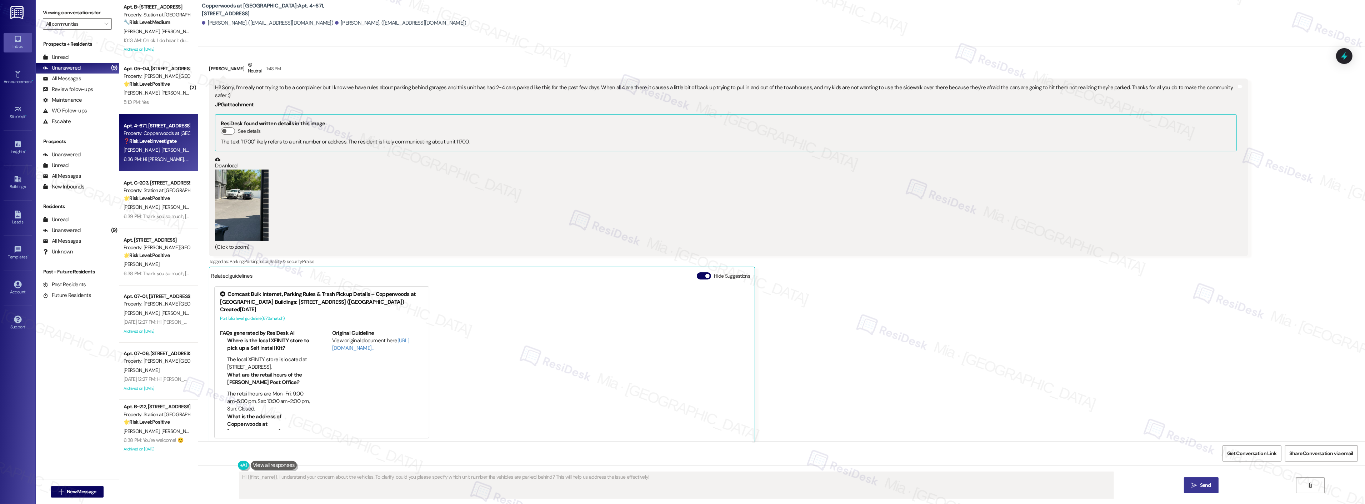
scroll to position [577, 0]
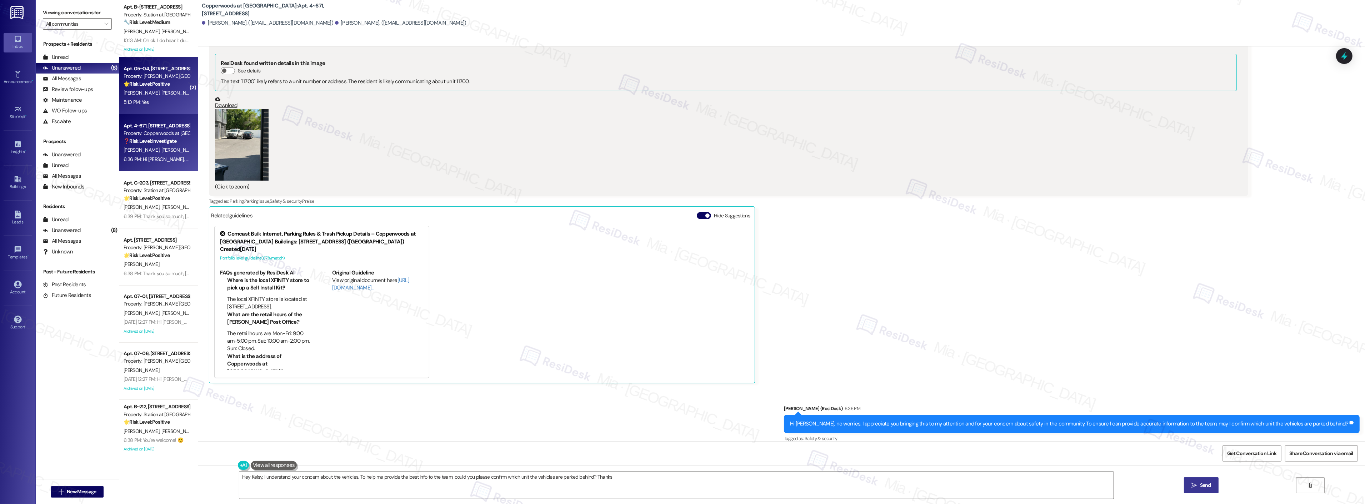
type textarea "Hey Kelsy, I understand your concern about the vehicles. To help me provide the…"
click at [161, 92] on span "D. Brandt" at bounding box center [179, 93] width 36 height 6
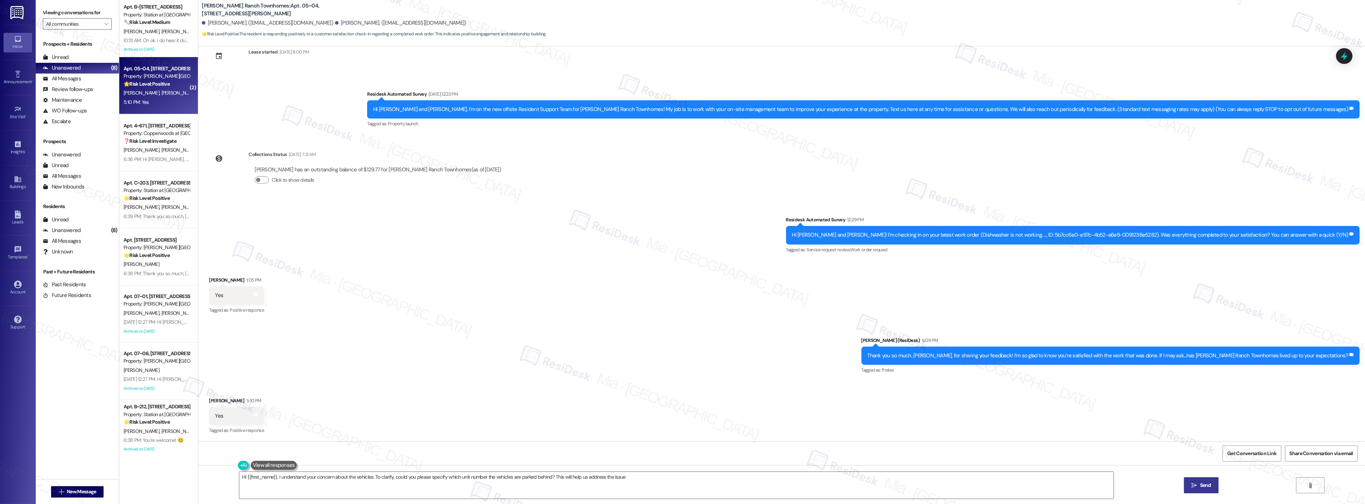
scroll to position [19, 0]
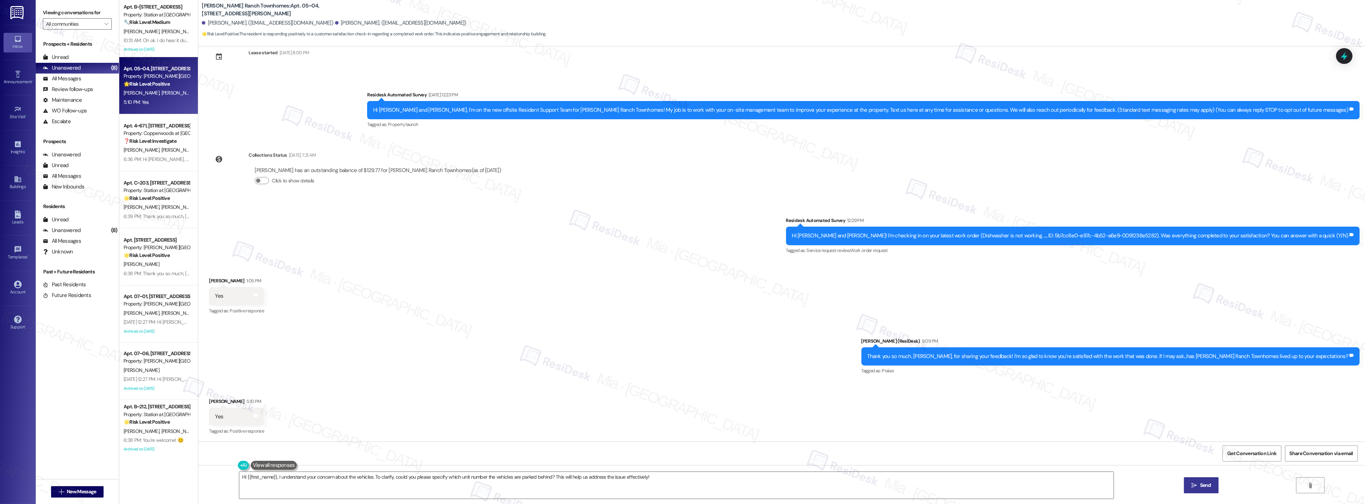
click at [659, 466] on div "Hi {{first_name}}, I understand your concern about the vehicles. To clarify, co…" at bounding box center [781, 492] width 1167 height 54
drag, startPoint x: 655, startPoint y: 476, endPoint x: 202, endPoint y: 480, distance: 453.3
click at [203, 479] on div "Hi {{first_name}}, I understand your concern about the vehicles. To clarify, co…" at bounding box center [781, 492] width 1167 height 54
paste textarea "It's great to know, Sully, that you are enjoying your home. Can I ask a quick f…"
click at [270, 479] on textarea "It's great to know, Sully, that you are enjoying your home. Can I ask a quick f…" at bounding box center [667, 485] width 874 height 27
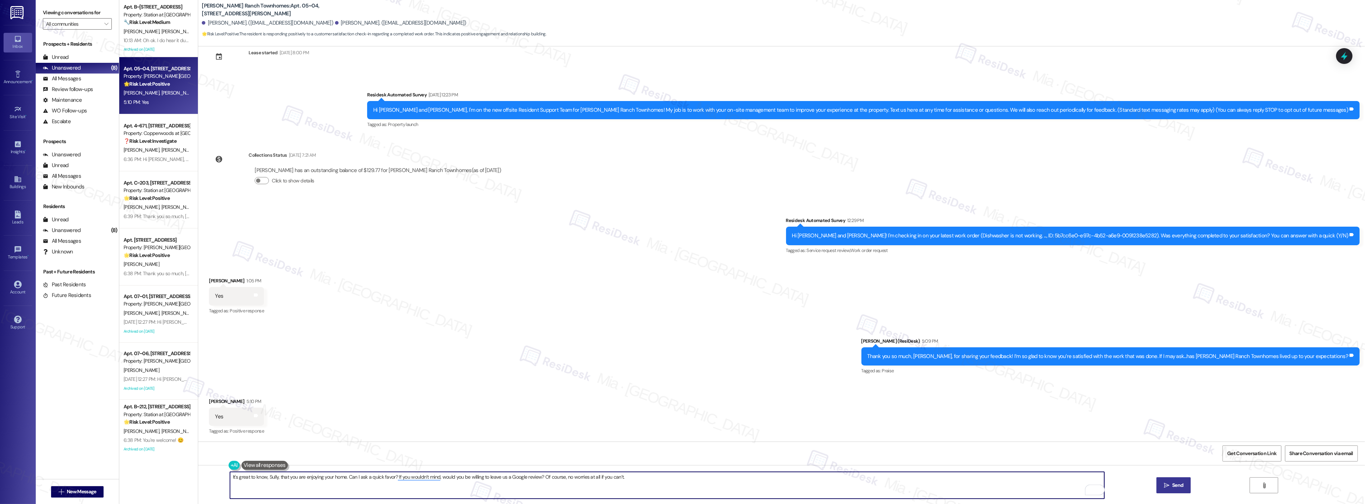
click at [270, 479] on textarea "It's great to know, Sully, that you are enjoying your home. Can I ask a quick f…" at bounding box center [667, 485] width 874 height 27
type textarea "It's great to know, that you are enjoying your home. Can I ask a quick favor? I…"
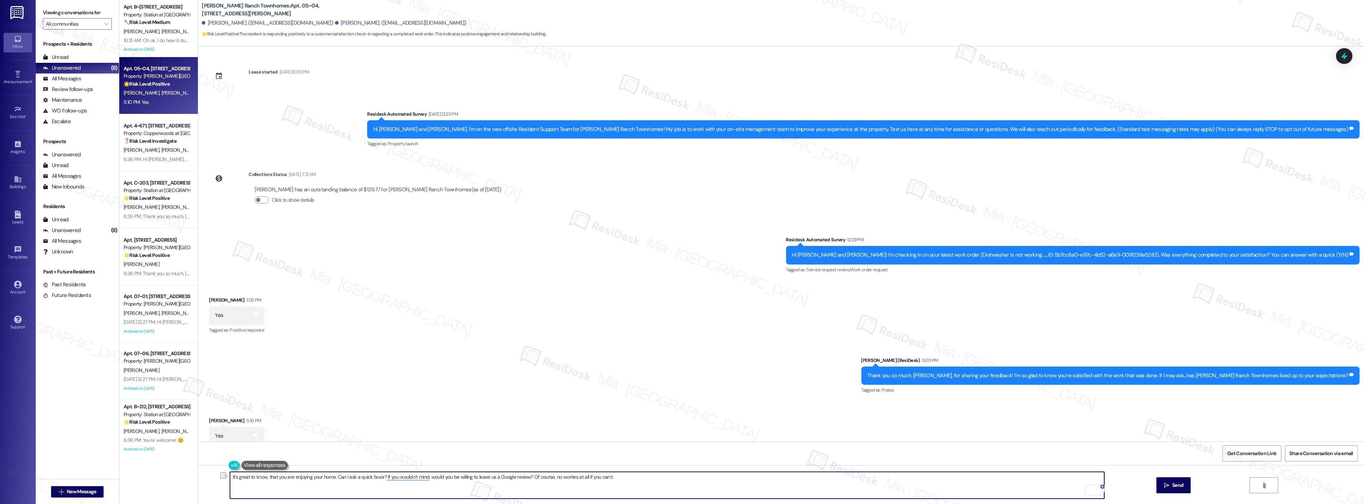
scroll to position [19, 0]
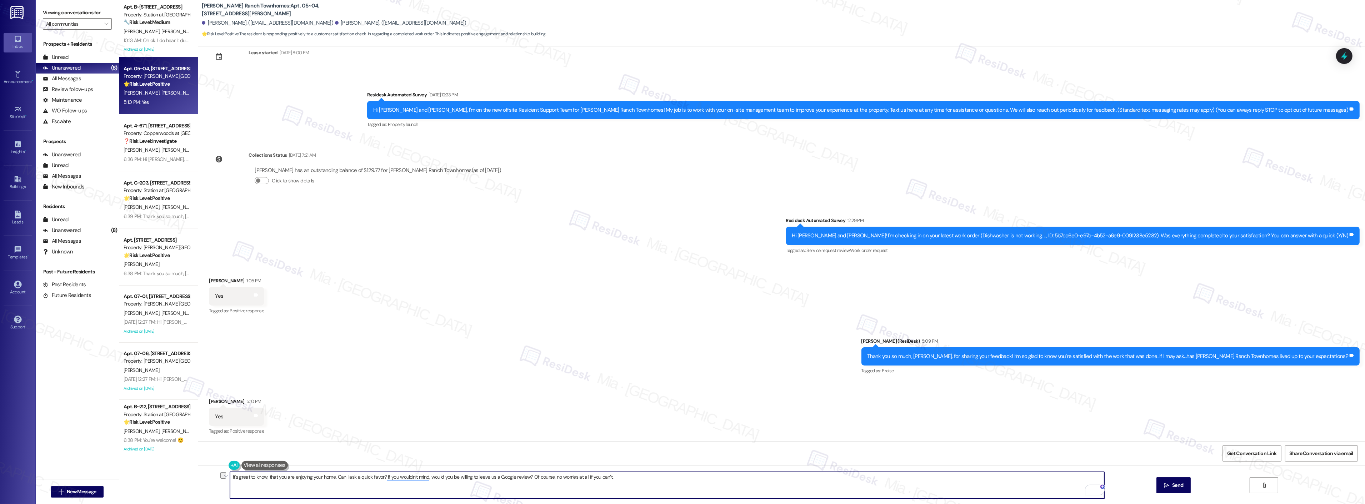
click at [617, 480] on textarea "It's great to know, that you are enjoying your home. Can I ask a quick favor? I…" at bounding box center [667, 485] width 874 height 27
click at [612, 477] on textarea "It's great to know, that you are enjoying your home. Can I ask a quick favor? I…" at bounding box center [667, 485] width 874 height 27
type textarea "It's great to know, that you are enjoying your home. Can I ask a quick favor? I…"
drag, startPoint x: 600, startPoint y: 477, endPoint x: 215, endPoint y: 478, distance: 385.4
click at [215, 478] on div "It's great to know, that you are enjoying your home. Can I ask a quick favor? I…" at bounding box center [781, 492] width 1167 height 54
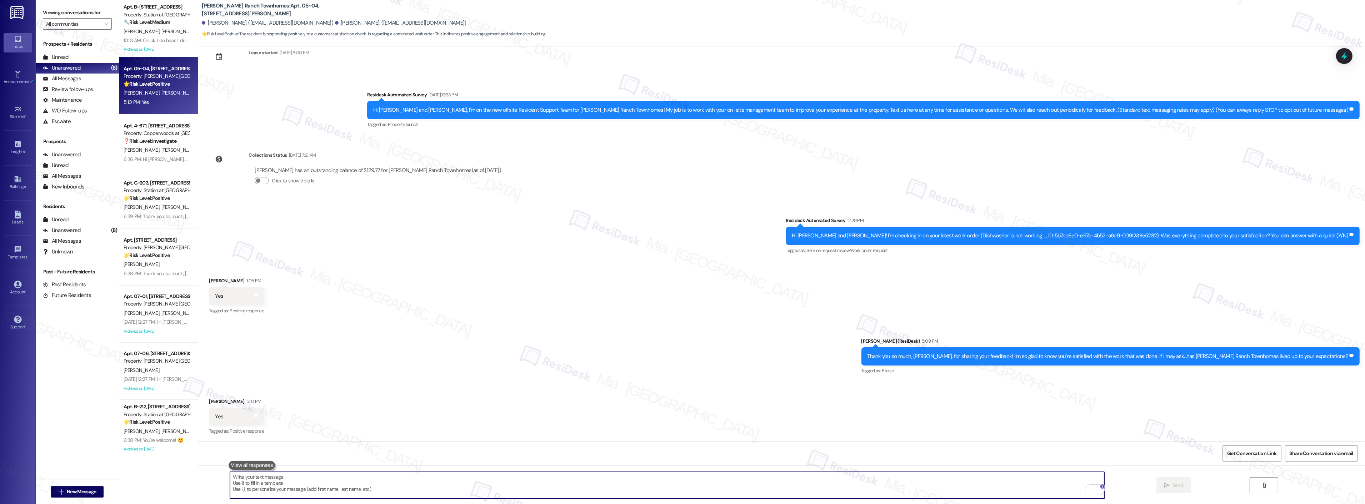
click at [286, 480] on textarea "To enrich screen reader interactions, please activate Accessibility in Grammarl…" at bounding box center [667, 485] width 874 height 27
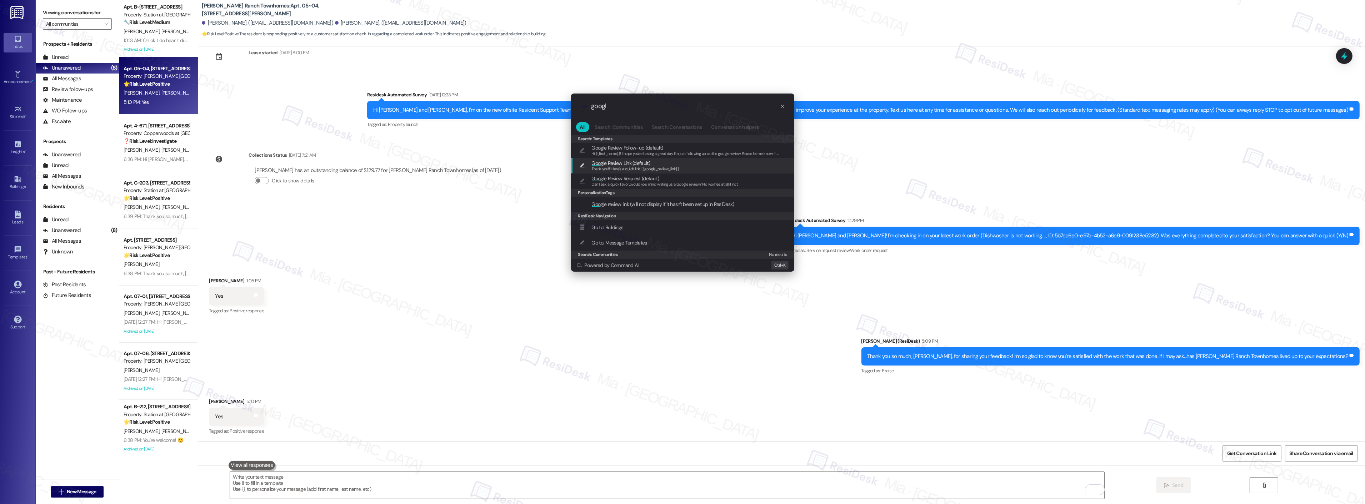
type input "googl"
click at [659, 162] on span "Googl e Review Link (default)" at bounding box center [636, 163] width 88 height 8
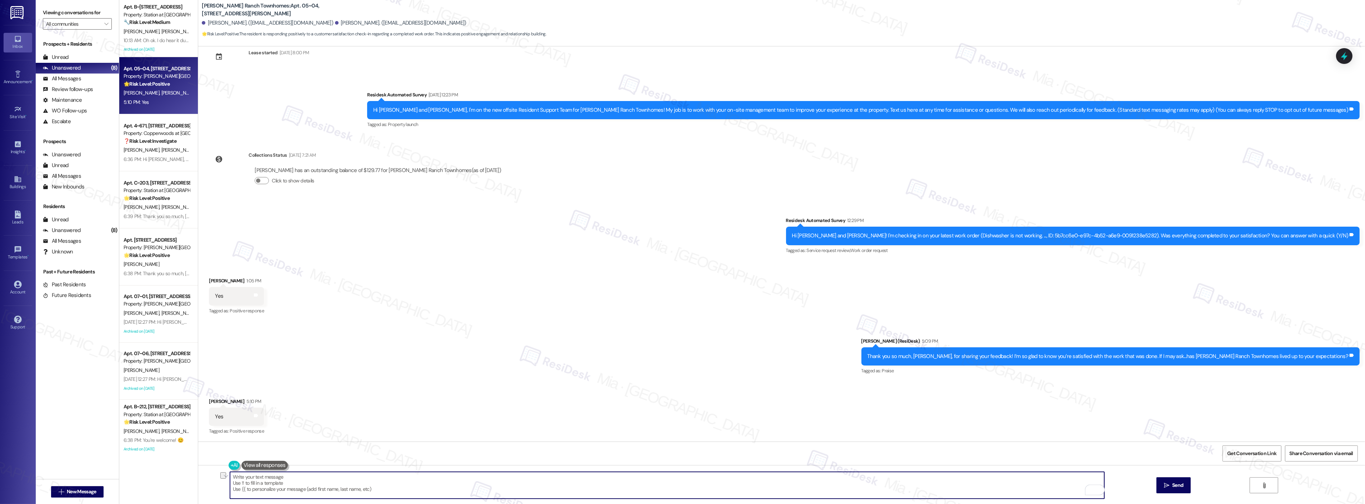
drag, startPoint x: 251, startPoint y: 479, endPoint x: 224, endPoint y: 479, distance: 27.1
click at [222, 479] on div "Thank you!!! Here's a quick link {{google_review_link}}  Send " at bounding box center [781, 492] width 1167 height 54
paste textarea "It's great to know, that you are enjoying your home. Can I ask a quick favor? I…"
type textarea "It's great to know, that you are enjoying your home. Can I ask a quick favor? I…"
click at [1180, 480] on button " Send" at bounding box center [1174, 486] width 35 height 16
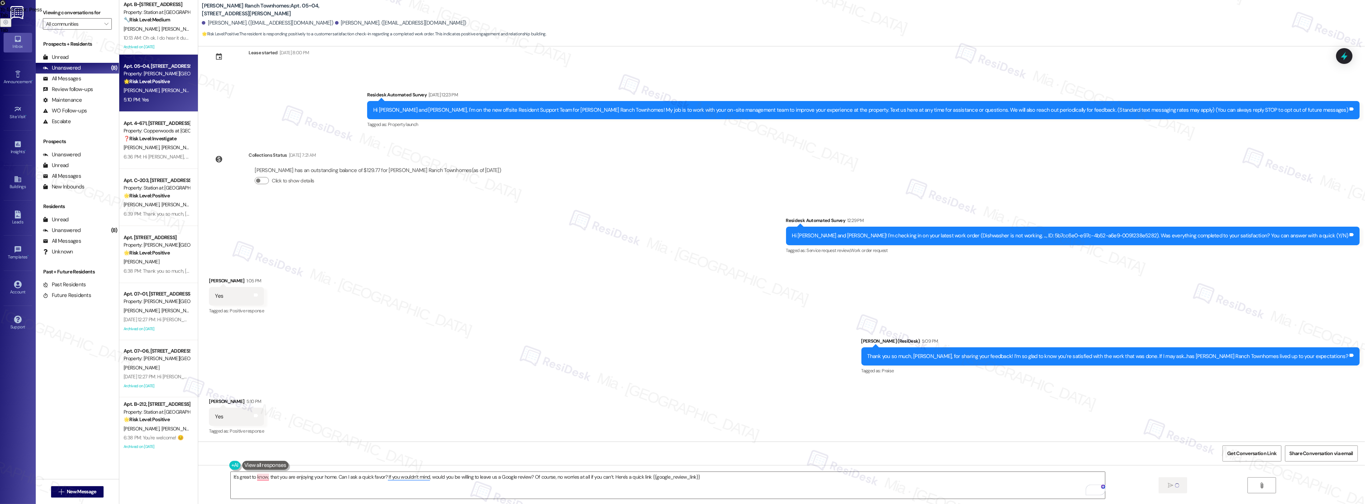
scroll to position [4, 0]
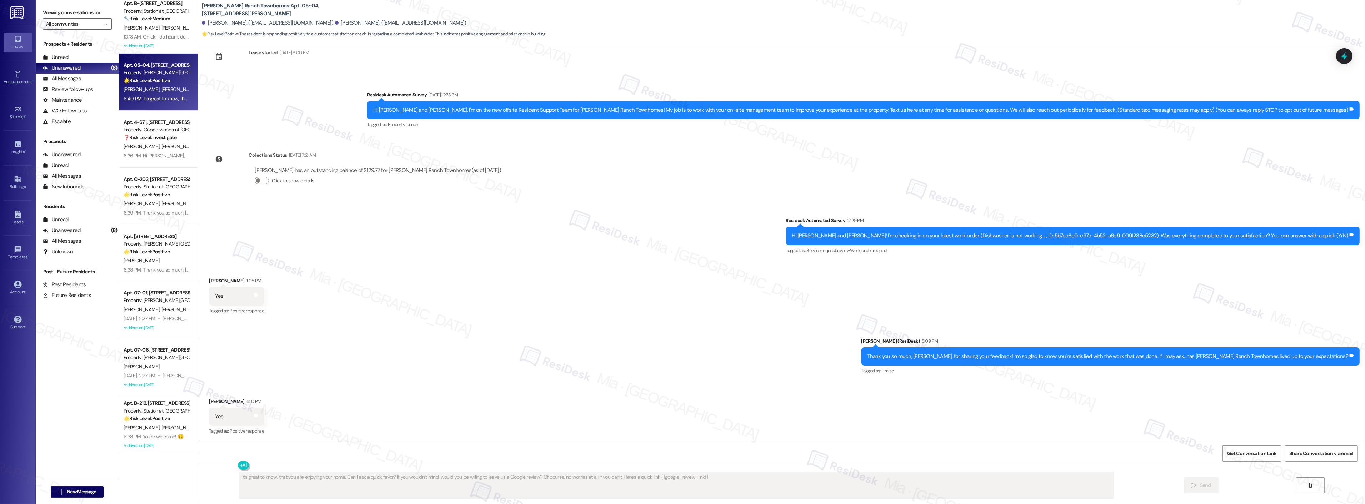
click at [167, 39] on div "10:13 AM: Oh ok. I do hear it during the day. Its ok I was just confused 10:13 …" at bounding box center [194, 37] width 140 height 6
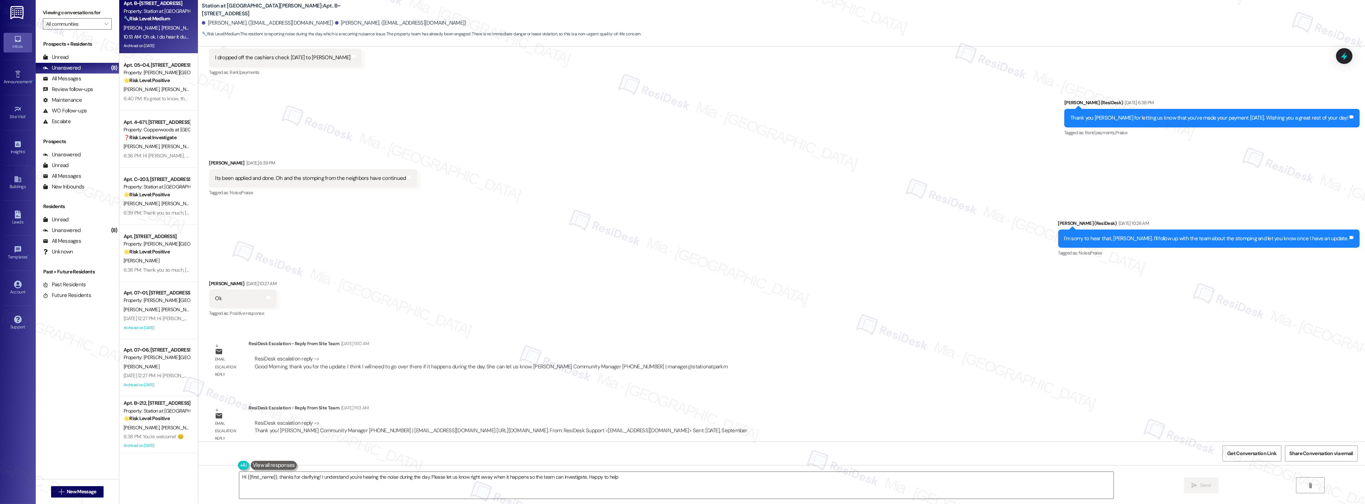
type textarea "Hi {{first_name}}, thanks for clarifying! I understand you're hearing the noise…"
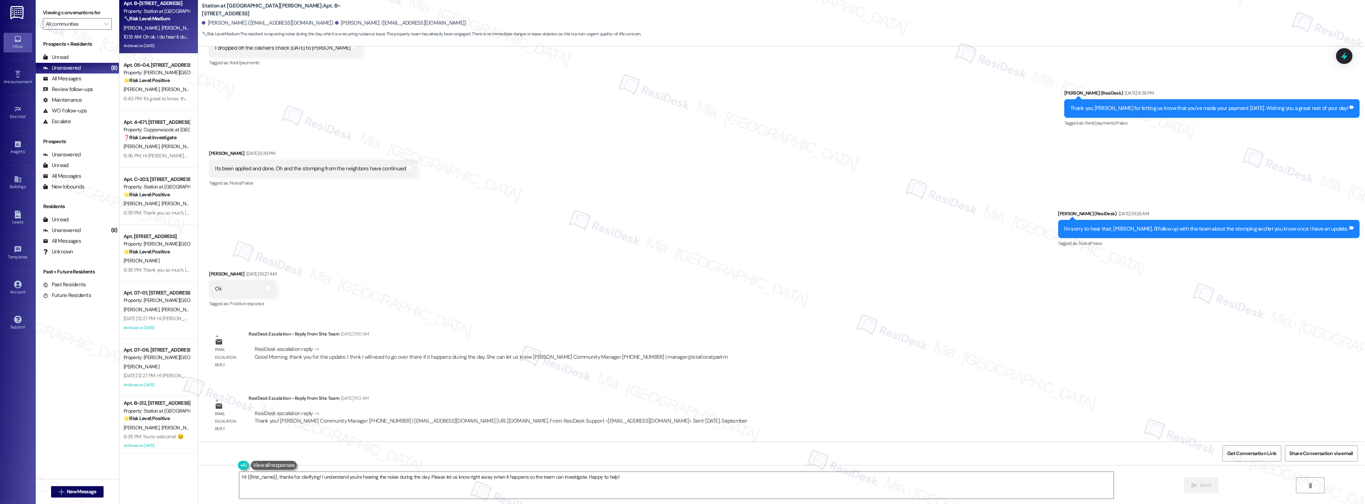
scroll to position [3121, 0]
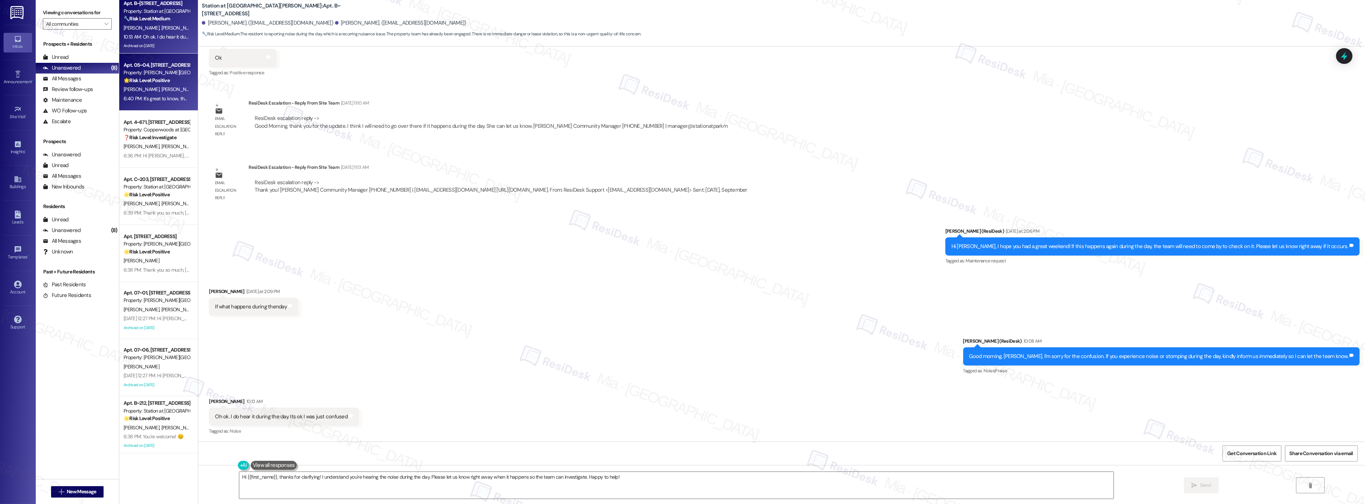
click at [161, 87] on span "D. Brandt" at bounding box center [179, 89] width 36 height 6
type textarea "Hi {{first_name}}, thanks for clarifying! I understand you're hearing the noise…"
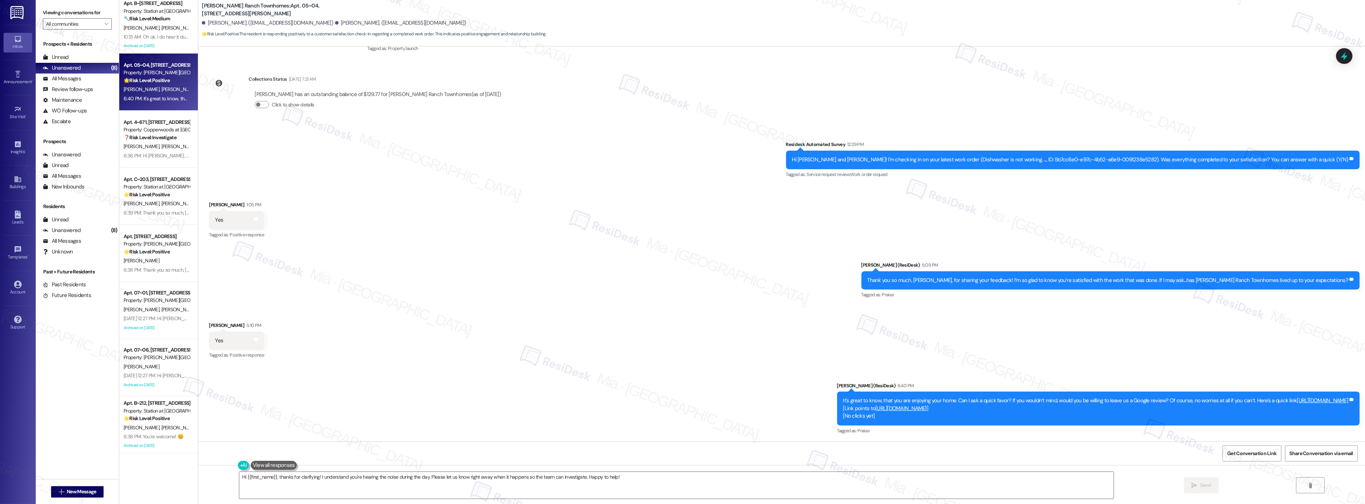
scroll to position [95, 0]
click at [148, 135] on strong "❓ Risk Level: Investigate" at bounding box center [150, 137] width 53 height 6
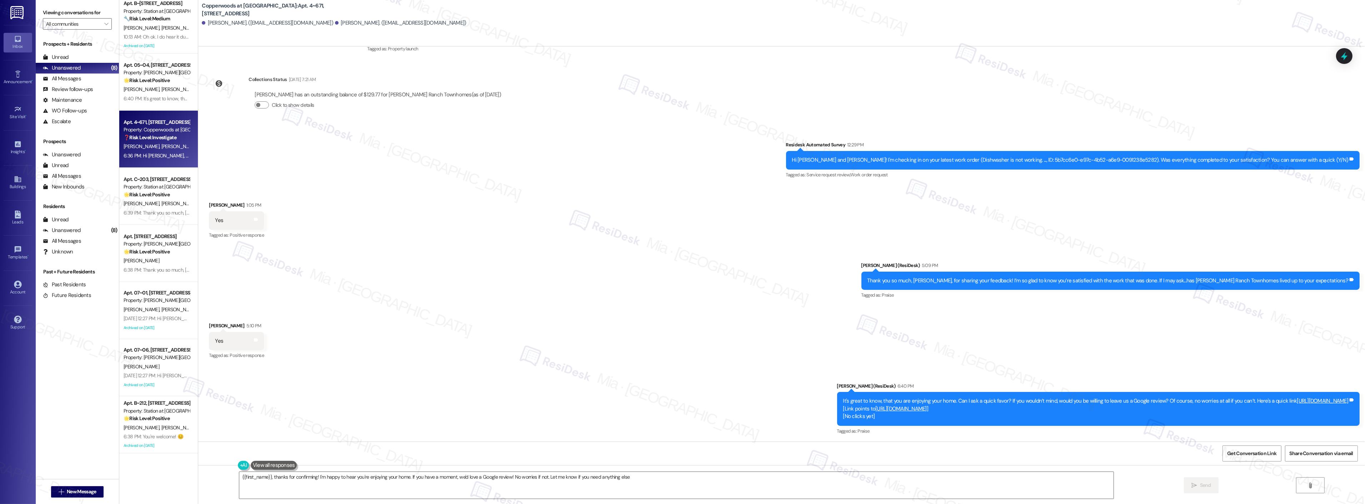
type textarea "{{first_name}}, thanks for confirming! I'm happy to hear you're enjoying your h…"
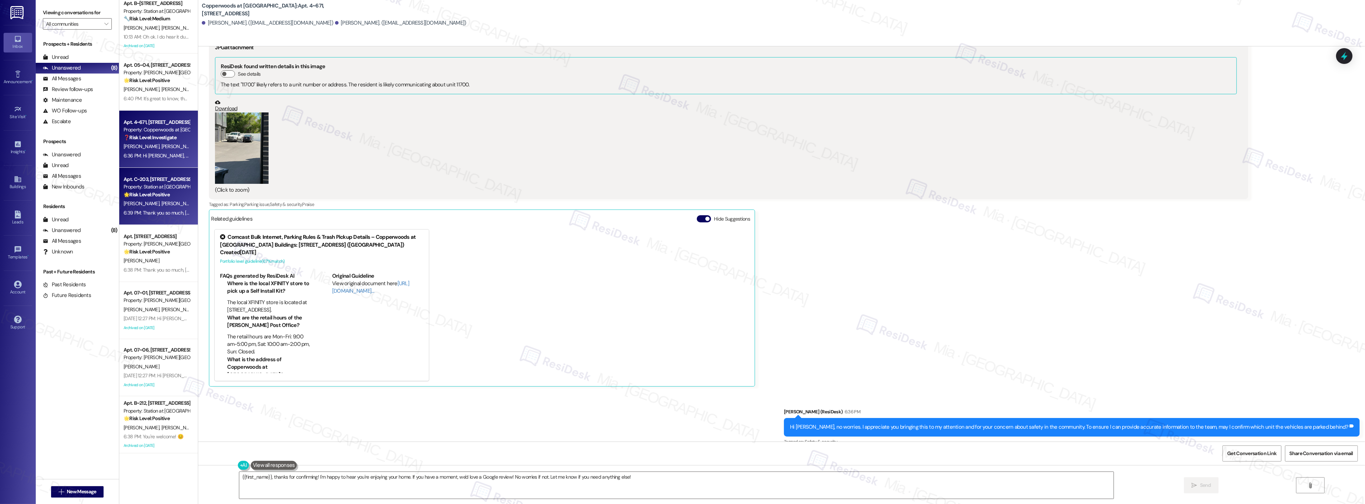
click at [164, 204] on div "T. Heiner J. Heiner" at bounding box center [157, 203] width 68 height 9
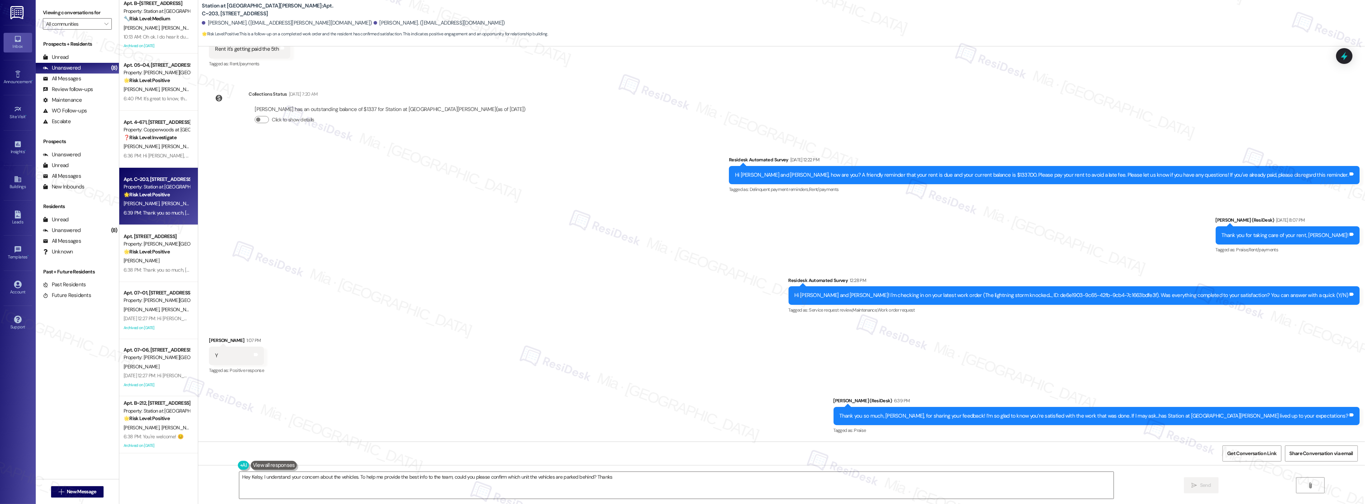
type textarea "Hey Kelsy, I understand your concern about the vehicles. To help me provide the…"
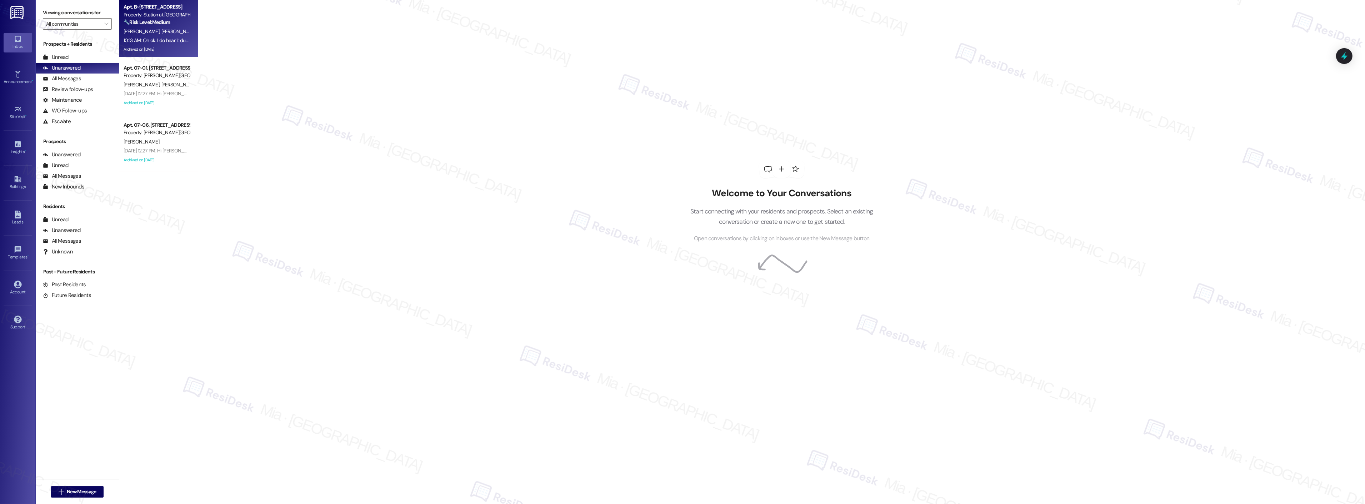
click at [173, 55] on div "Apt. B~201, [STREET_ADDRESS] Property: Station at [GEOGRAPHIC_DATA][PERSON_NAME…" at bounding box center [158, 28] width 79 height 57
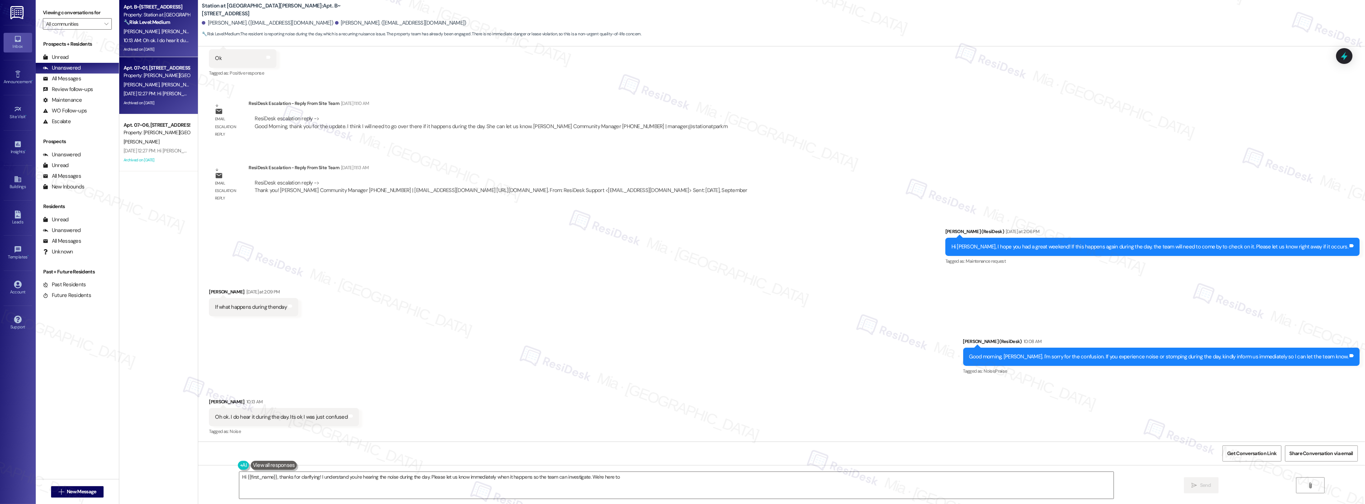
type textarea "Hi {{first_name}}, thanks for clarifying! I understand you're hearing the noise…"
click at [172, 77] on div "Property: [PERSON_NAME][GEOGRAPHIC_DATA] Townhomes" at bounding box center [157, 76] width 66 height 8
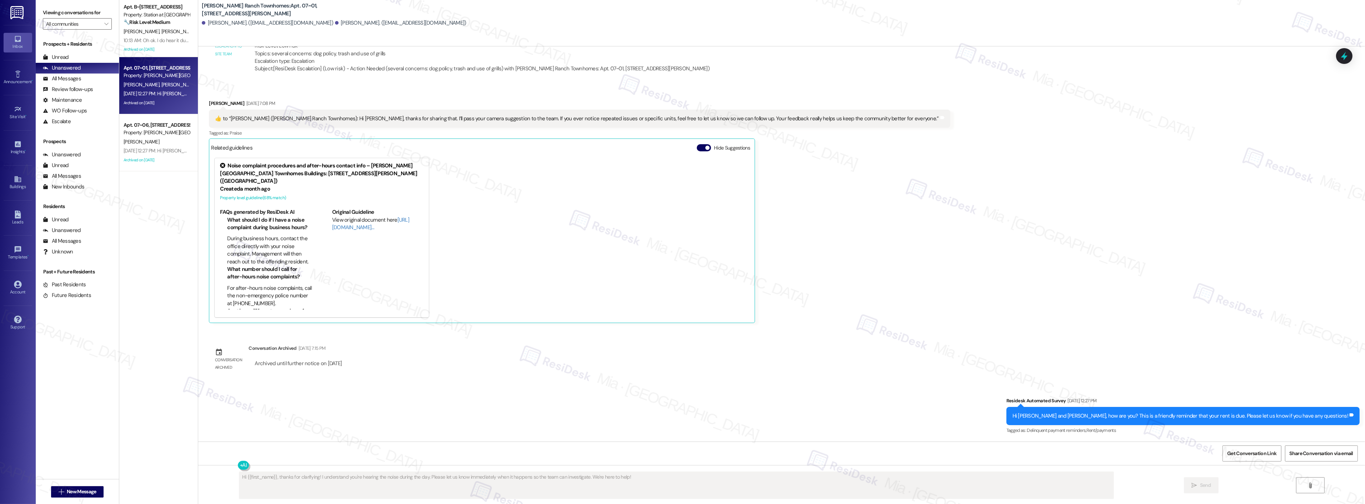
scroll to position [504, 0]
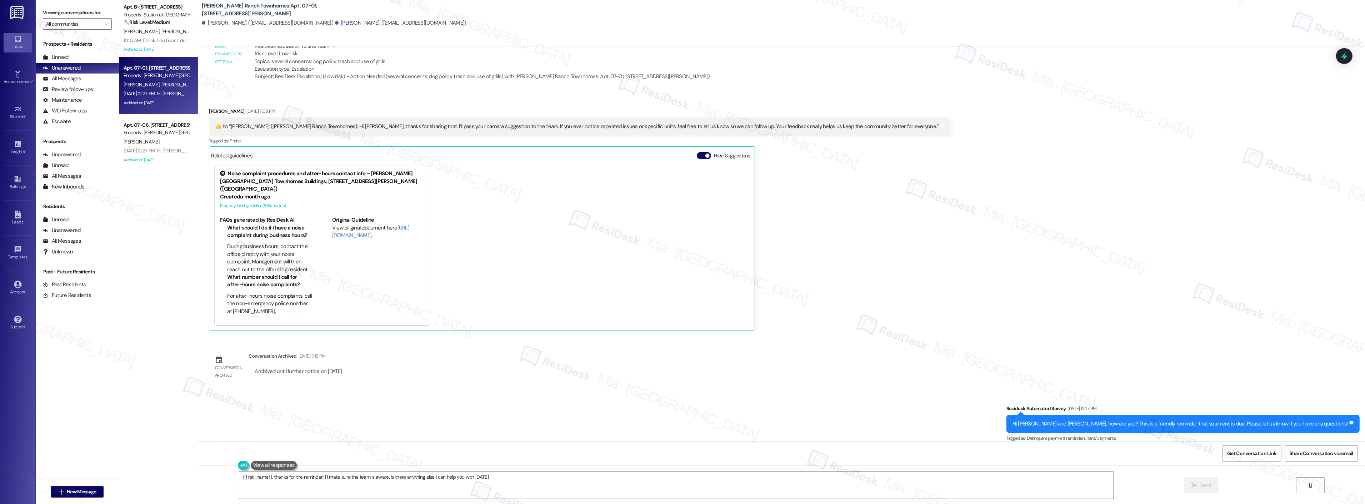
type textarea "{{first_name}}, thanks for the reminder! I'll make sure the team is aware. Is t…"
click at [142, 149] on div "[DATE] 12:27 PM: Hi [PERSON_NAME], how are you? This is a friendly reminder tha…" at bounding box center [272, 151] width 296 height 6
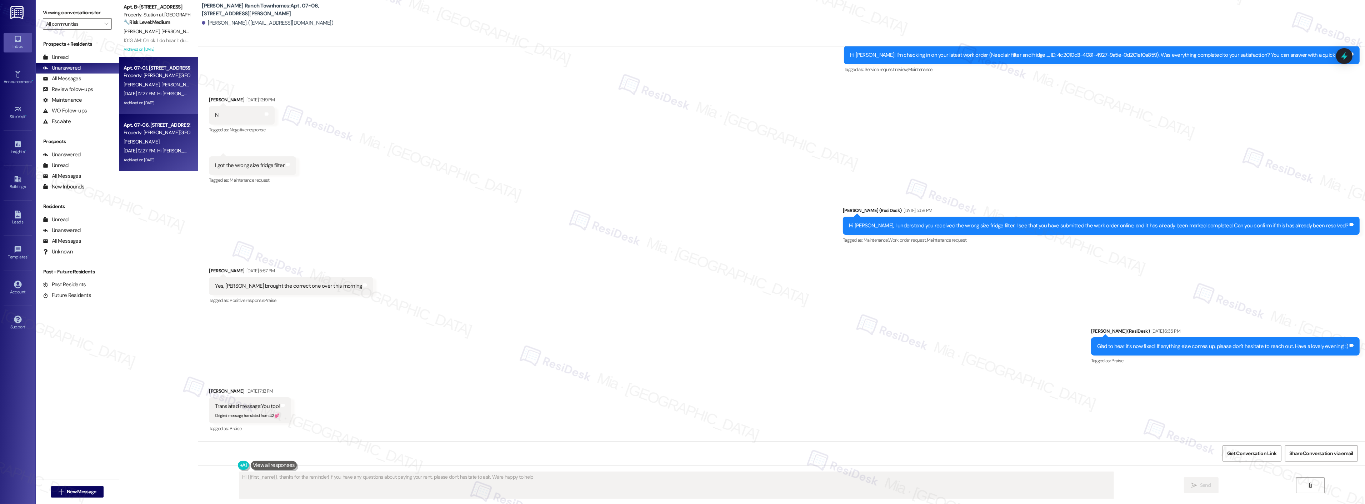
type textarea "Hi {{first_name}}, thanks for the reminder! If you have any questions about pay…"
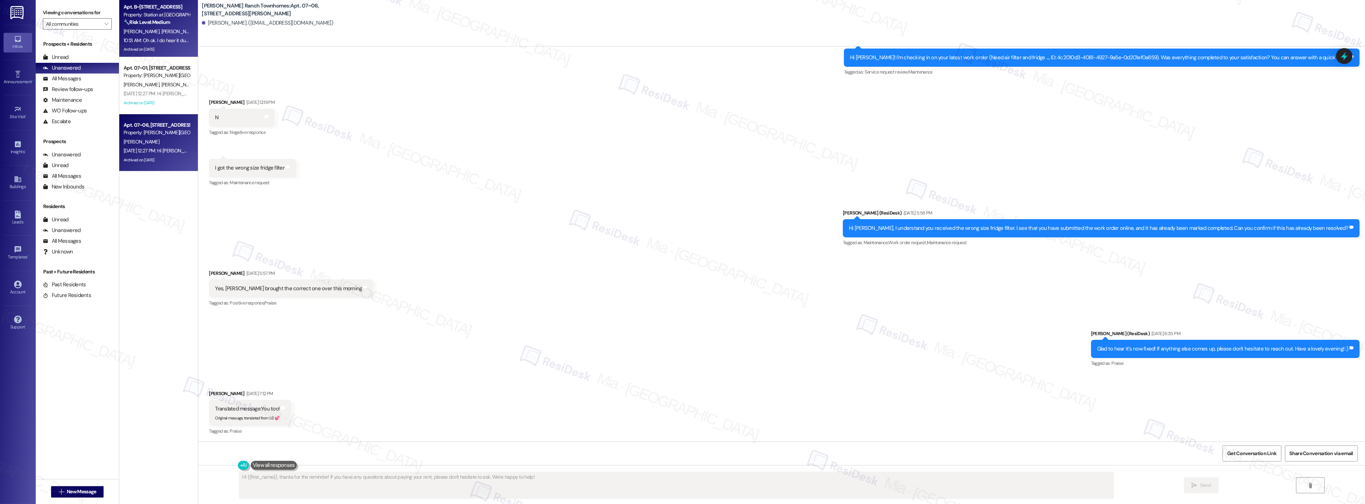
click at [150, 35] on div "[PERSON_NAME] [PERSON_NAME]" at bounding box center [157, 31] width 68 height 9
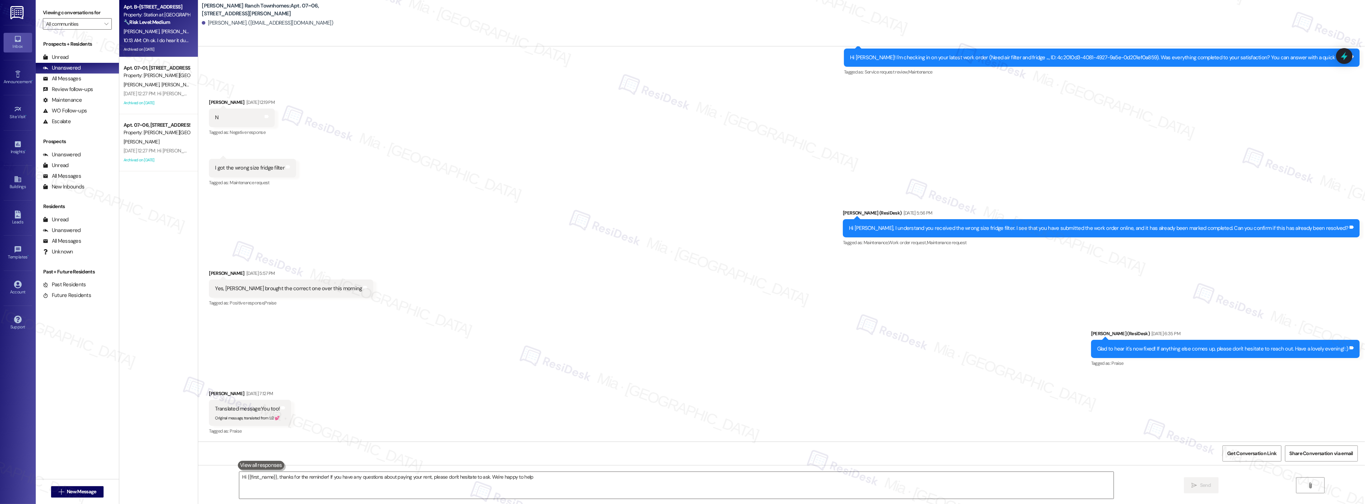
type textarea "Hi {{first_name}}, thanks for the reminder! If you have any questions about pay…"
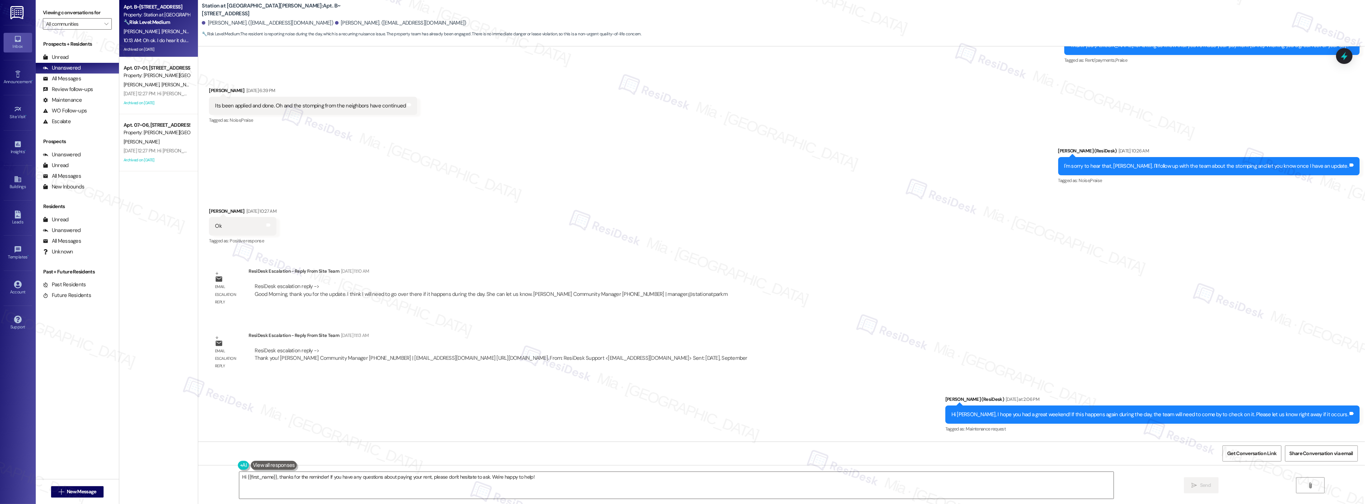
scroll to position [3121, 0]
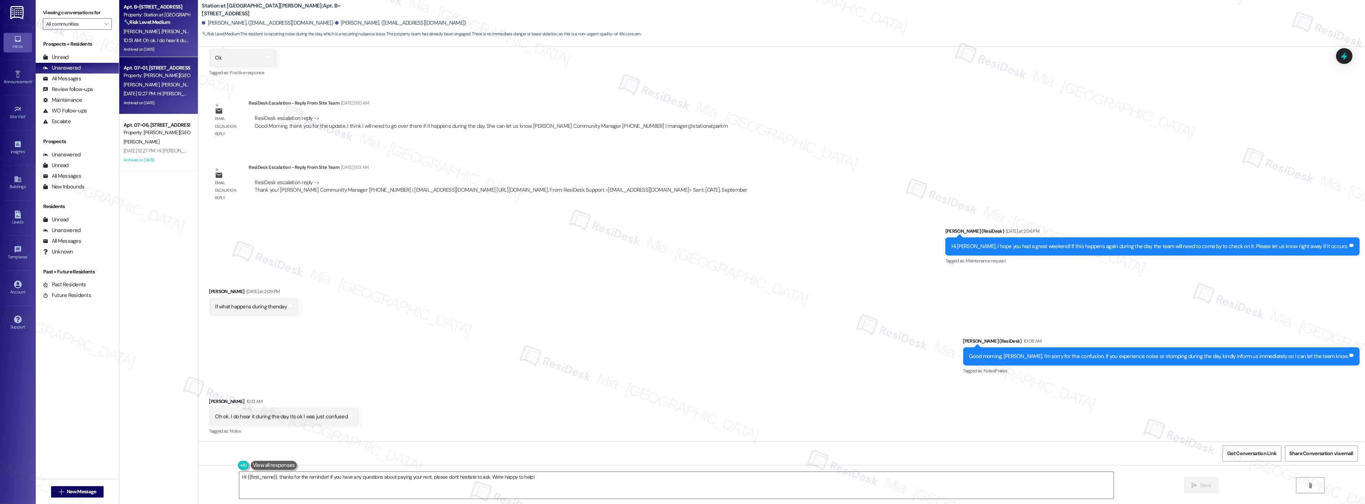
click at [174, 85] on span "[PERSON_NAME]" at bounding box center [179, 84] width 36 height 6
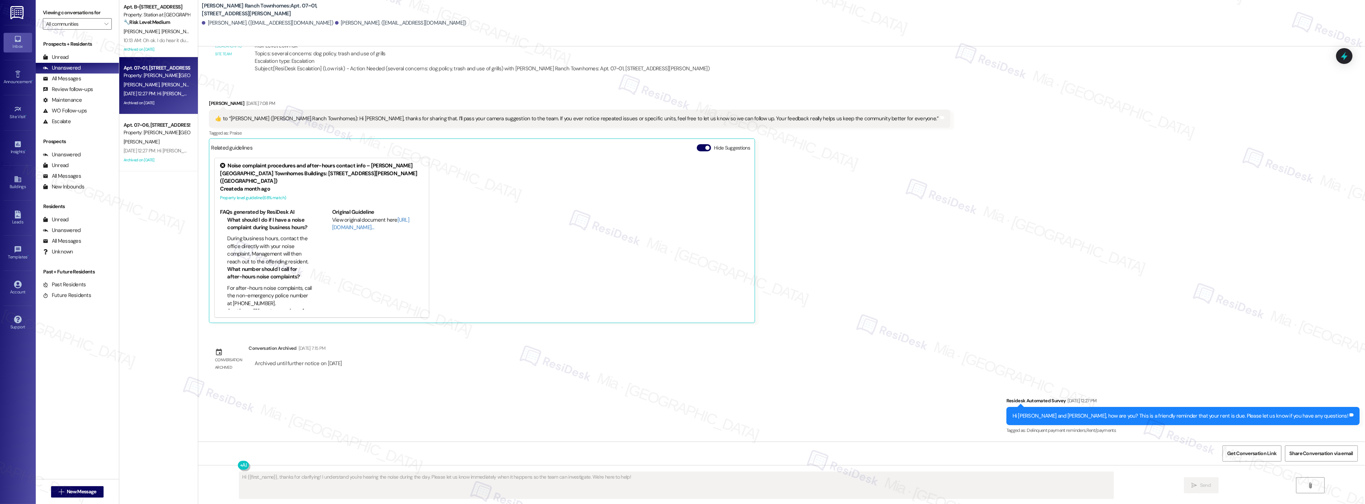
scroll to position [504, 0]
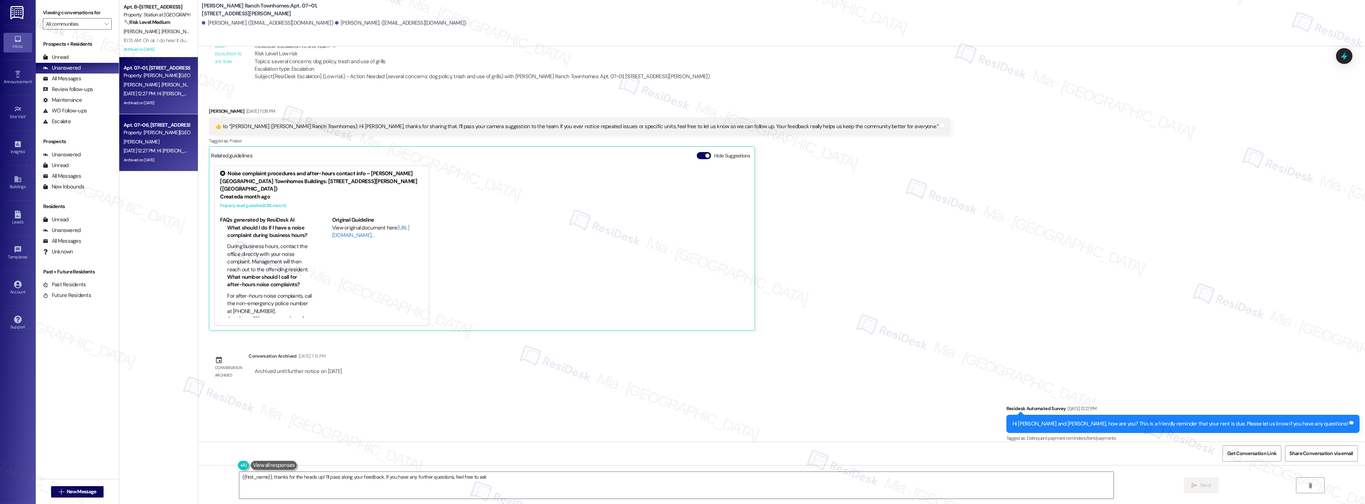
type textarea "{{first_name}}, thanks for the heads up! I'll pass along your feedback. If you …"
click at [144, 137] on div "Apt. 07~06, [STREET_ADDRESS][PERSON_NAME] Property: [PERSON_NAME][GEOGRAPHIC_DA…" at bounding box center [157, 129] width 68 height 17
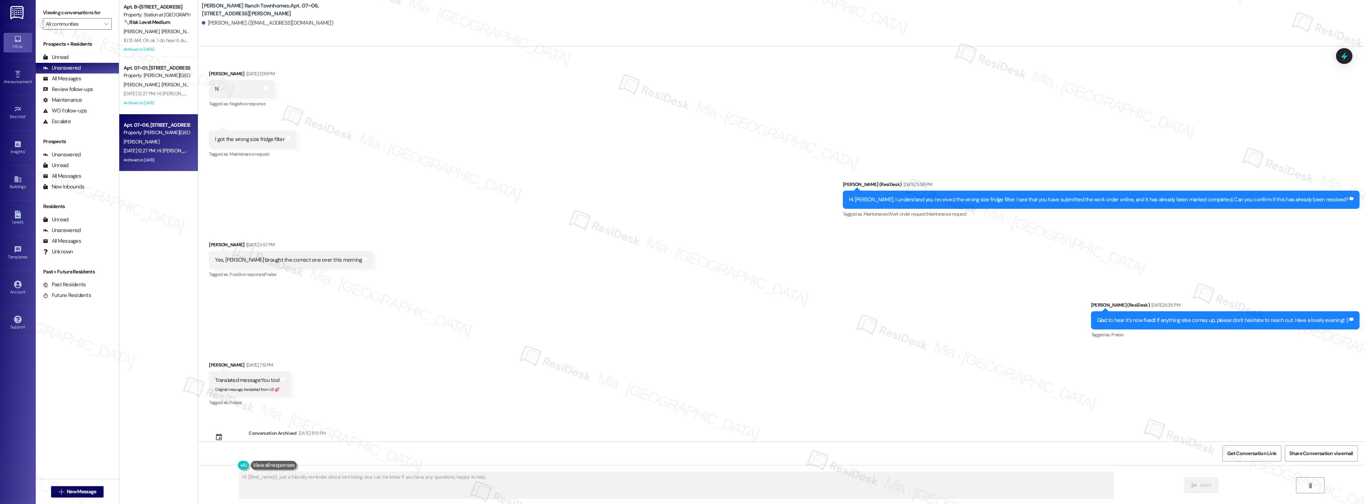
type textarea "Hi {{first_name}}, just a friendly reminder about rent being due. Let me know i…"
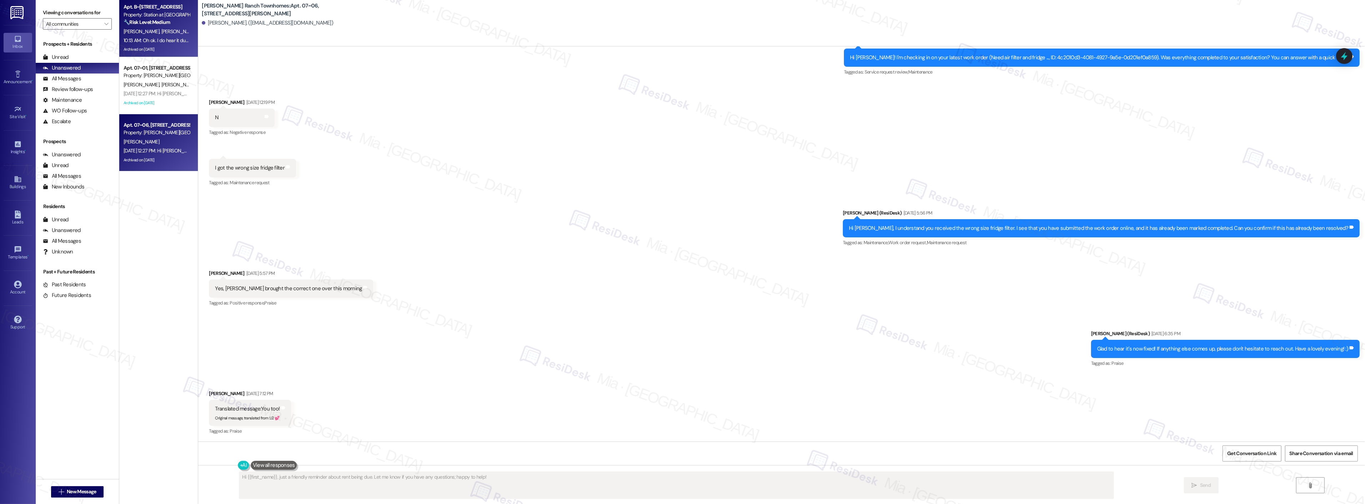
click at [170, 49] on div "Archived on [DATE]" at bounding box center [157, 49] width 68 height 9
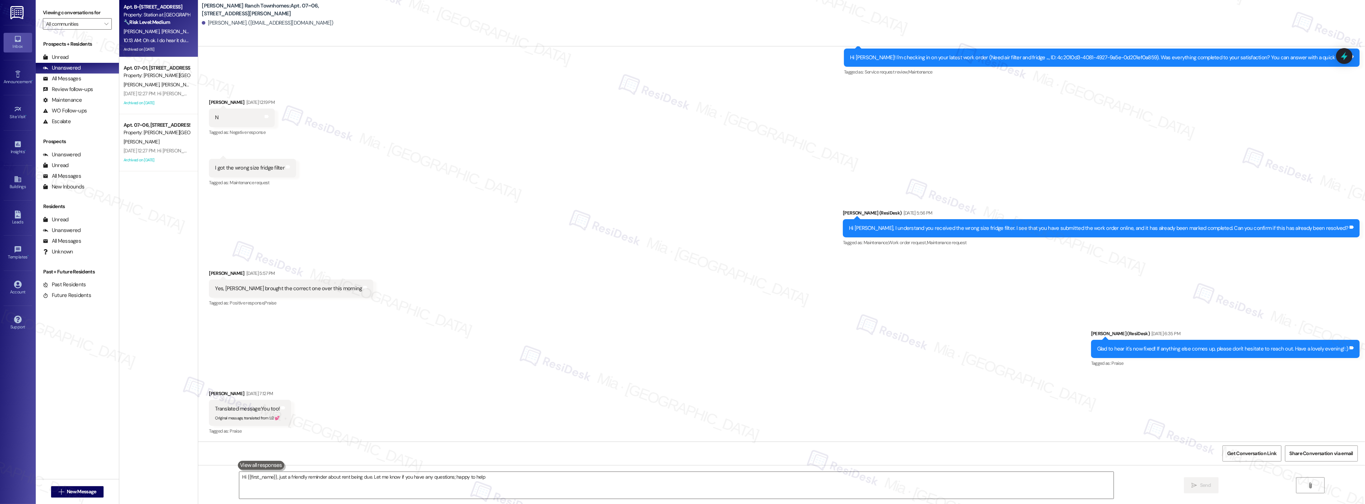
type textarea "Hi {{first_name}}, just a friendly reminder about rent being due. Let me know i…"
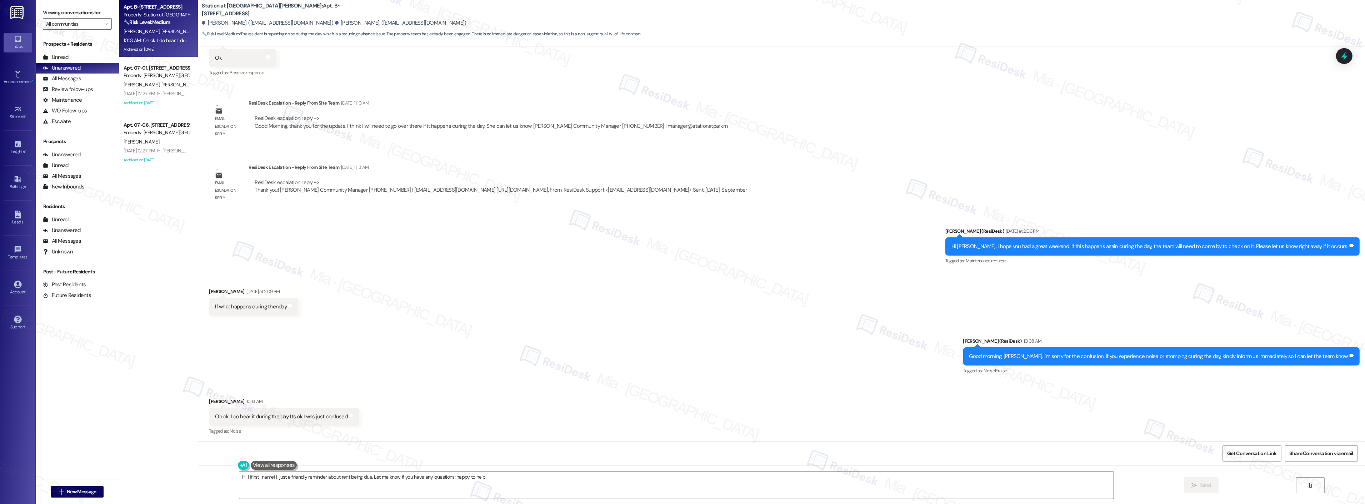
scroll to position [3082, 0]
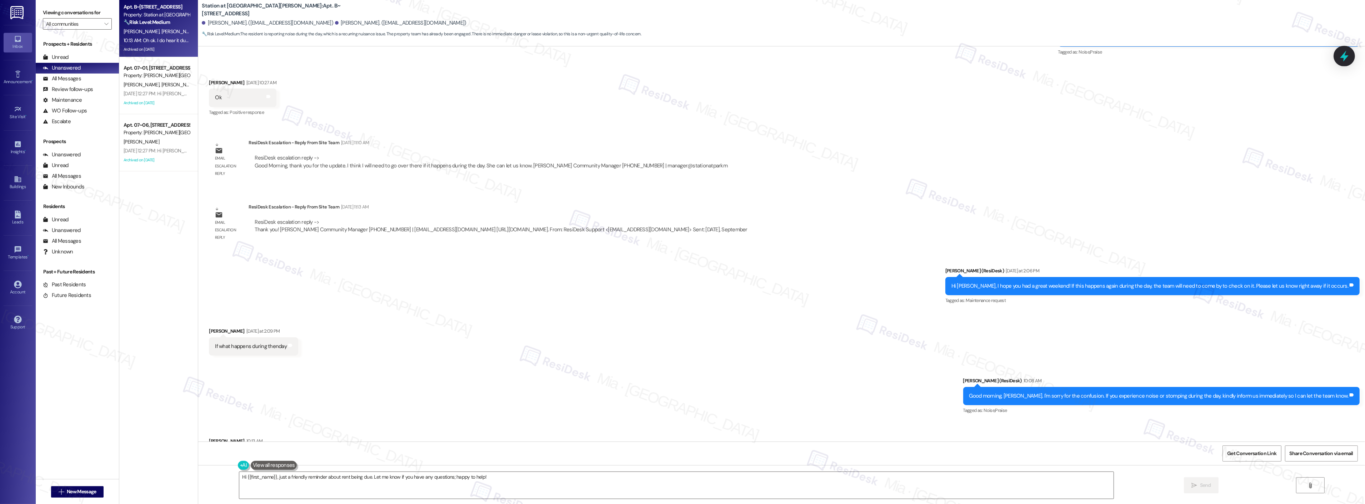
click at [1341, 56] on icon at bounding box center [1344, 56] width 9 height 11
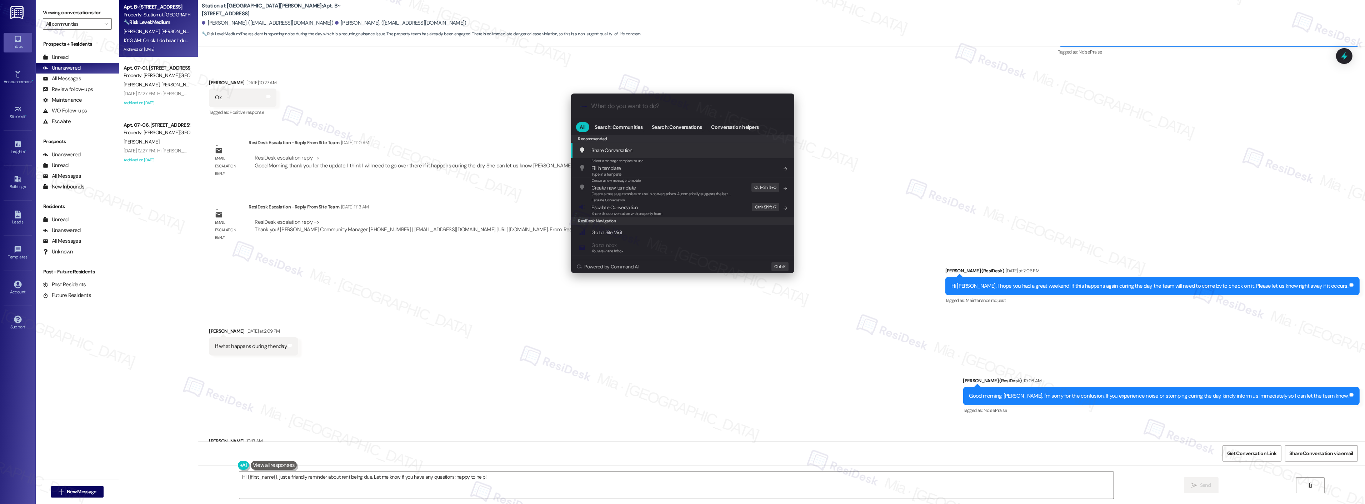
click at [642, 104] on input "What do you want to do?" at bounding box center [689, 107] width 194 height 8
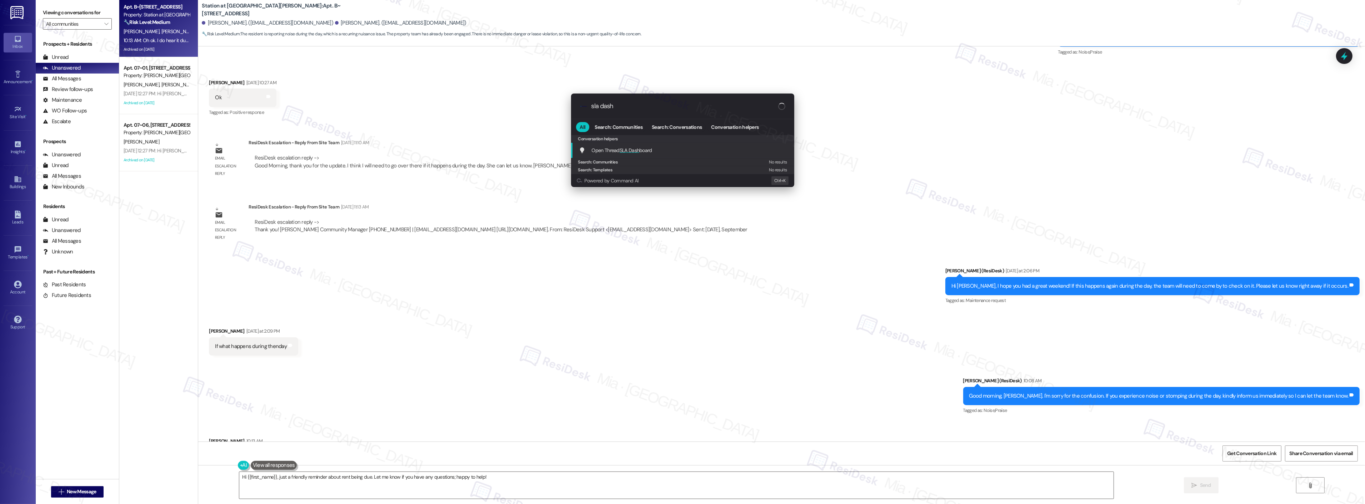
type input "sla dash"
click at [638, 148] on span "SLA Dash" at bounding box center [630, 150] width 20 height 6
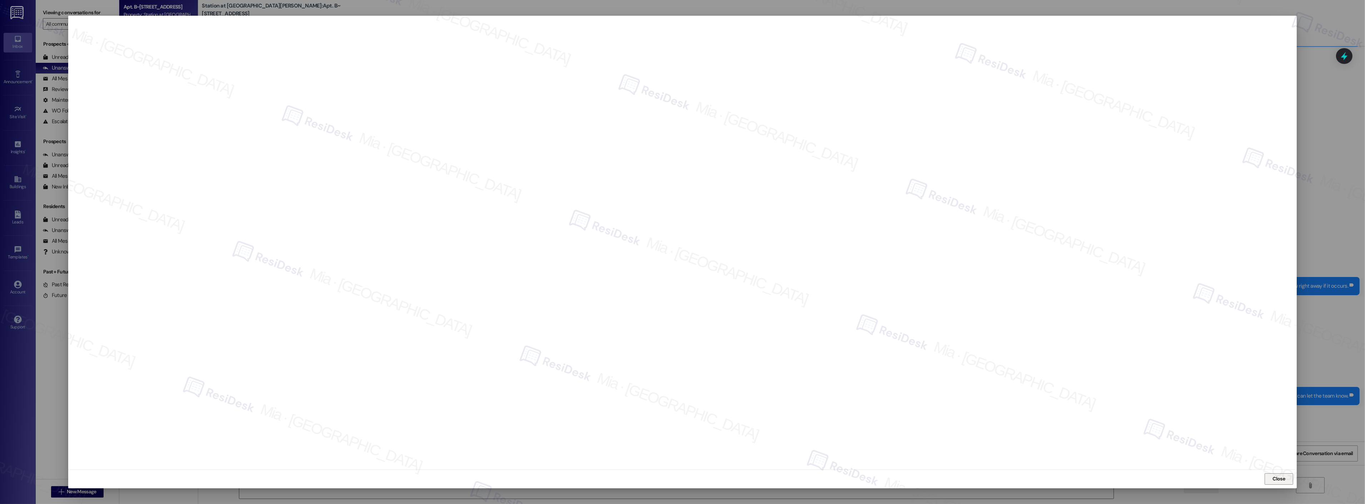
click at [1276, 483] on span "Close" at bounding box center [1279, 479] width 15 height 11
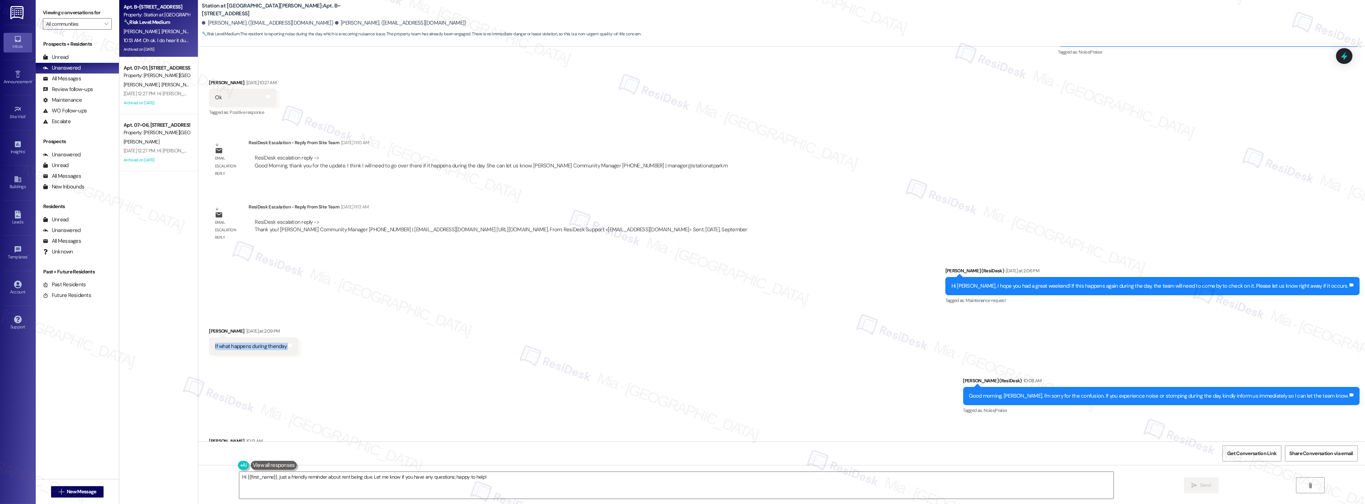
drag, startPoint x: 205, startPoint y: 345, endPoint x: 299, endPoint y: 345, distance: 93.9
click at [299, 345] on div "Received via SMS [PERSON_NAME] [DATE] at 2:09 PM If what happens during thenday…" at bounding box center [781, 336] width 1167 height 50
copy div "If what happens during thenday Tags and notes Sent via SMS"
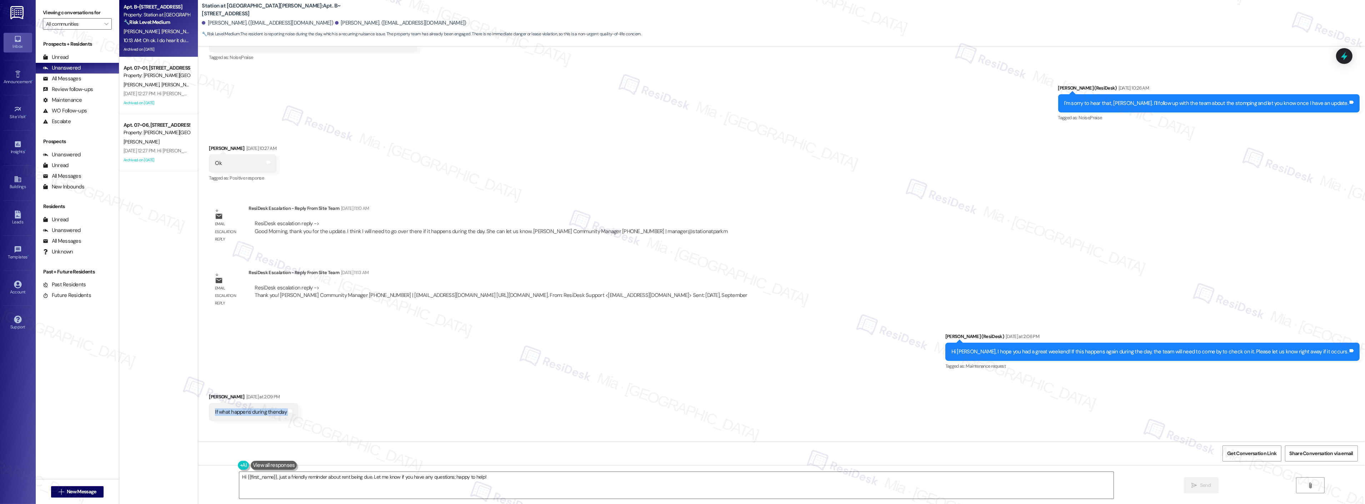
scroll to position [3121, 0]
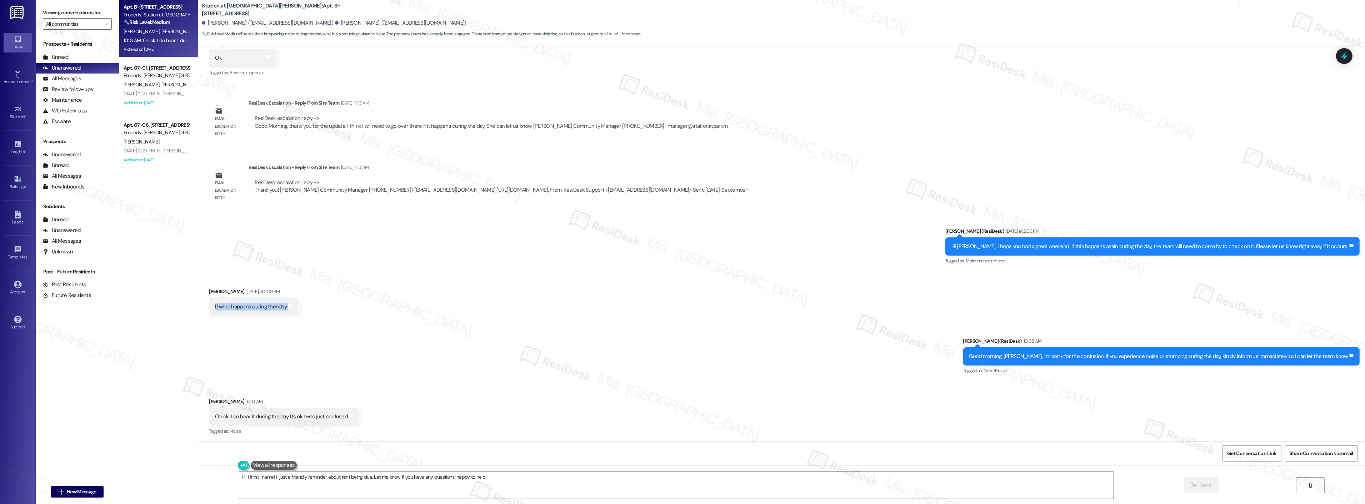
copy div "If what happens during thenday Tags and notes Sent via SMS"
drag, startPoint x: 487, startPoint y: 474, endPoint x: 221, endPoint y: 472, distance: 266.5
click at [235, 472] on div "Hi {{first_name}}, just a friendly reminder about rent being due. Let me know i…" at bounding box center [672, 486] width 875 height 28
type textarea "Fetching suggested responses. Please feel free to read through the conversation…"
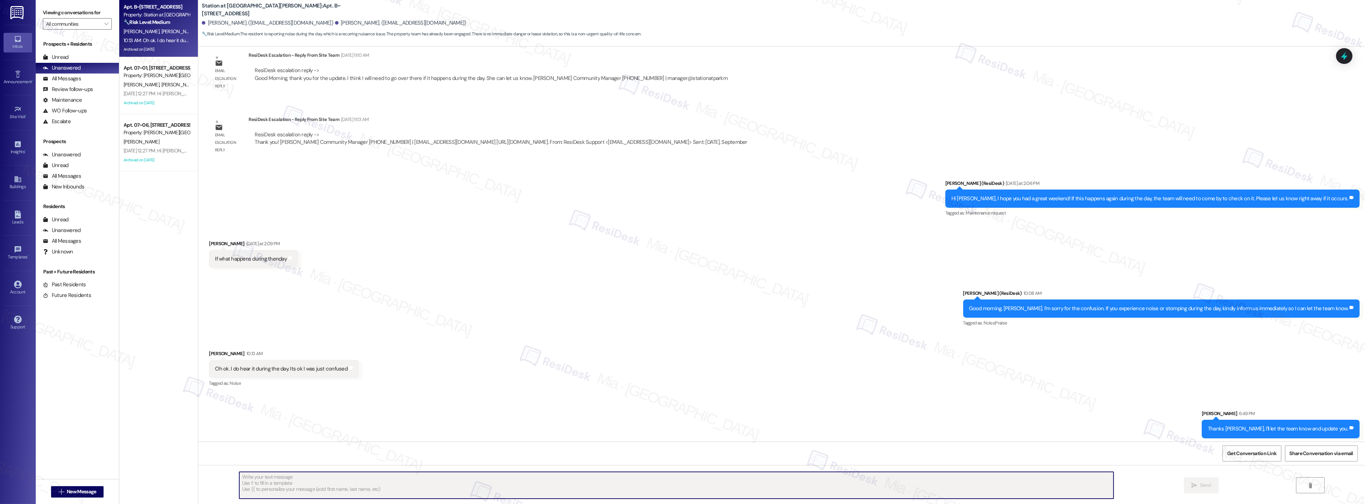
scroll to position [3171, 0]
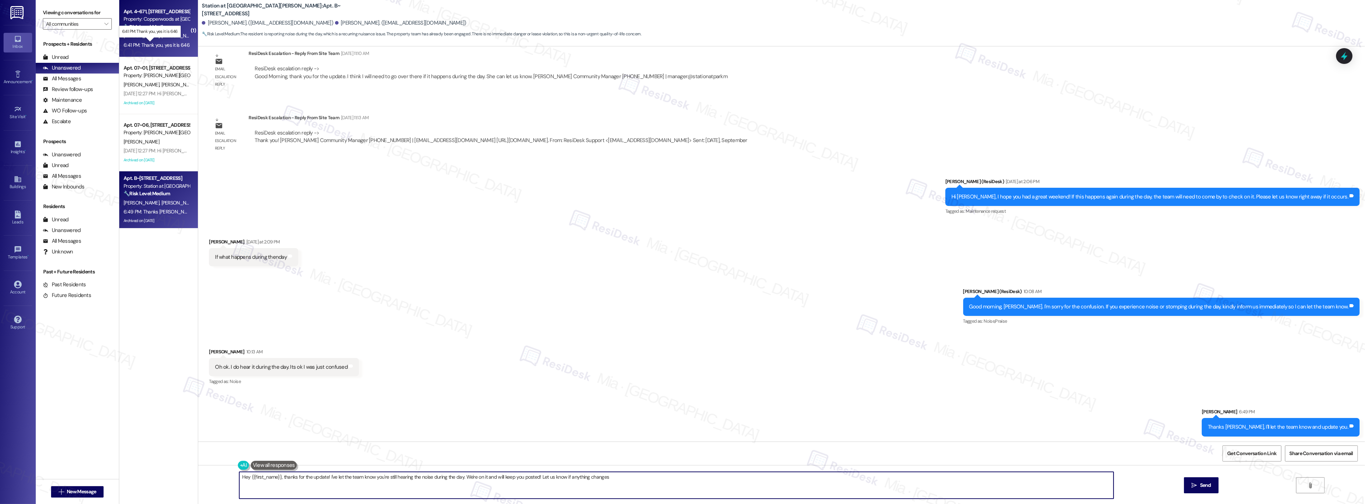
type textarea "Hey {{first_name}}, thanks for the update! I've let the team know you're still …"
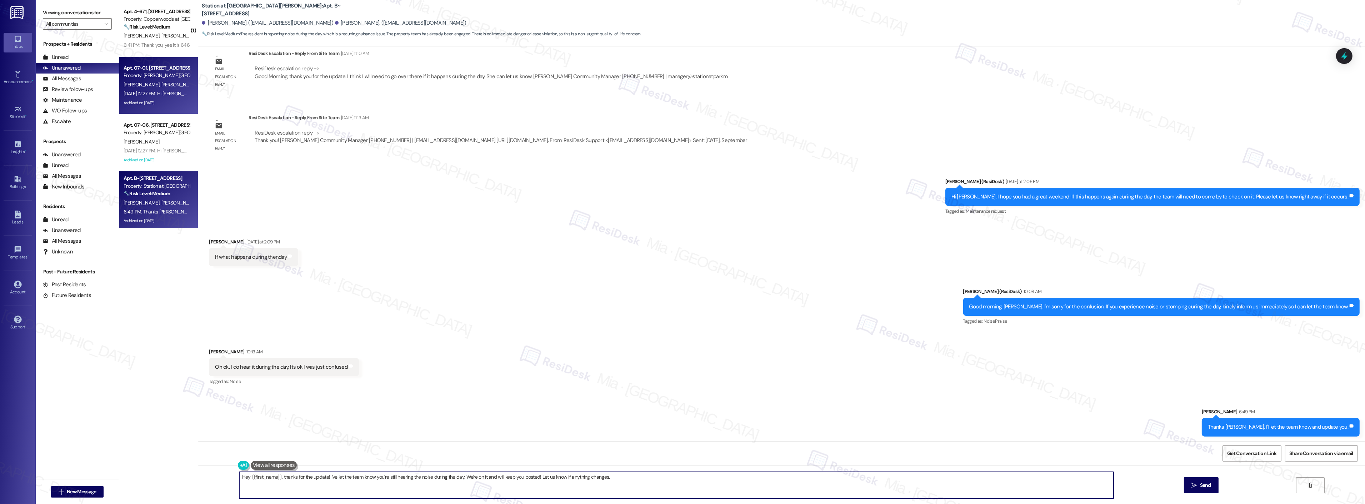
click at [171, 103] on div "Archived on [DATE]" at bounding box center [157, 103] width 68 height 9
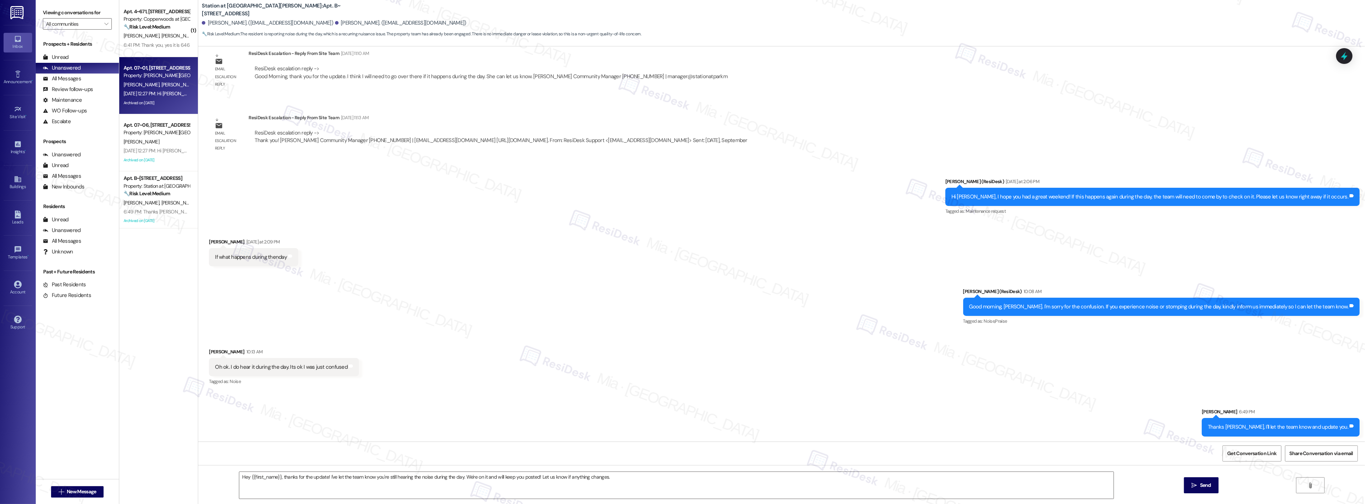
type textarea "Fetching suggested responses. Please feel free to read through the conversation…"
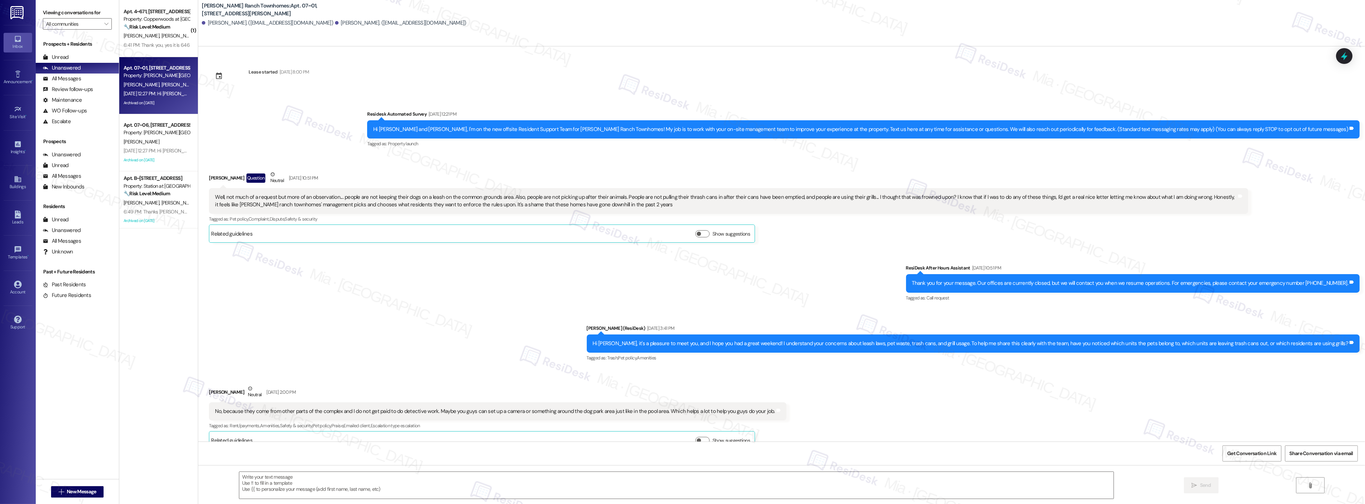
scroll to position [317, 0]
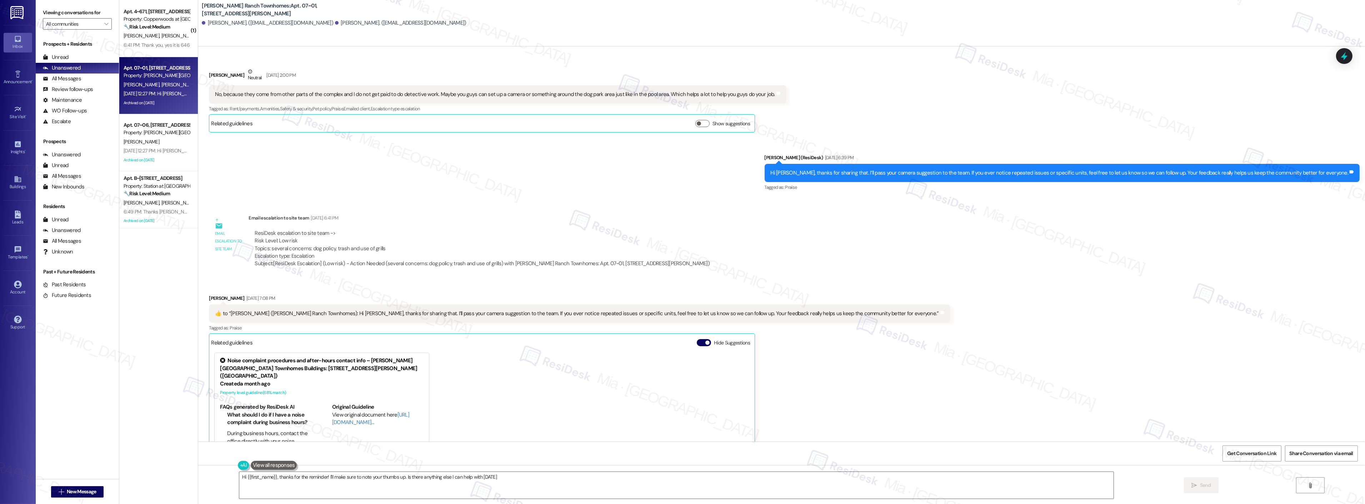
type textarea "Hi {{first_name}}, thanks for the reminder! I'll make sure to note your thumbs …"
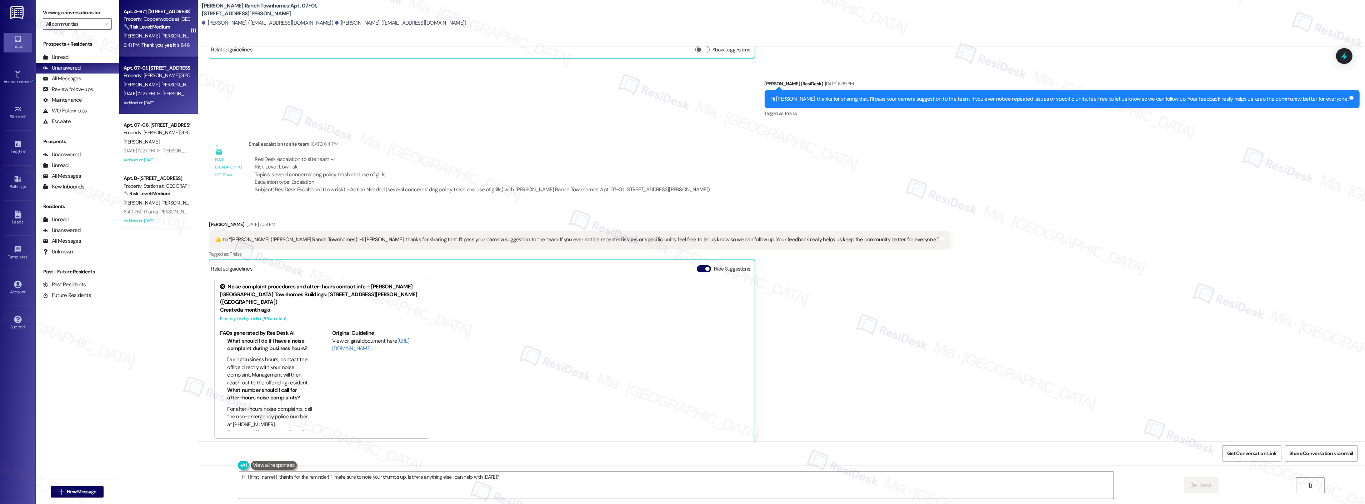
click at [159, 36] on div "[PERSON_NAME] [PERSON_NAME]" at bounding box center [157, 35] width 68 height 9
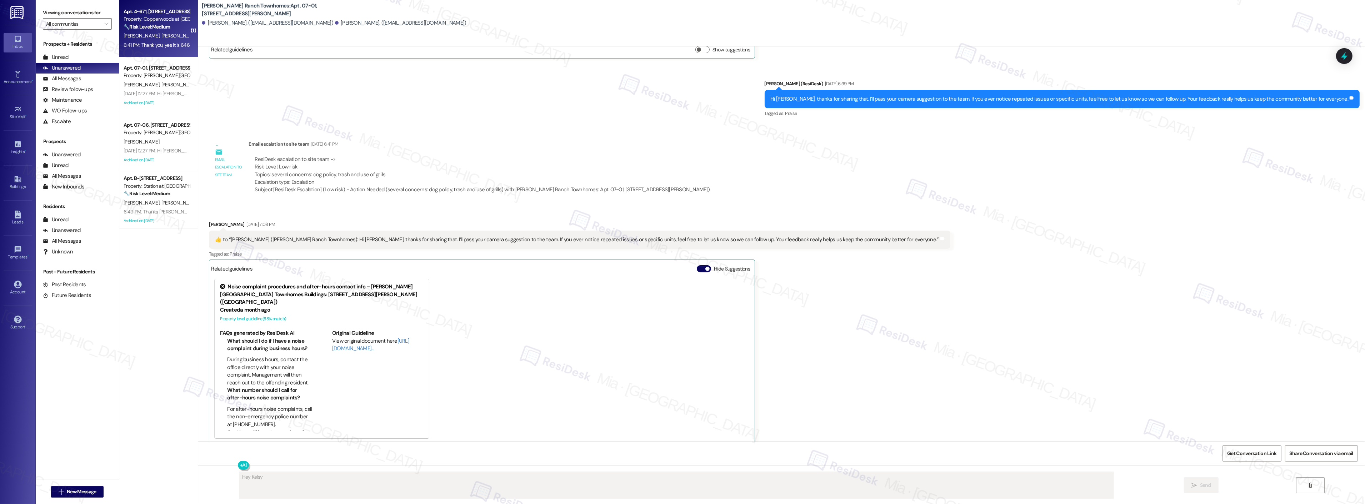
scroll to position [478, 0]
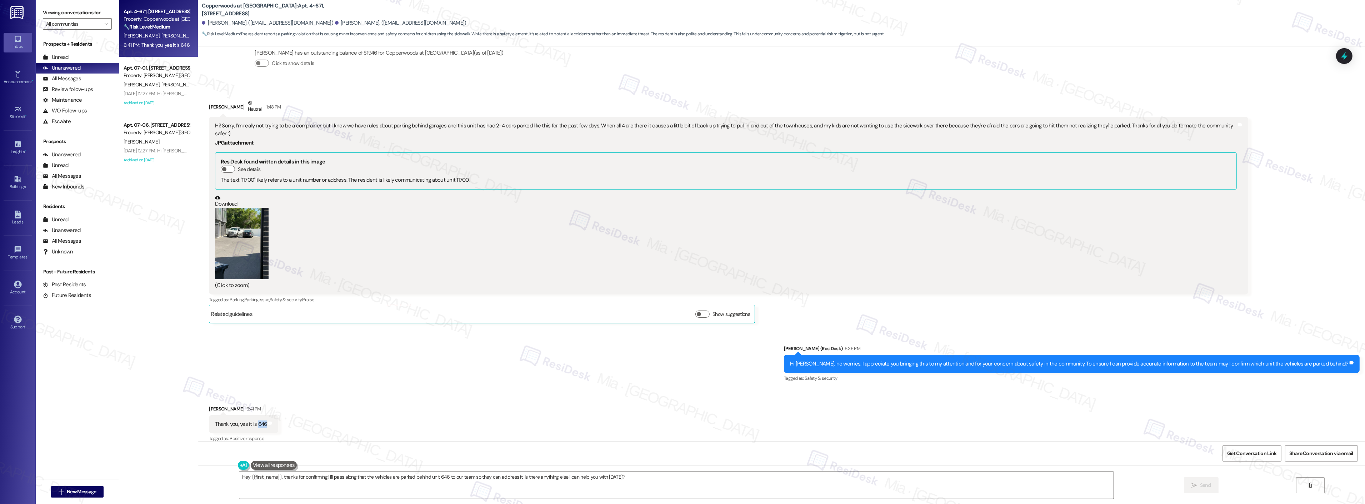
drag, startPoint x: 259, startPoint y: 415, endPoint x: 252, endPoint y: 416, distance: 7.6
click at [252, 421] on div "Thank you, yes it is 646" at bounding box center [241, 425] width 52 height 8
drag, startPoint x: 456, startPoint y: 126, endPoint x: 519, endPoint y: 125, distance: 63.6
click at [519, 125] on div "Hi! Sorry, I’m really not trying to be a complainer but I know we have rules ab…" at bounding box center [726, 129] width 1022 height 15
copy div "unit has had 2-4 cars parked"
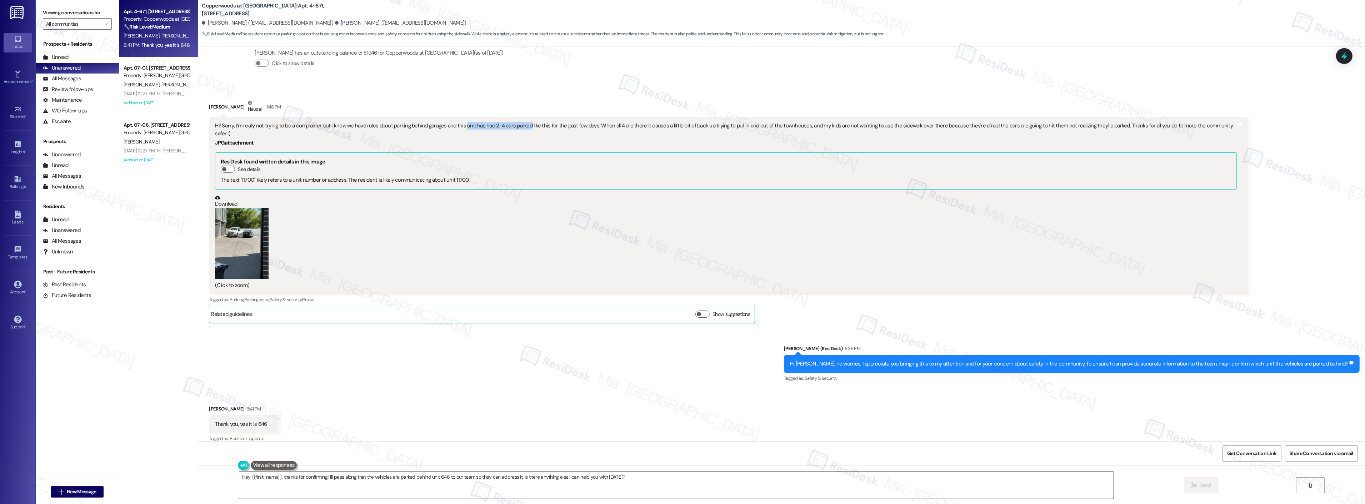
click at [622, 481] on textarea "Hey {{first_name}}, thanks for confirming! I'll pass along that the vehicles ar…" at bounding box center [676, 485] width 874 height 27
drag, startPoint x: 623, startPoint y: 478, endPoint x: 222, endPoint y: 491, distance: 401.7
click at [239, 483] on textarea "Hey {{first_name}}, thanks for confirming! I'll pass along that the vehicles ar…" at bounding box center [676, 485] width 874 height 27
type textarea "Thanks, Kelsy. I'll forward this to the team and get back to you once I have mo…"
click at [1188, 488] on button " Send" at bounding box center [1174, 486] width 35 height 16
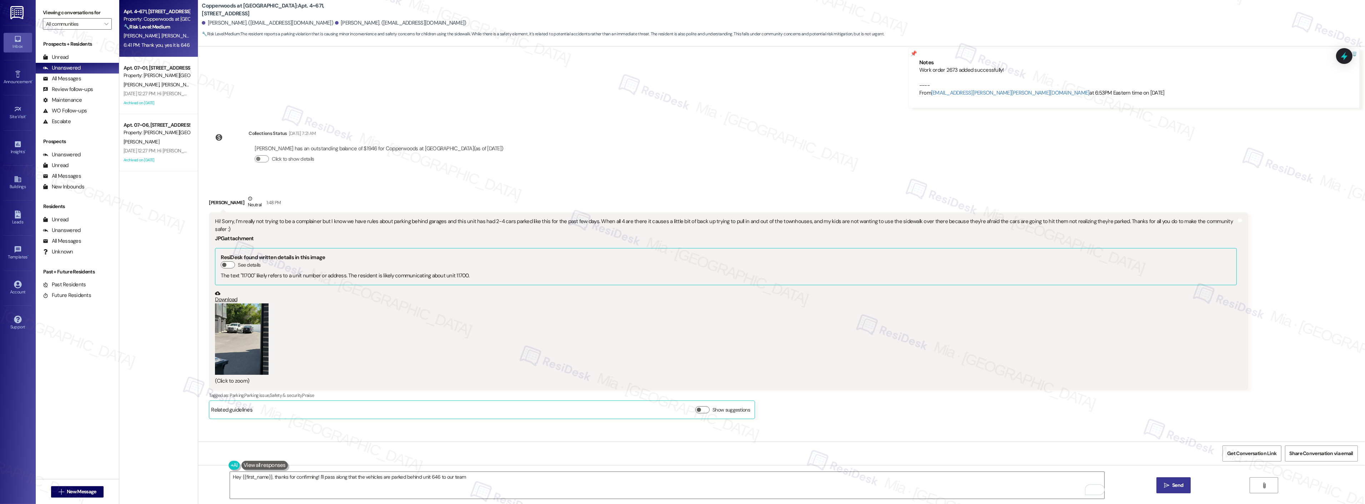
scroll to position [358, 0]
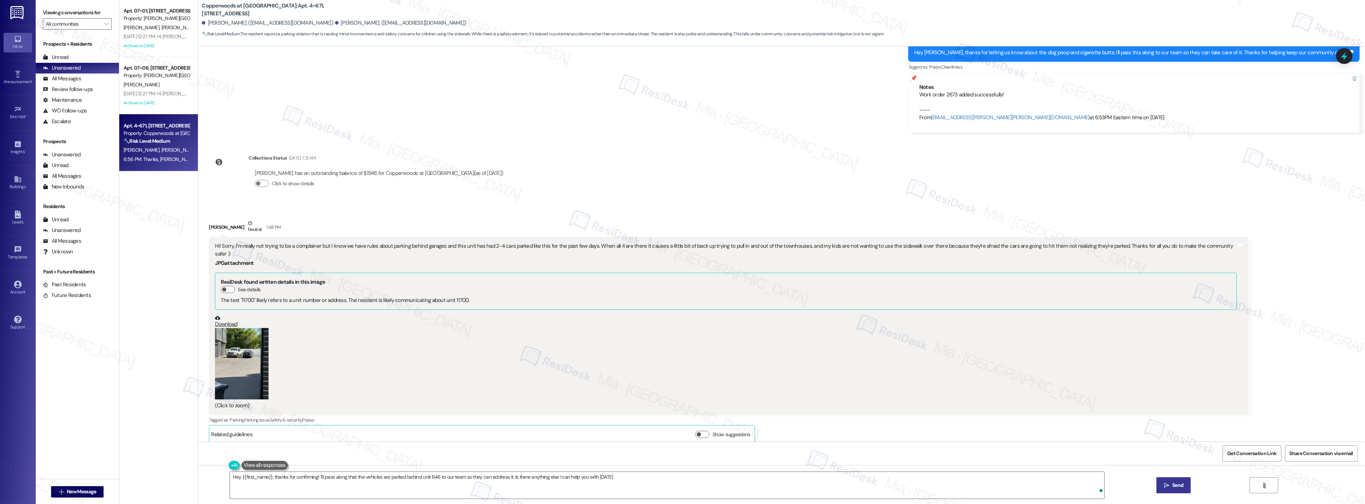
type textarea "Hey {{first_name}}, thanks for confirming! I'll pass along that the vehicles ar…"
drag, startPoint x: 484, startPoint y: 247, endPoint x: 794, endPoint y: 249, distance: 310.8
click at [794, 249] on div "Hi! Sorry, I’m really not trying to be a complainer but I know we have rules ab…" at bounding box center [726, 250] width 1022 height 15
copy div "2-4 cars parked like this for the past few days. When all 4 are there it causes…"
click at [784, 487] on textarea "Hey {{first_name}}, thanks for confirming! I'll pass along that the vehicles ar…" at bounding box center [667, 485] width 874 height 27
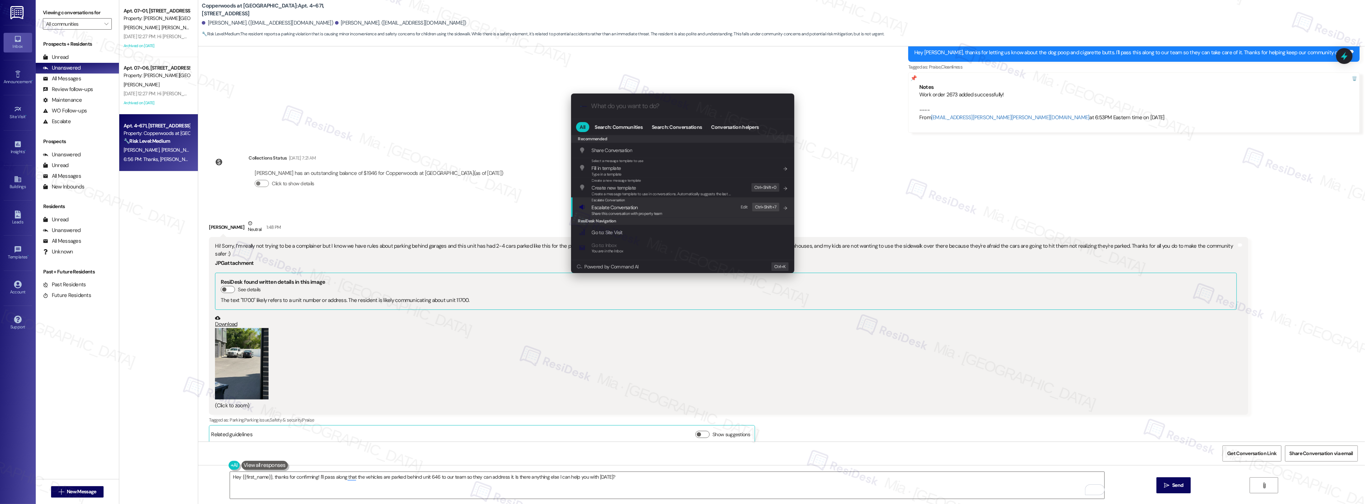
click at [630, 213] on span "Share this conversation with property team" at bounding box center [627, 213] width 71 height 5
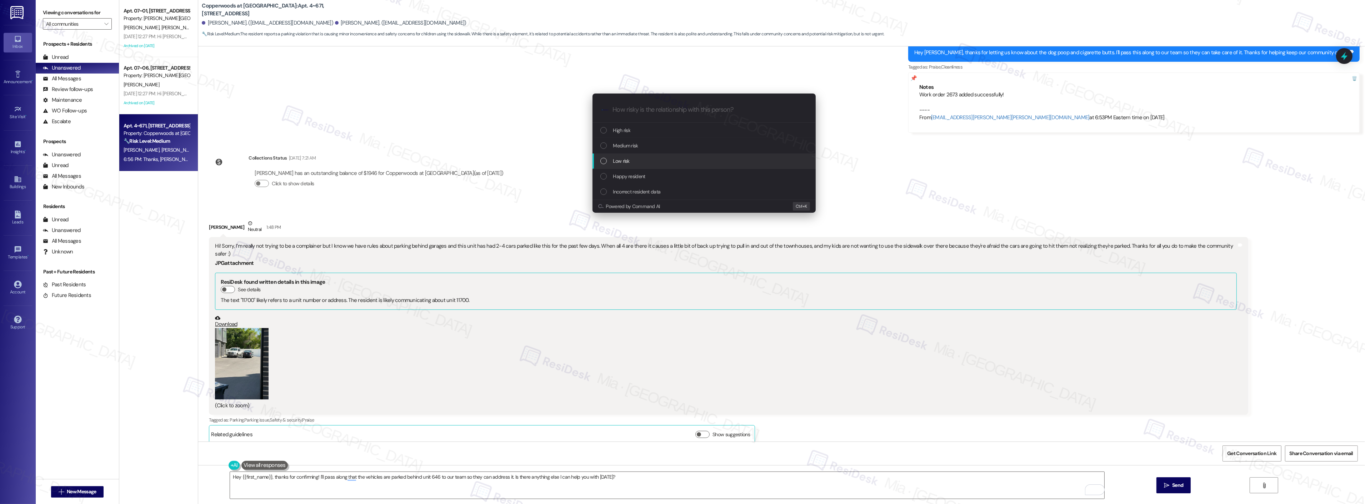
click at [617, 163] on span "Low risk" at bounding box center [621, 161] width 16 height 8
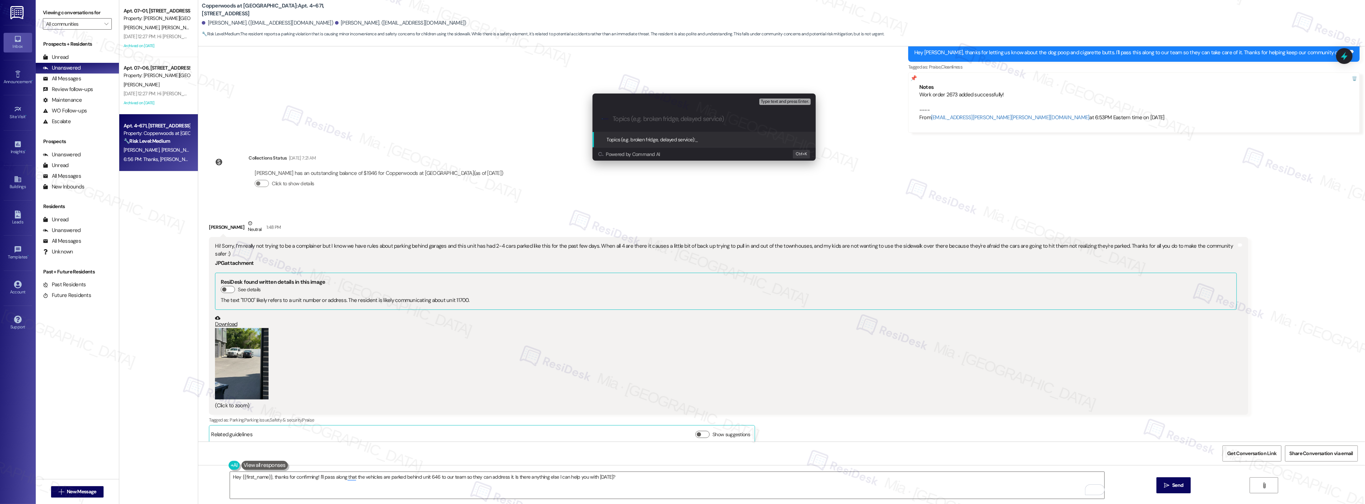
paste input "2-4 cars parked like this for the past few days. When all 4 are there it causes…"
type input "2-4 cars parked like this for the past few days. When all 4 are there it causes…"
click at [802, 119] on icon "progress bar" at bounding box center [804, 119] width 6 height 6
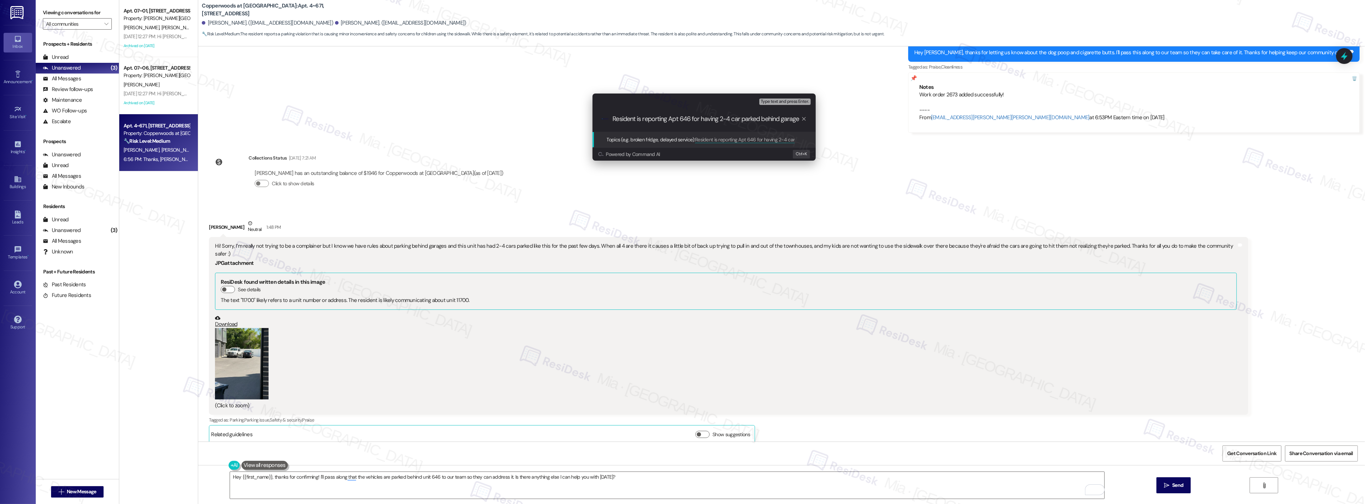
type input "Resident is reporting Apt 646 for having 2-4 car parked behind garages"
click at [646, 117] on input "Resident is reporting Apt 646 for having 2-4 car parked behind garages" at bounding box center [707, 119] width 188 height 8
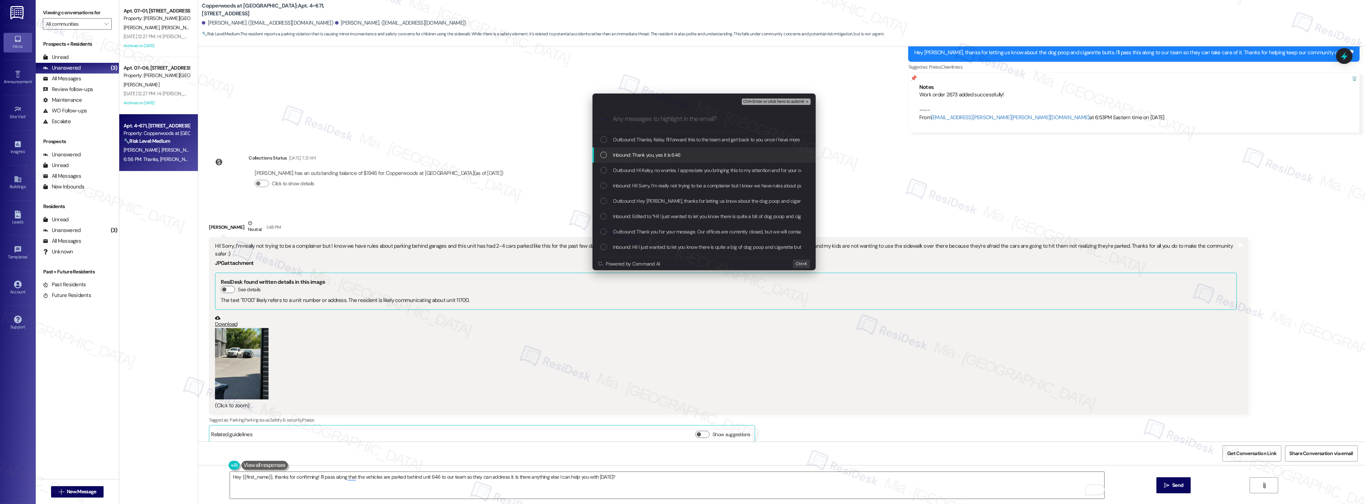
click at [604, 154] on div "List of options" at bounding box center [603, 155] width 6 height 6
click at [607, 183] on div "Inbound: Hi! Sorry, I’m really not trying to be a complainer but I know we have…" at bounding box center [704, 186] width 209 height 8
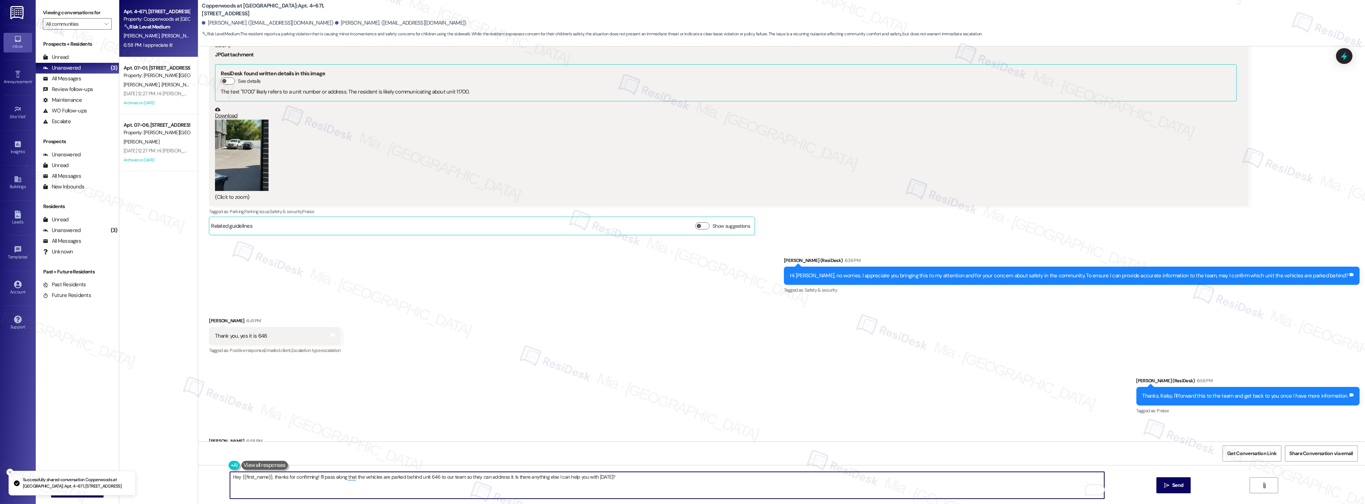
scroll to position [598, 0]
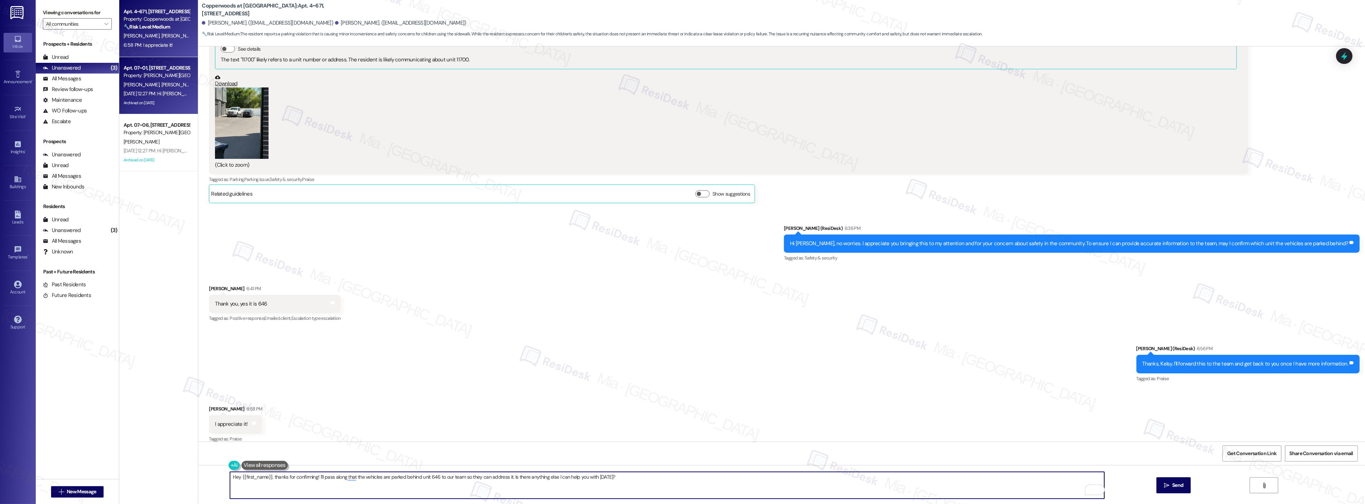
click at [161, 82] on span "[PERSON_NAME]" at bounding box center [179, 84] width 36 height 6
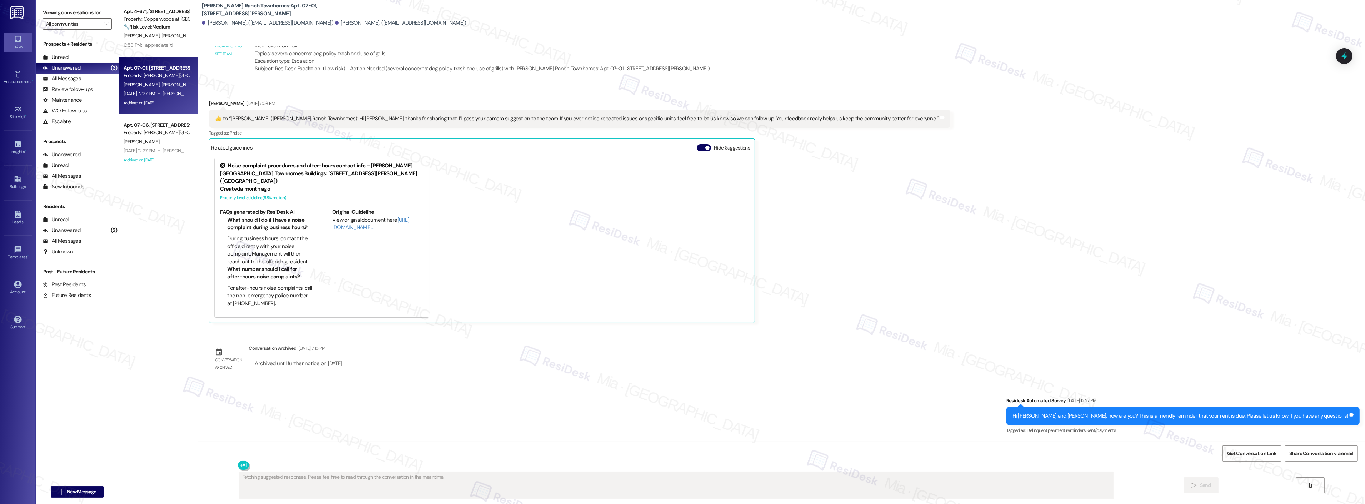
scroll to position [504, 0]
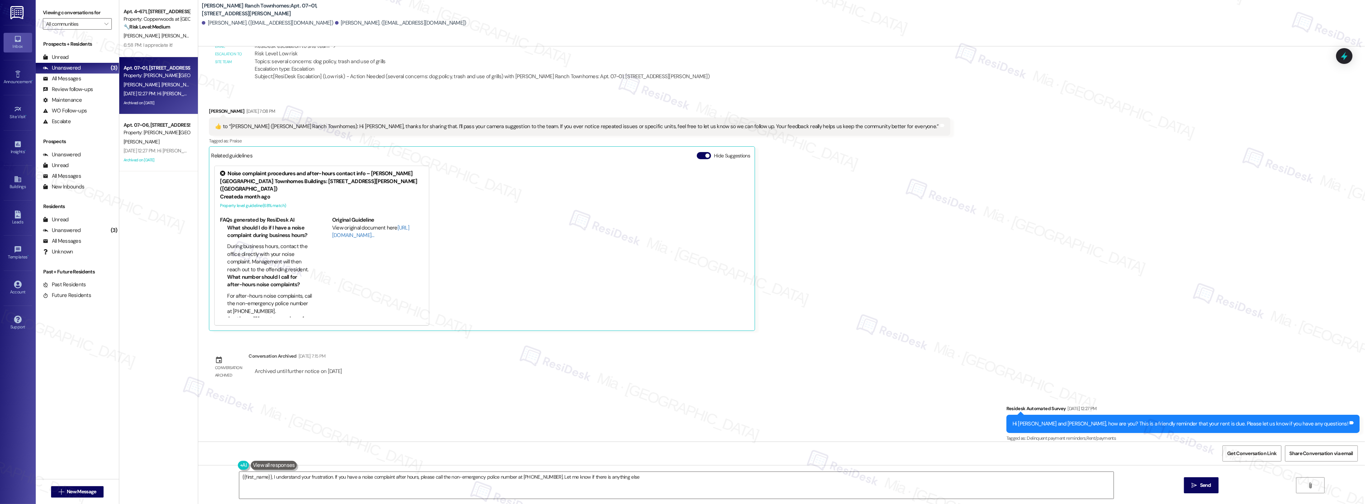
type textarea "{{first_name}}, I understand your frustration. If you have a noise complaint af…"
click at [159, 41] on div "6:58 PM: I appreciate it! 6:58 PM: I appreciate it!" at bounding box center [157, 45] width 68 height 9
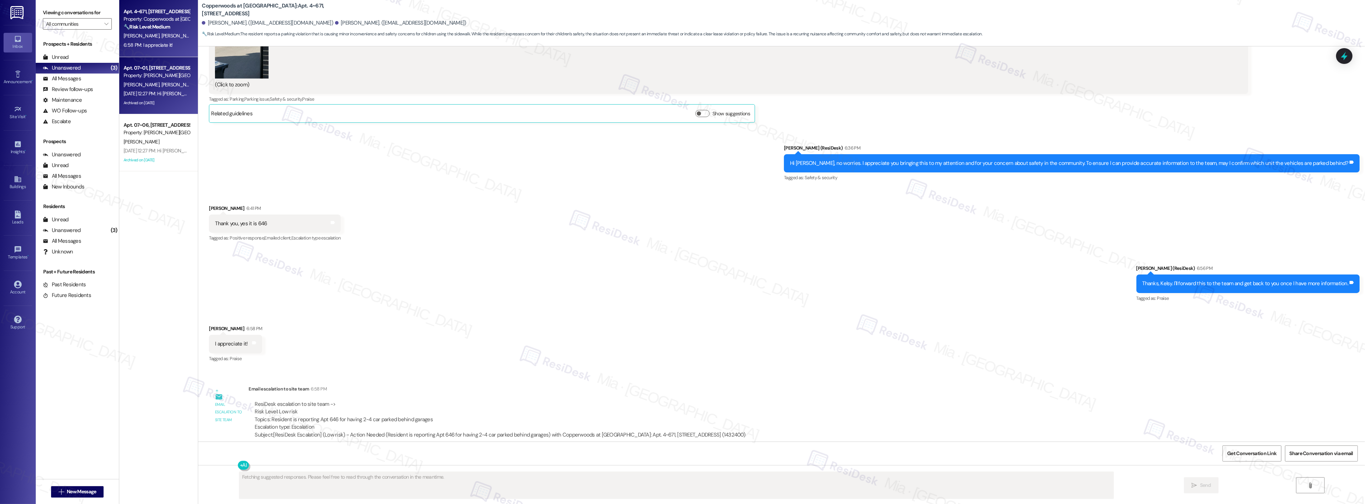
scroll to position [679, 0]
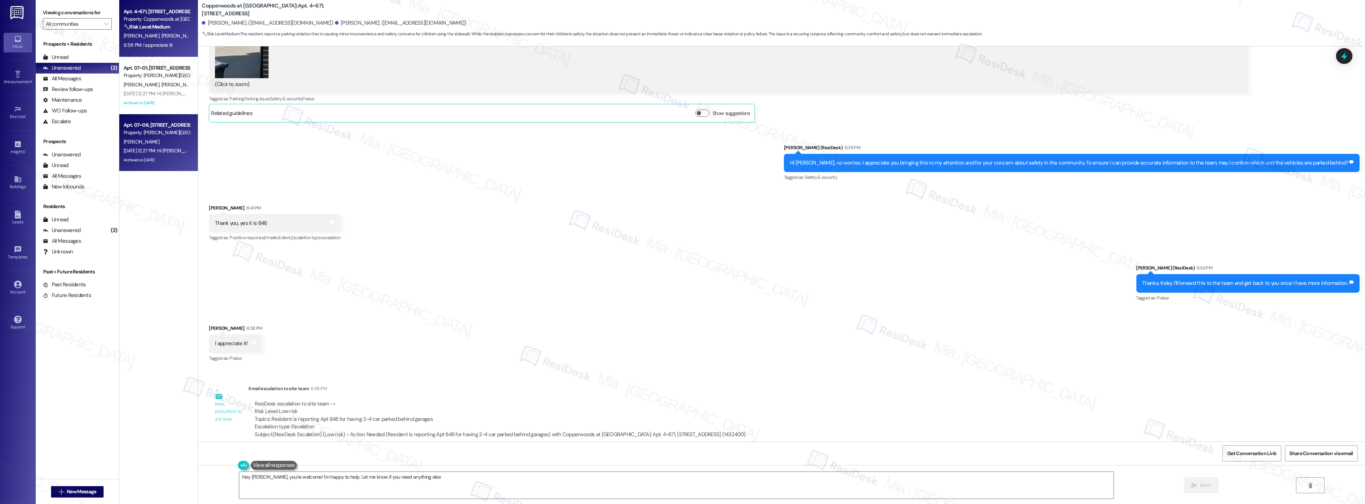
type textarea "Hey [PERSON_NAME], you're welcome! I'm happy to help. Let me know if you need a…"
click at [165, 135] on div "Property: [PERSON_NAME][GEOGRAPHIC_DATA] Townhomes" at bounding box center [157, 133] width 66 height 8
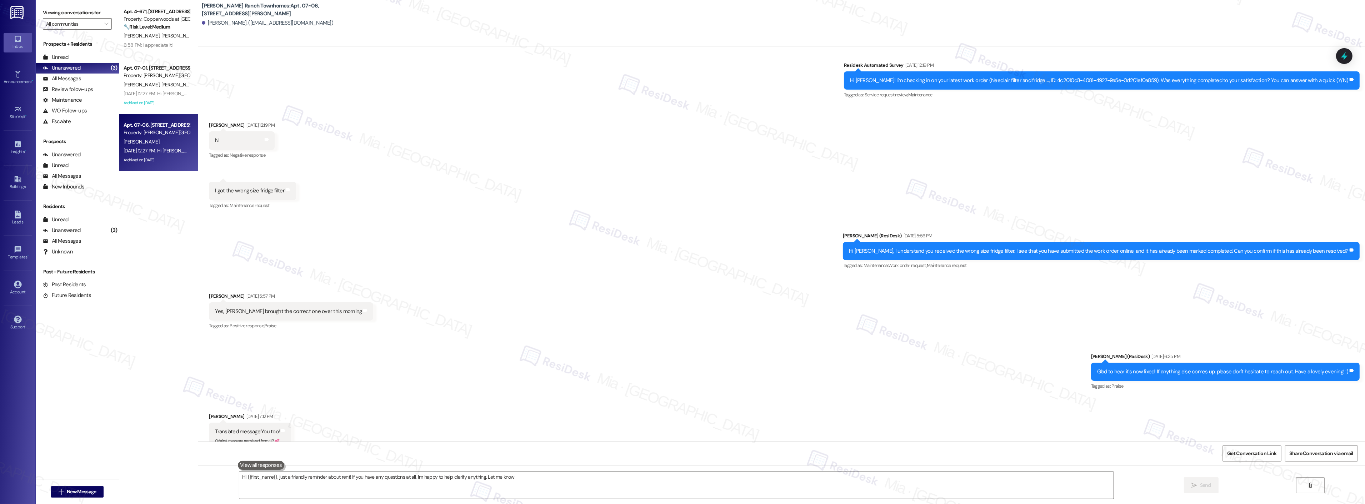
type textarea "Hi {{first_name}}, just a friendly reminder about rent! If you have any questio…"
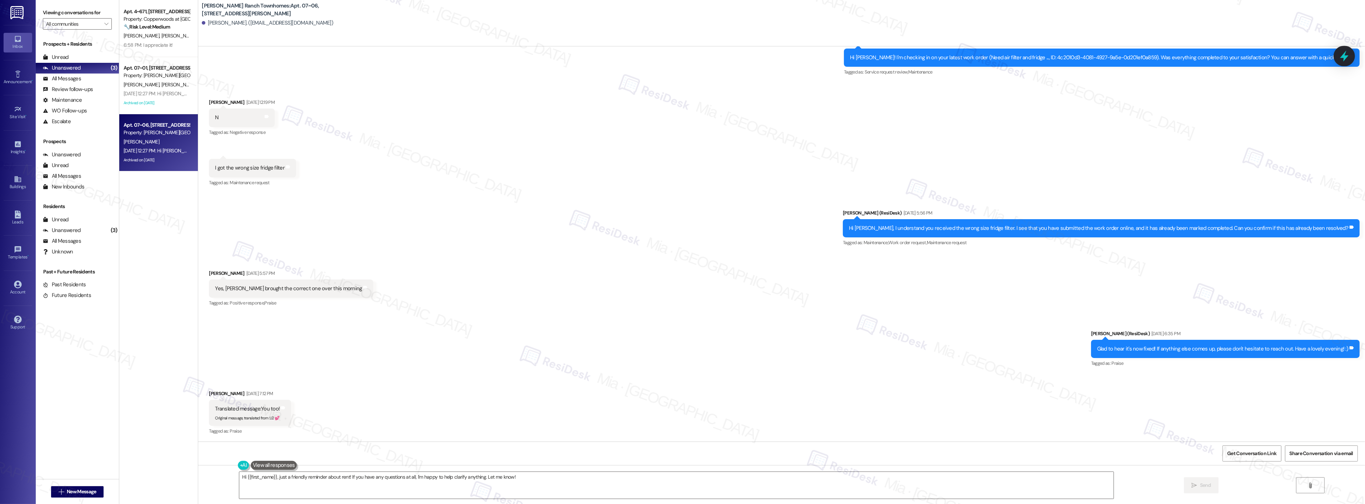
click at [1344, 56] on icon at bounding box center [1344, 56] width 9 height 11
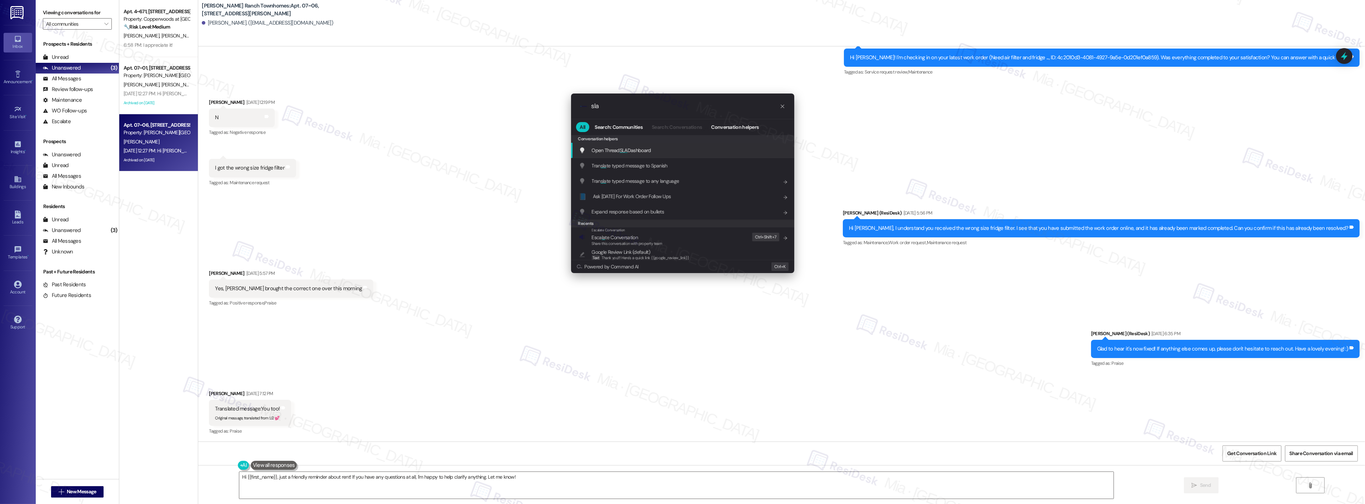
type input "sla"
click at [623, 148] on span "SLA" at bounding box center [624, 150] width 8 height 6
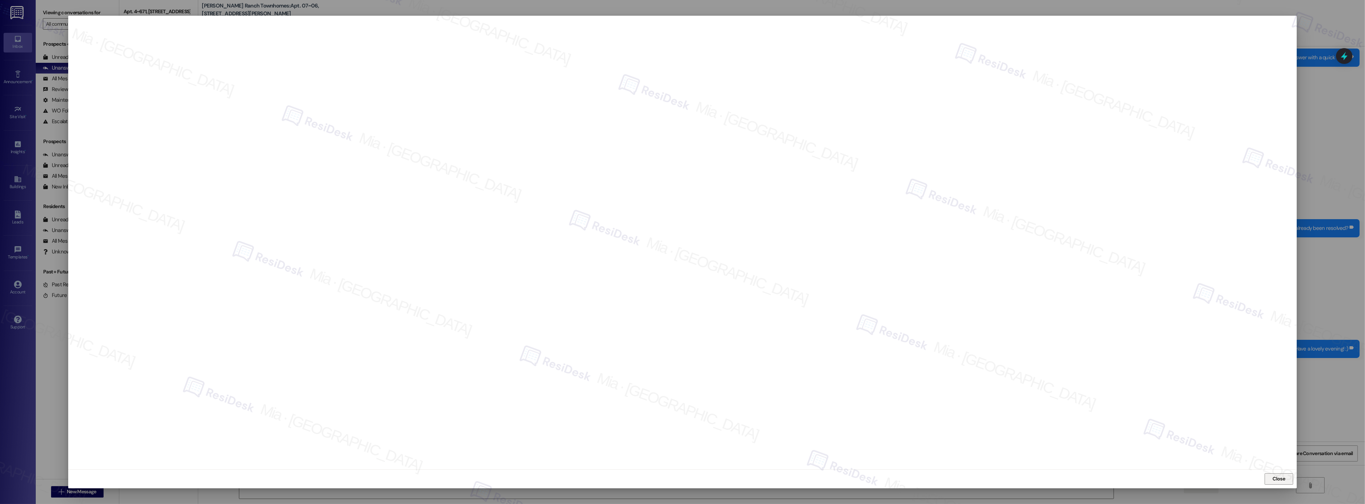
click at [1280, 481] on span "Close" at bounding box center [1279, 479] width 13 height 8
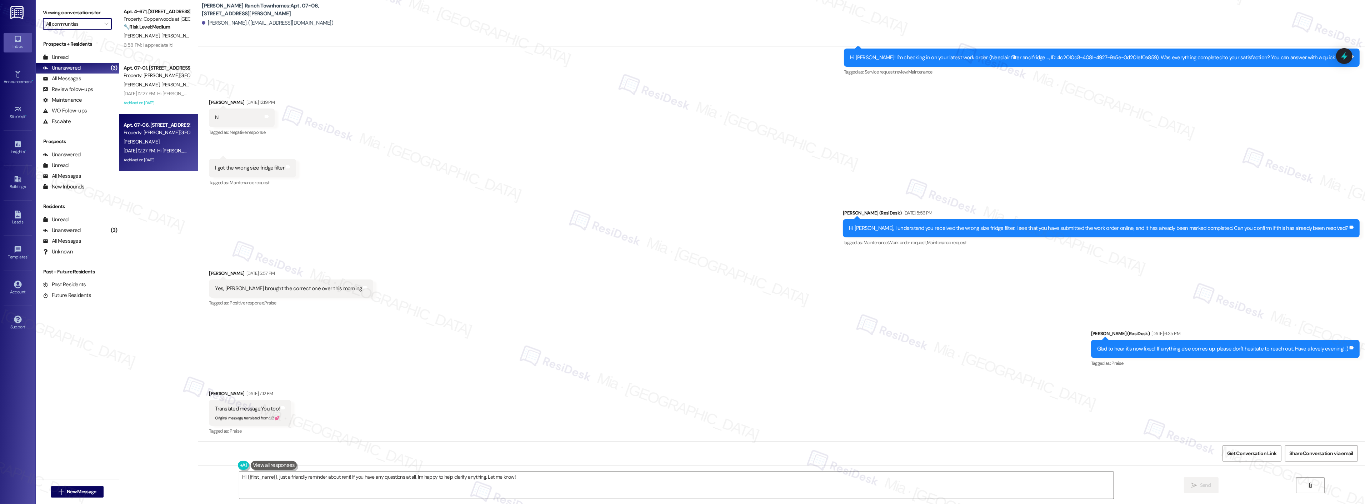
click at [89, 22] on input "All communities" at bounding box center [73, 23] width 54 height 11
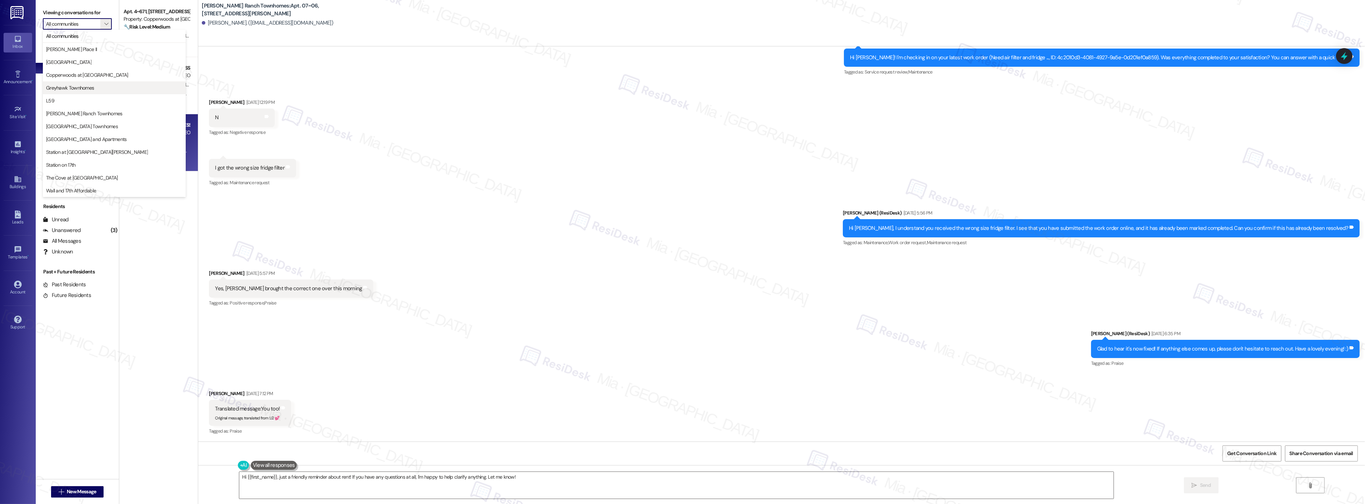
click at [93, 91] on span "Greyhawk Townhomes" at bounding box center [70, 87] width 48 height 7
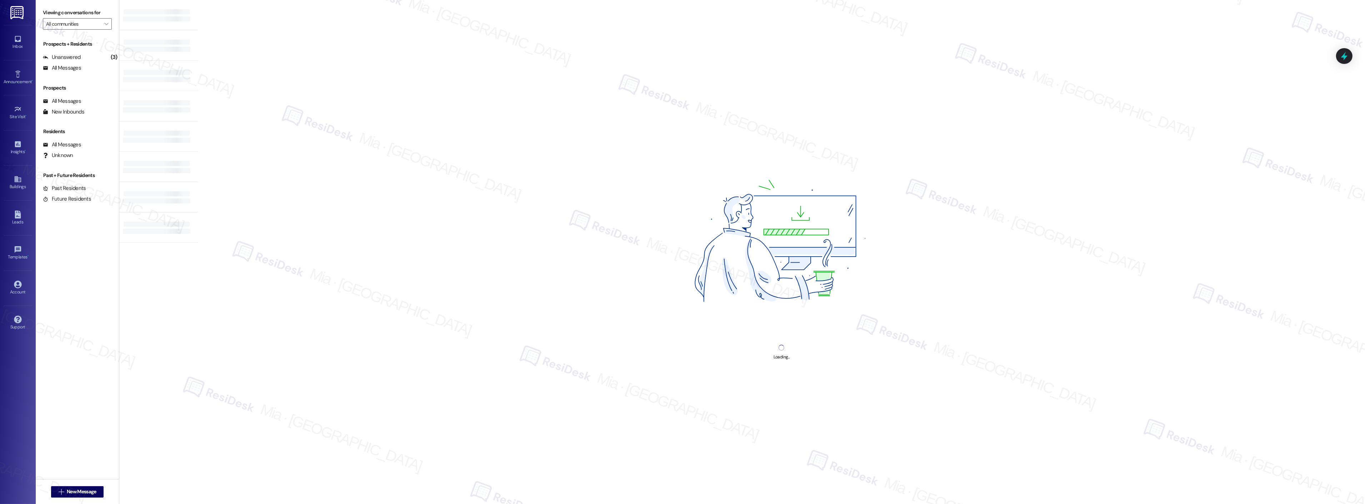
type input "Greyhawk Townhomes"
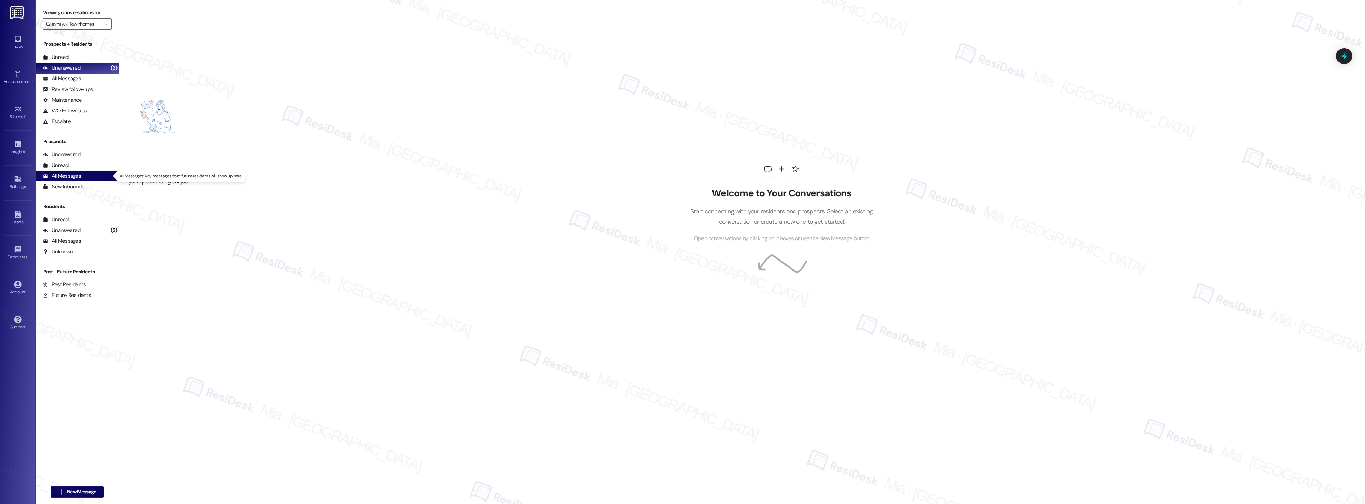
click at [74, 176] on div "All Messages" at bounding box center [62, 177] width 38 height 8
click at [104, 22] on icon "" at bounding box center [106, 24] width 4 height 6
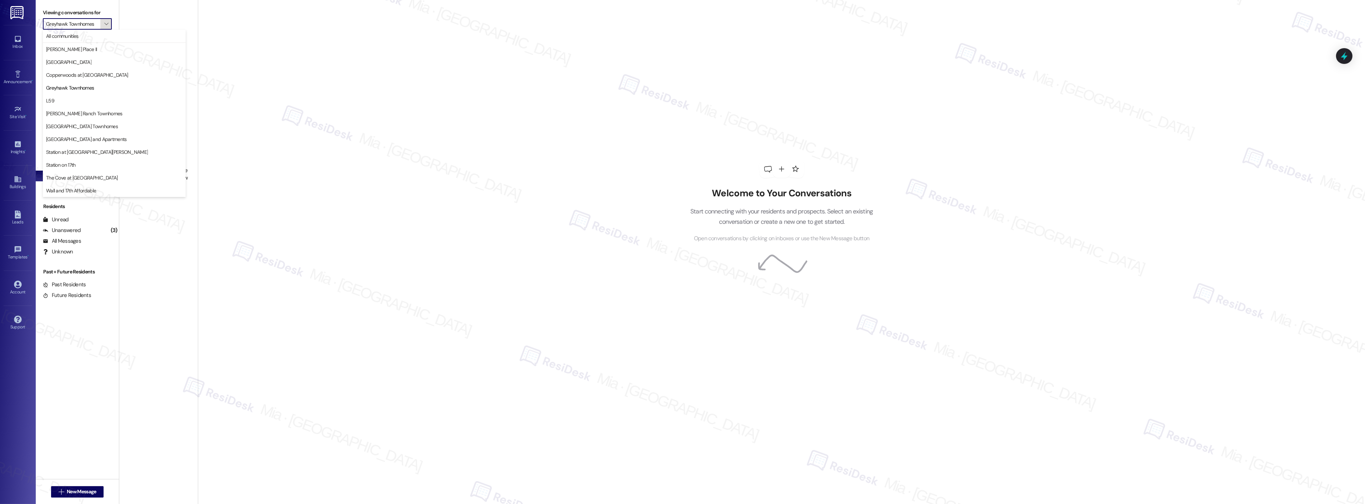
click at [104, 22] on icon "" at bounding box center [106, 24] width 4 height 6
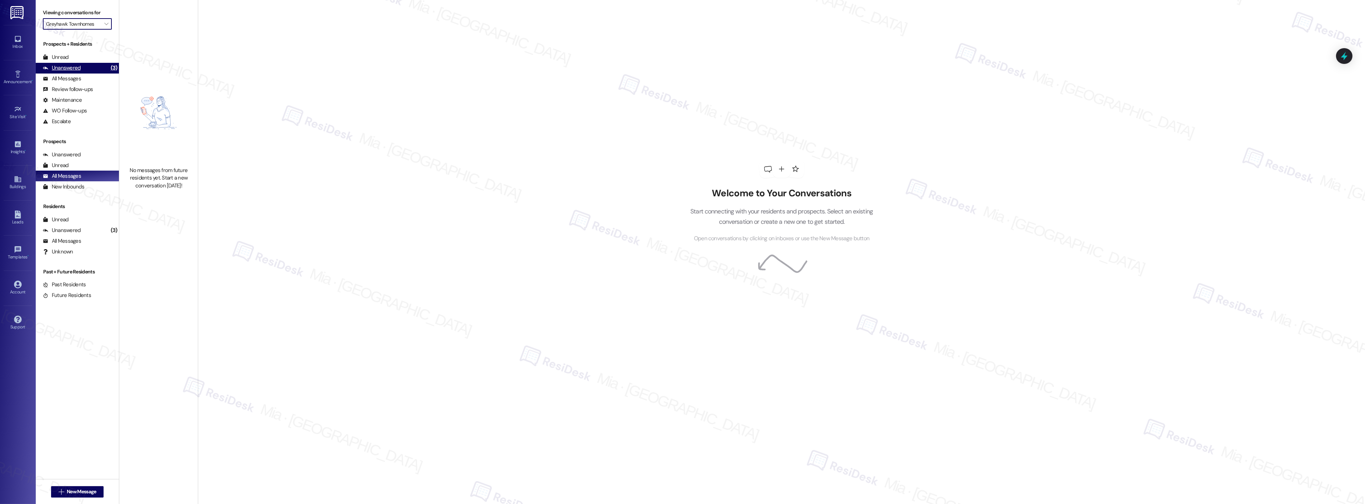
click at [78, 66] on div "Unanswered" at bounding box center [62, 68] width 38 height 8
